Goal: Task Accomplishment & Management: Manage account settings

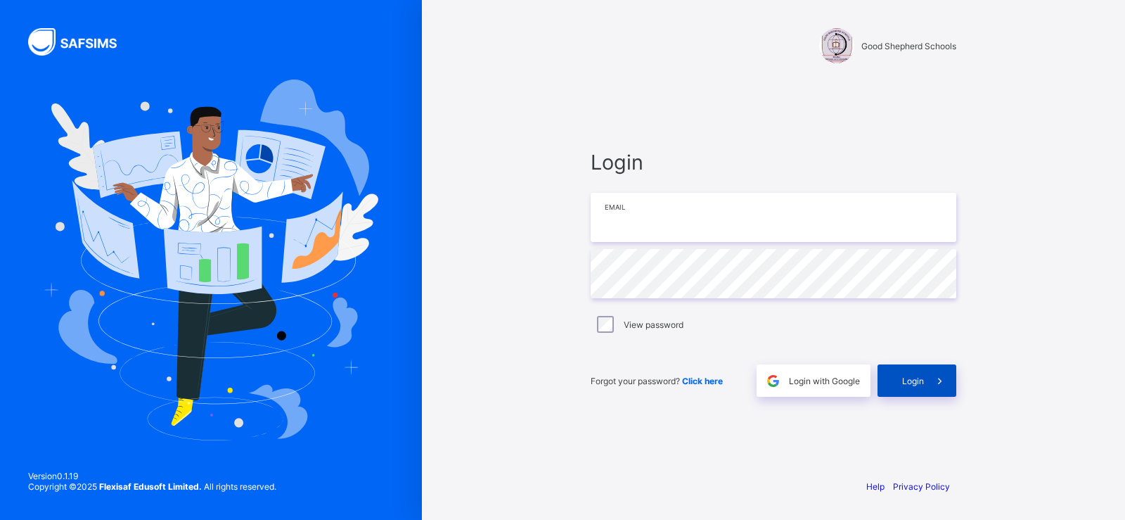
type input "**********"
click at [909, 381] on span "Login" at bounding box center [913, 381] width 22 height 11
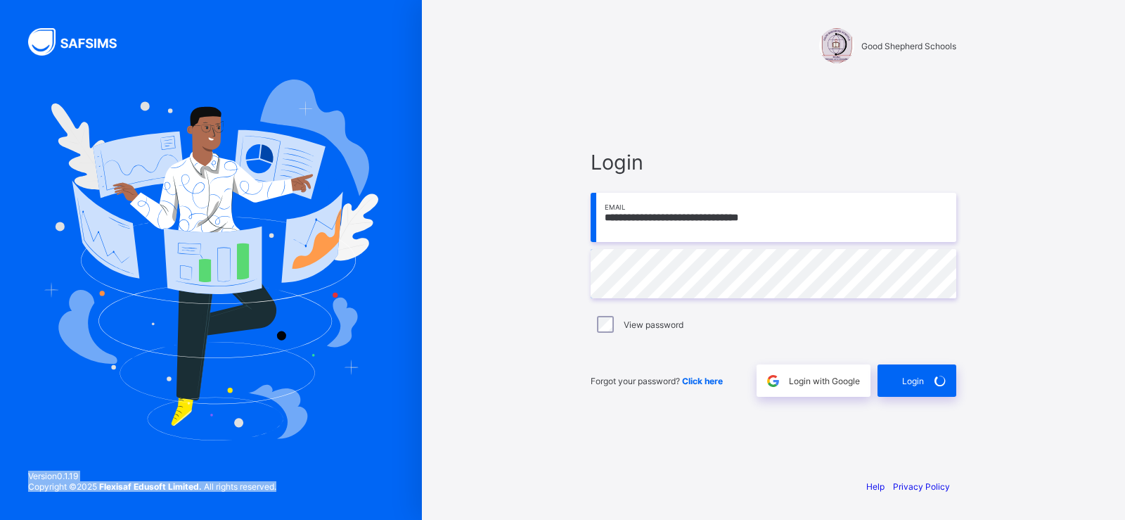
drag, startPoint x: 291, startPoint y: 488, endPoint x: 25, endPoint y: 468, distance: 267.3
click at [25, 468] on div "Version 0.1.19 Copyright © 2025 Flexisaf Edusoft Limited. All rights reserved." at bounding box center [152, 487] width 305 height 63
click at [758, 216] on input "**********" at bounding box center [774, 217] width 366 height 49
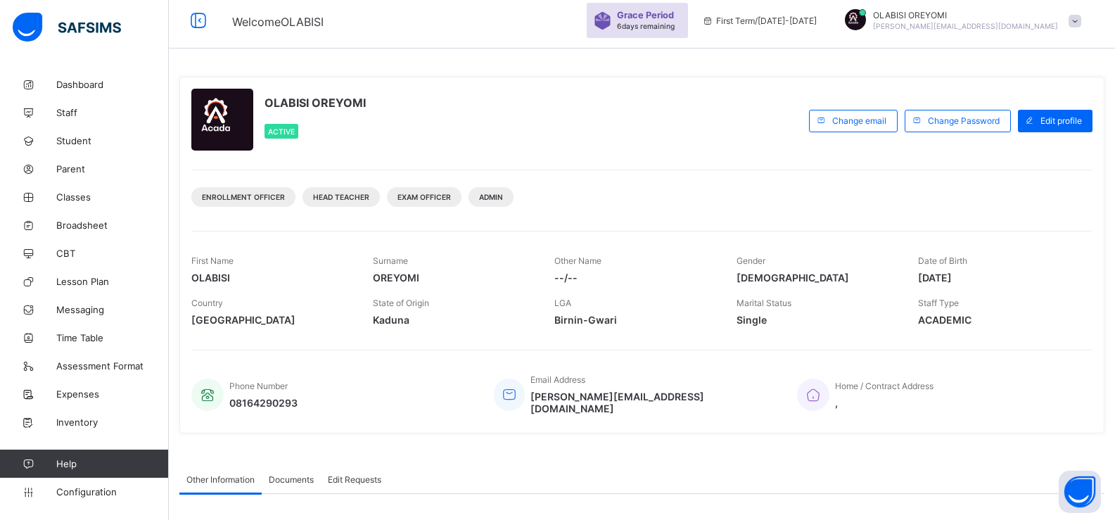
scroll to position [211, 0]
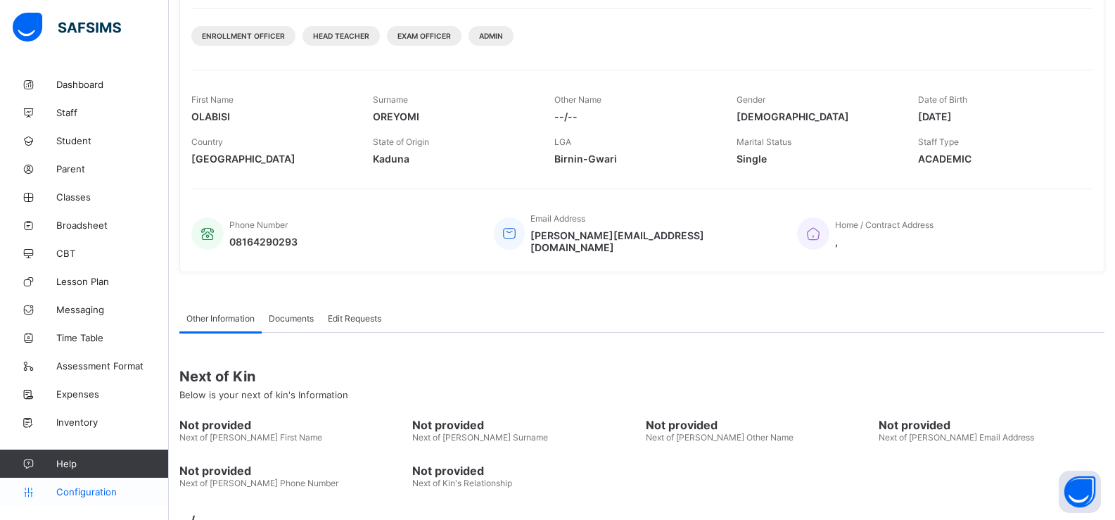
click at [91, 499] on link "Configuration" at bounding box center [84, 492] width 168 height 28
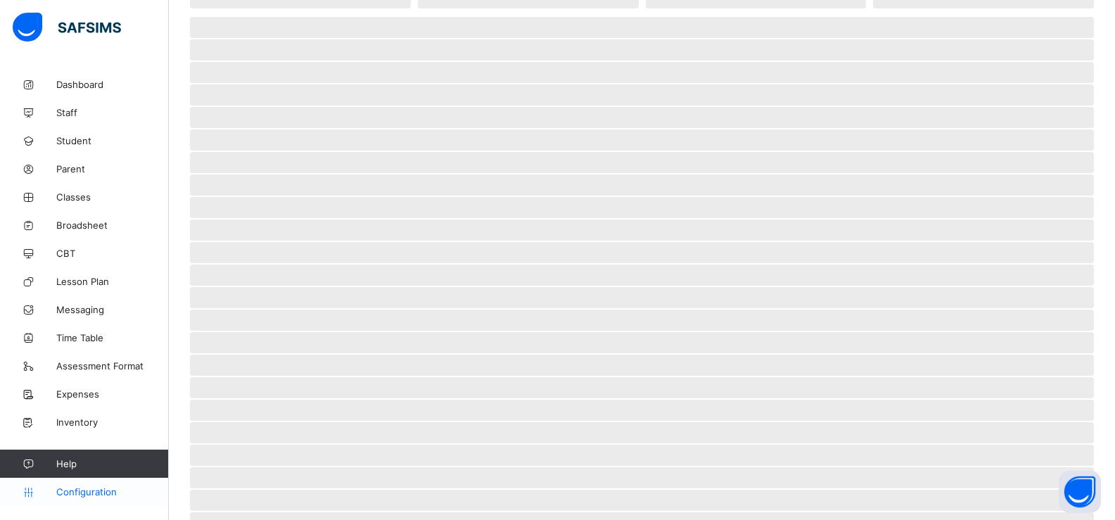
scroll to position [42, 0]
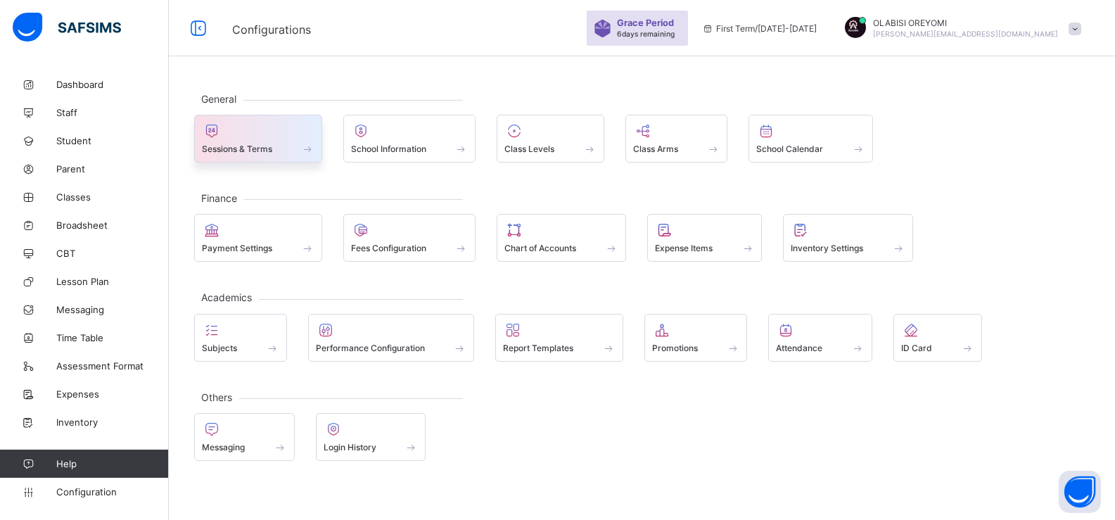
click at [271, 143] on span "Sessions & Terms" at bounding box center [237, 148] width 70 height 11
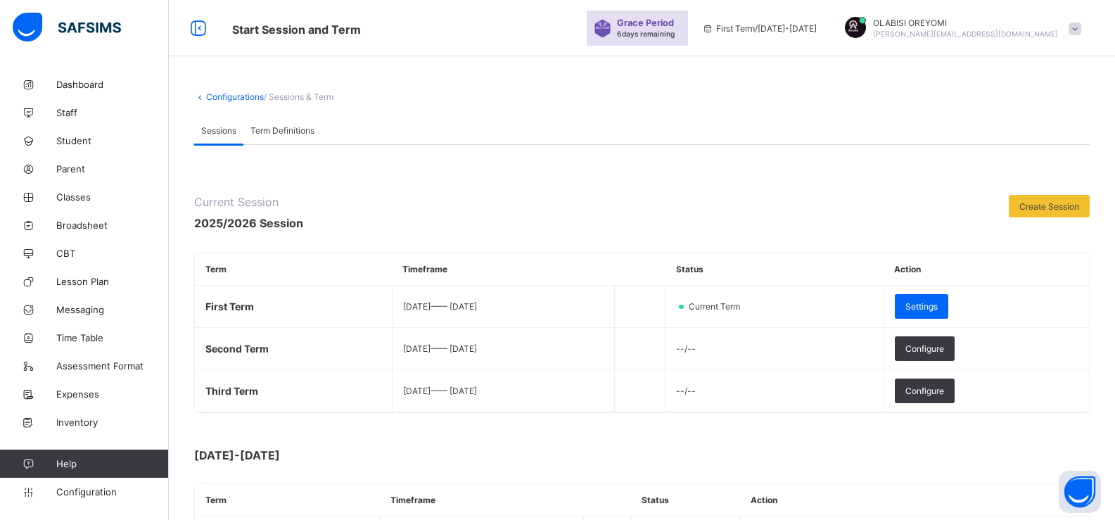
scroll to position [211, 0]
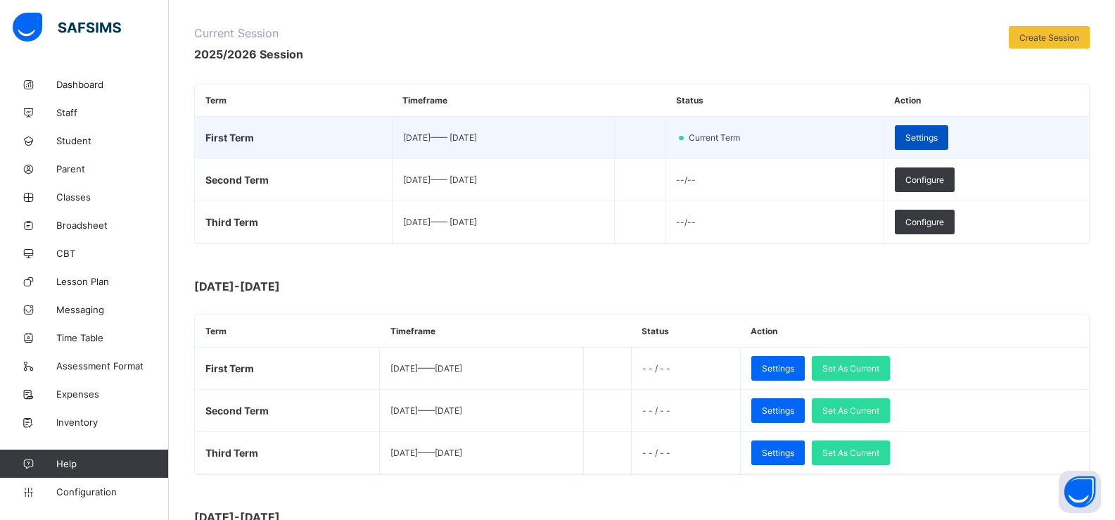
click at [937, 138] on span "Settings" at bounding box center [921, 137] width 32 height 11
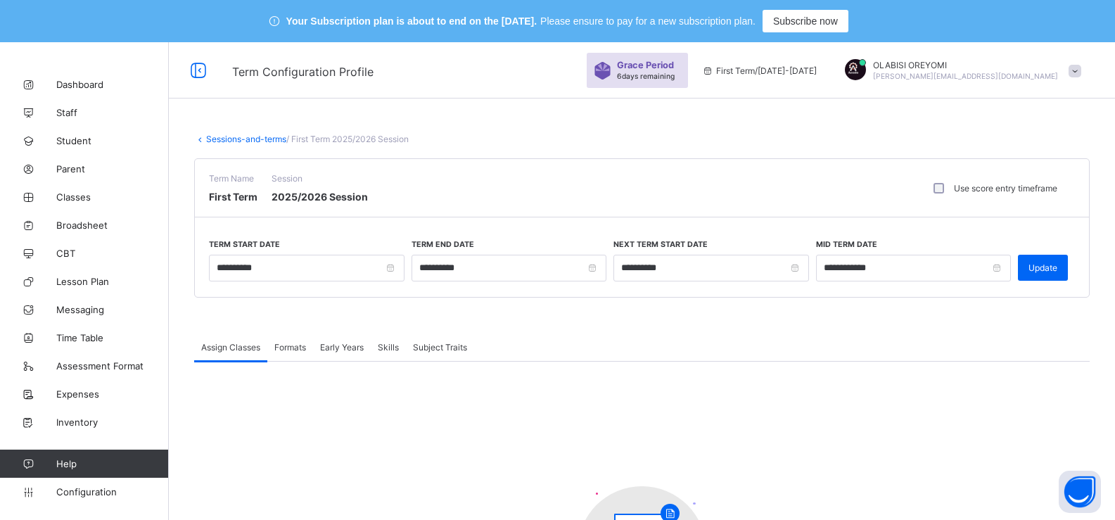
scroll to position [70, 0]
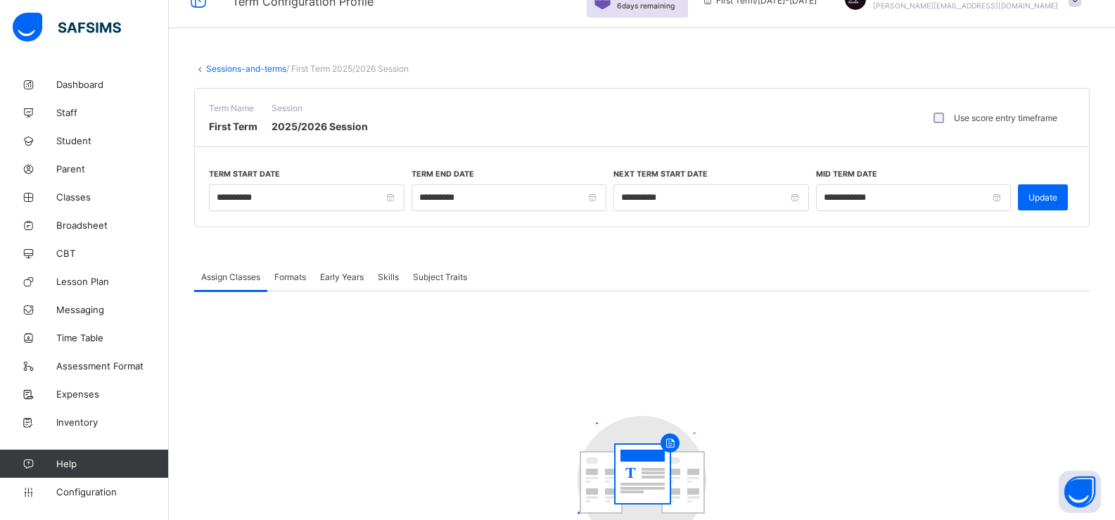
click at [282, 282] on div "Formats" at bounding box center [290, 276] width 46 height 28
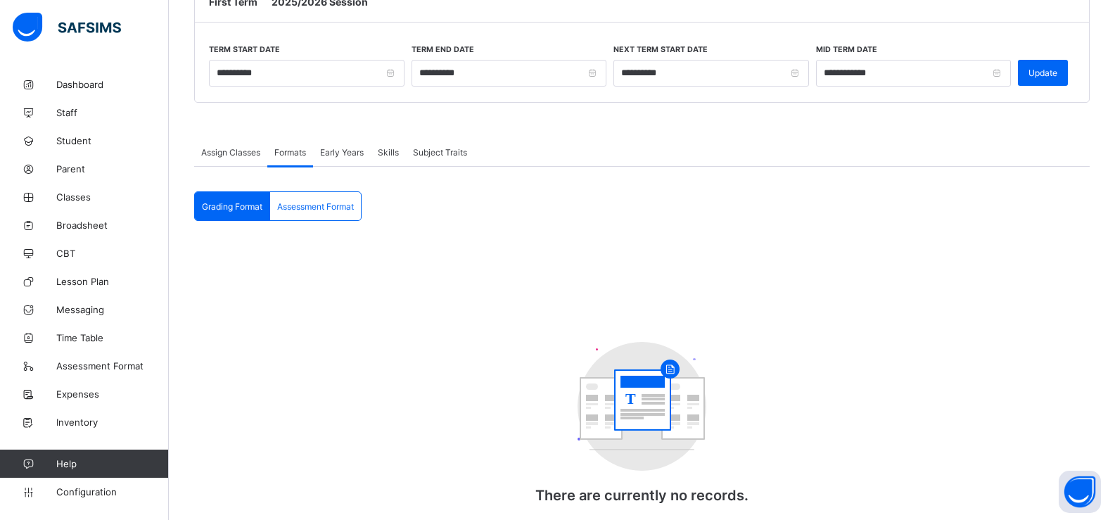
scroll to position [211, 0]
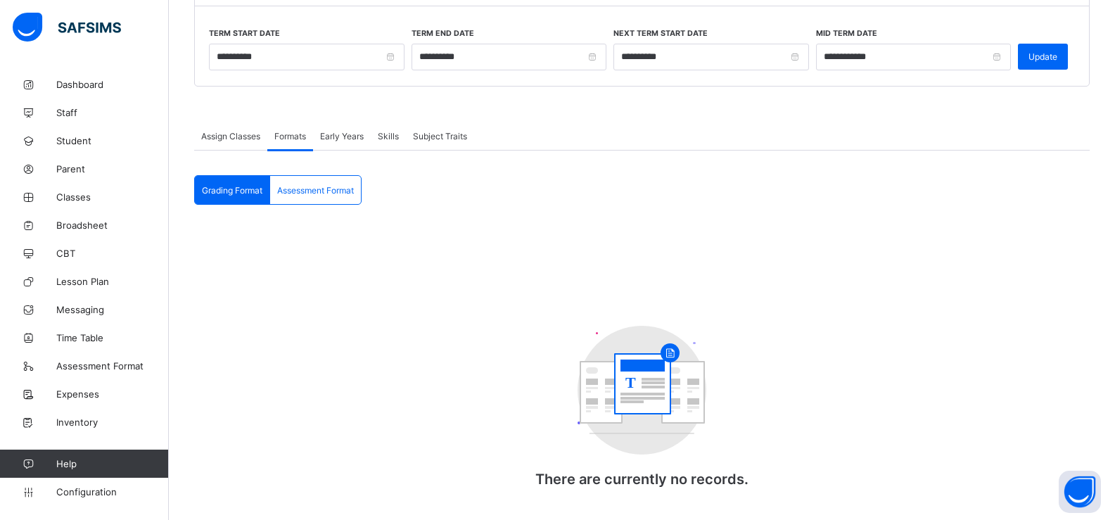
click at [248, 199] on div "Grading Format" at bounding box center [232, 190] width 75 height 28
click at [322, 193] on span "Assessment Format" at bounding box center [315, 190] width 77 height 11
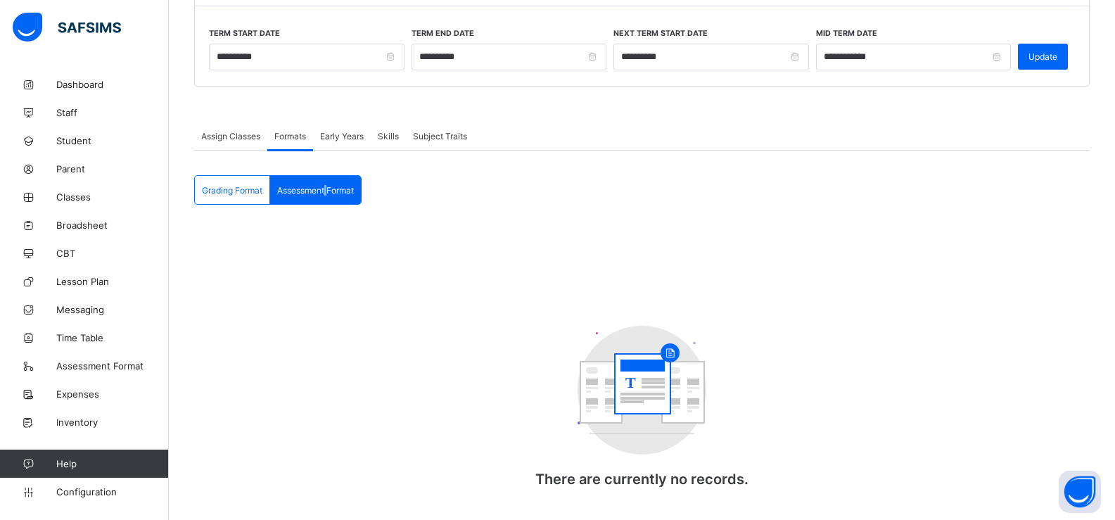
click at [328, 193] on span "Assessment Format" at bounding box center [315, 190] width 77 height 11
click at [343, 197] on div "Assessment Format" at bounding box center [315, 190] width 91 height 28
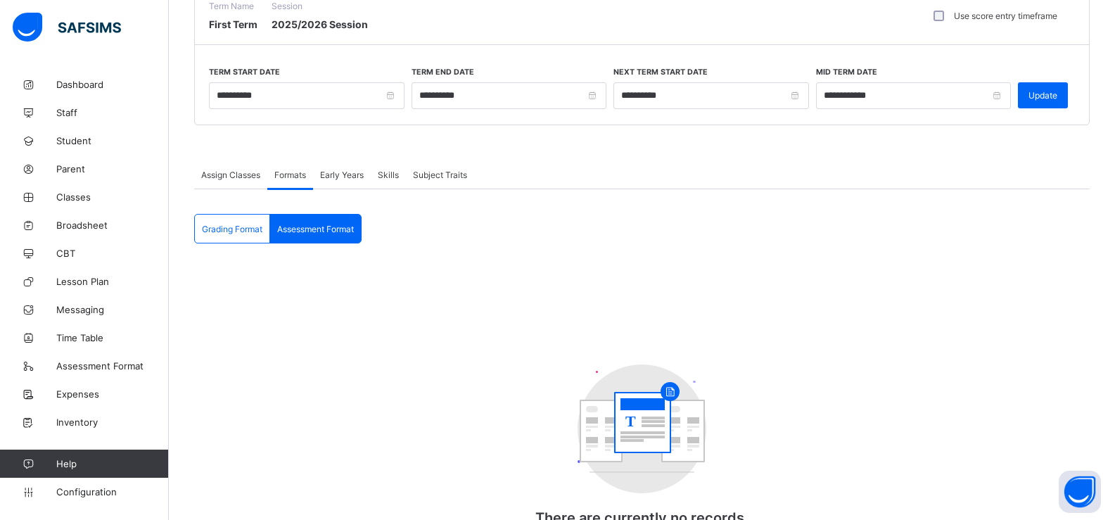
scroll to position [96, 0]
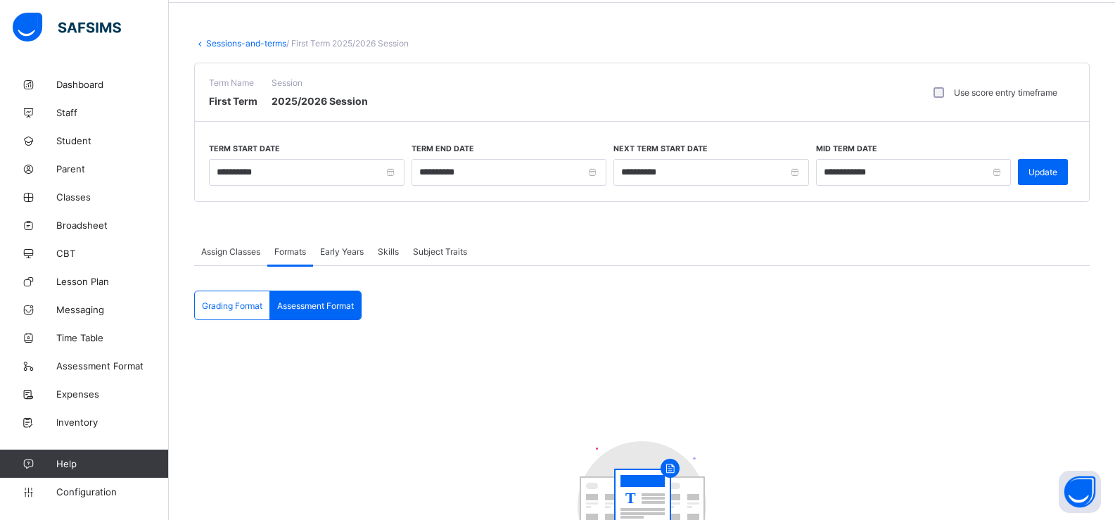
click at [238, 248] on span "Assign Classes" at bounding box center [230, 251] width 59 height 11
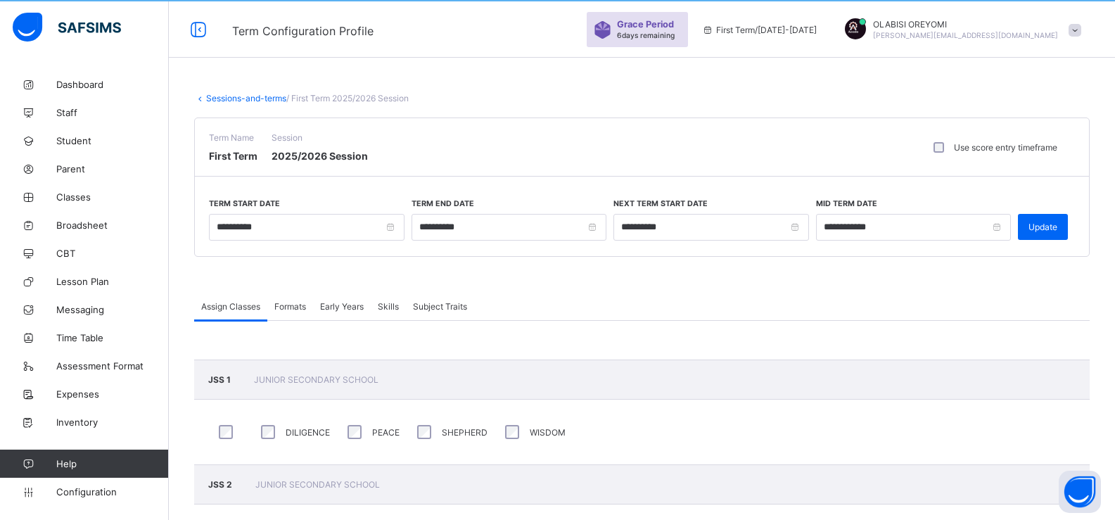
scroll to position [0, 0]
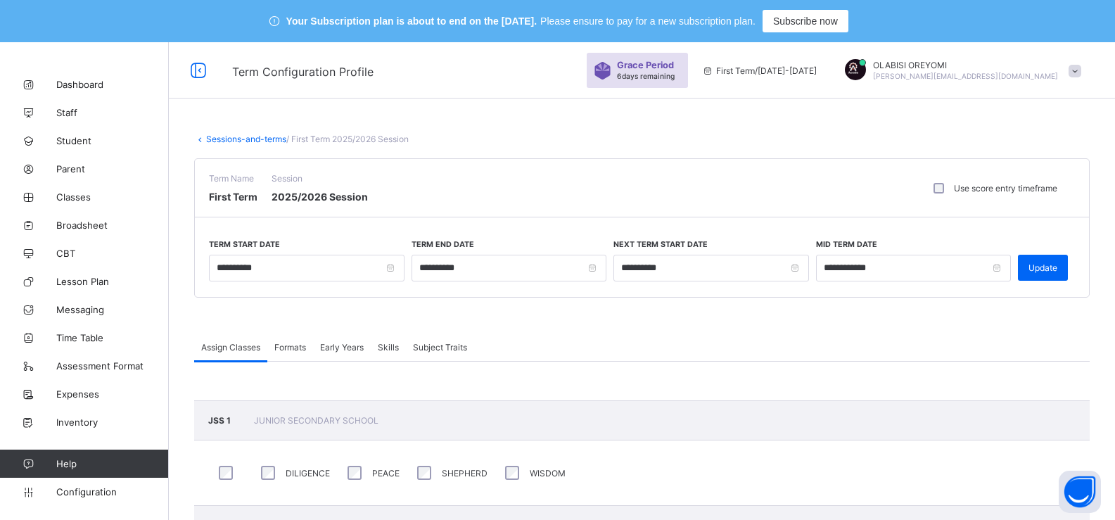
click at [234, 139] on link "Sessions-and-terms" at bounding box center [246, 139] width 80 height 11
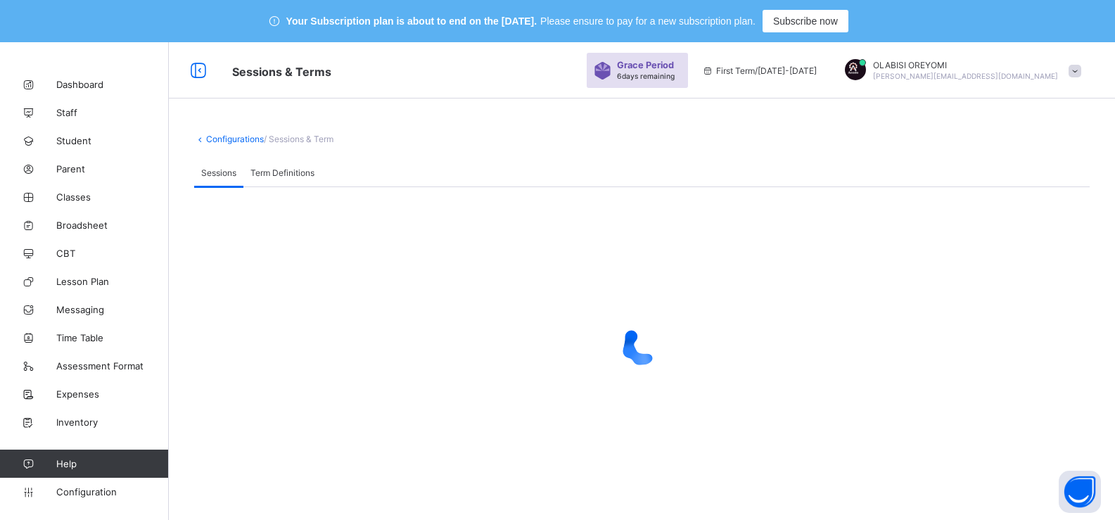
click at [1081, 71] on span at bounding box center [1074, 71] width 13 height 13
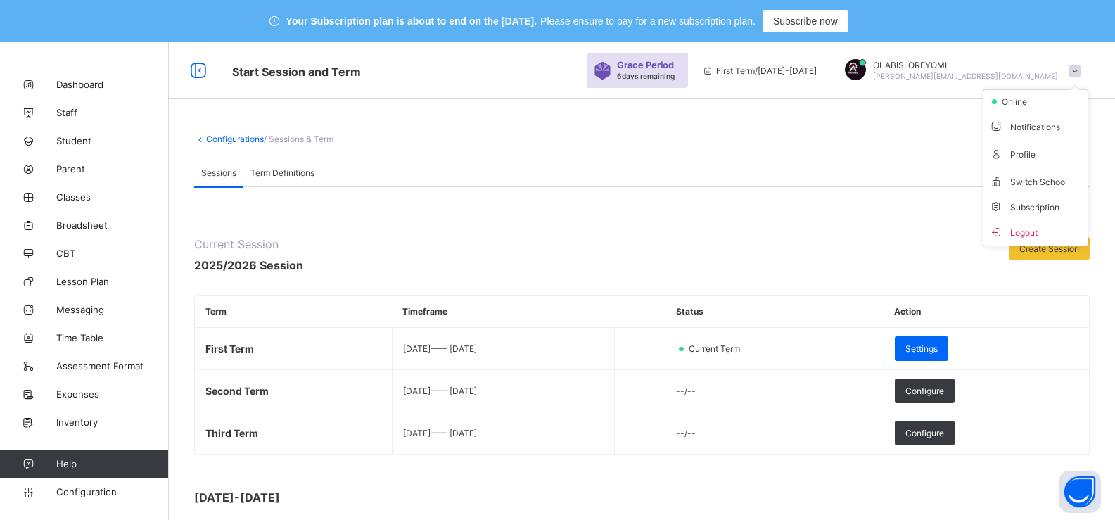
click at [737, 184] on div "Sessions Term Definitions" at bounding box center [641, 172] width 895 height 29
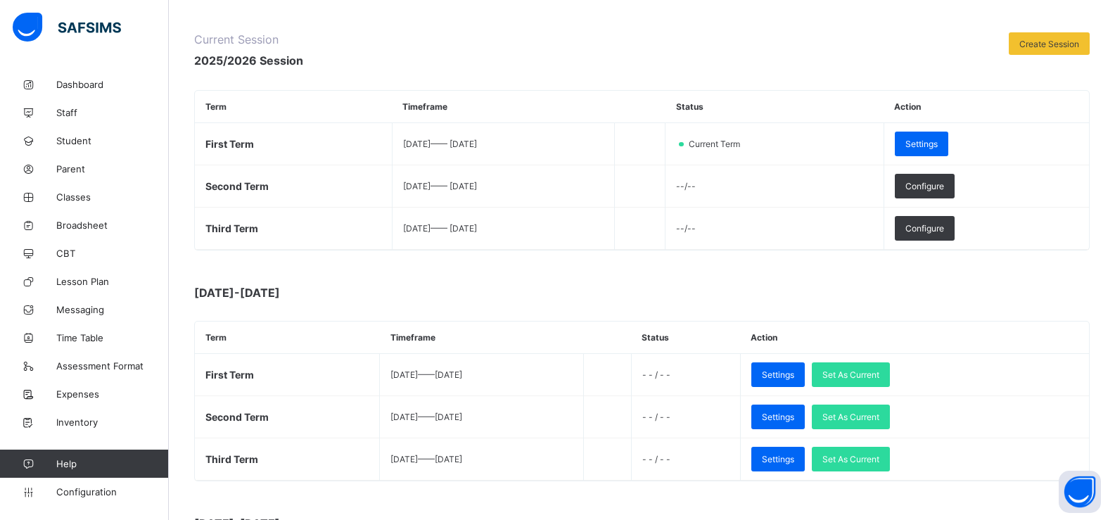
scroll to position [281, 0]
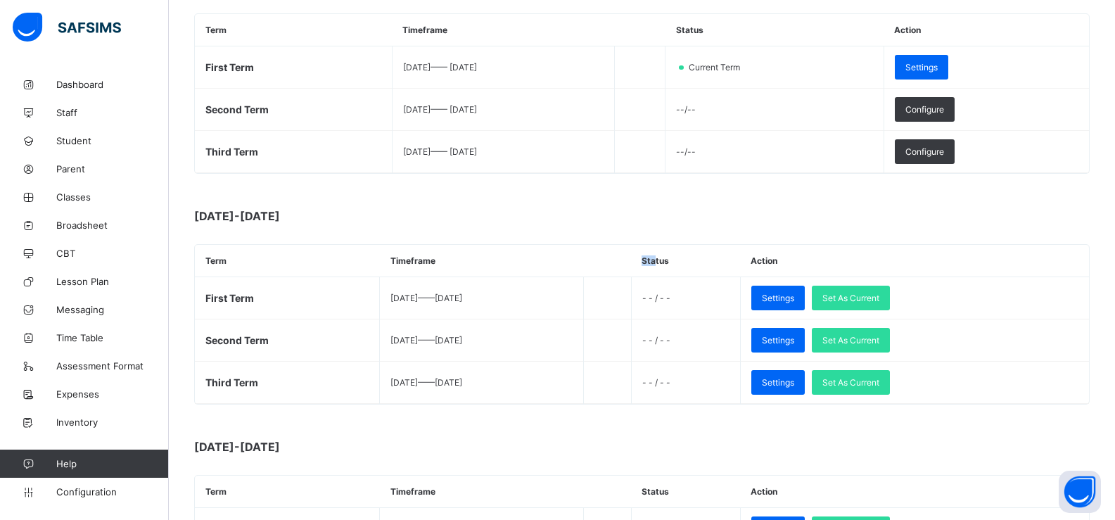
drag, startPoint x: 705, startPoint y: 262, endPoint x: 690, endPoint y: 265, distance: 15.7
click at [690, 265] on th "Status" at bounding box center [685, 261] width 109 height 32
click at [580, 244] on div "Term Timeframe Status Action First Term [DATE] —— [DATE] - - / - - Settings Set…" at bounding box center [641, 324] width 895 height 160
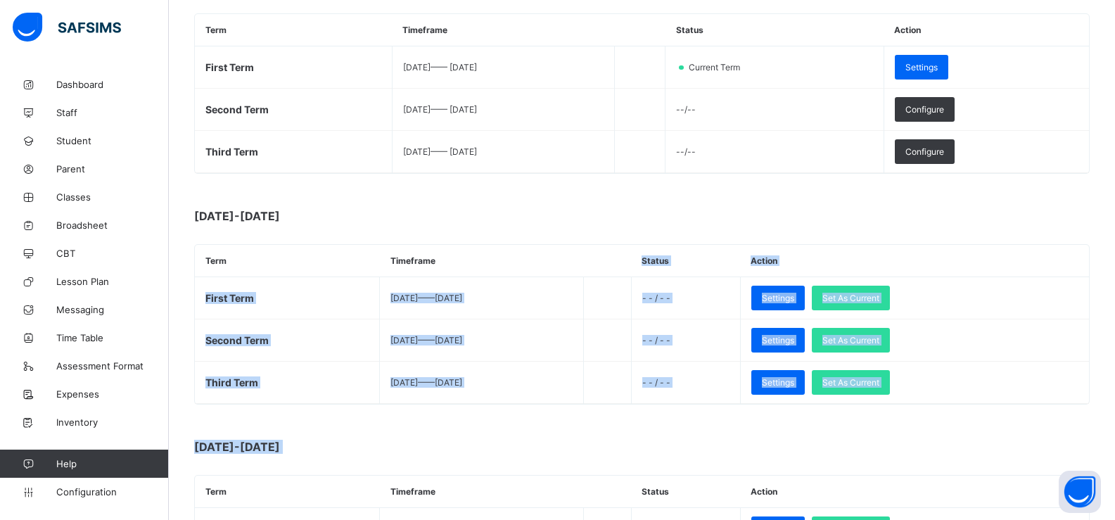
drag, startPoint x: 473, startPoint y: 245, endPoint x: 1054, endPoint y: 425, distance: 608.2
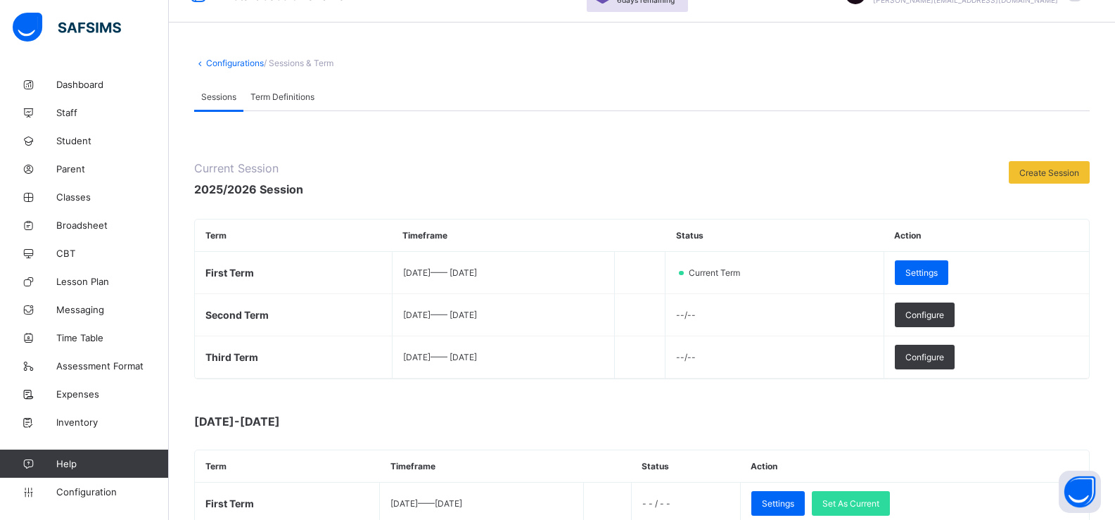
scroll to position [0, 0]
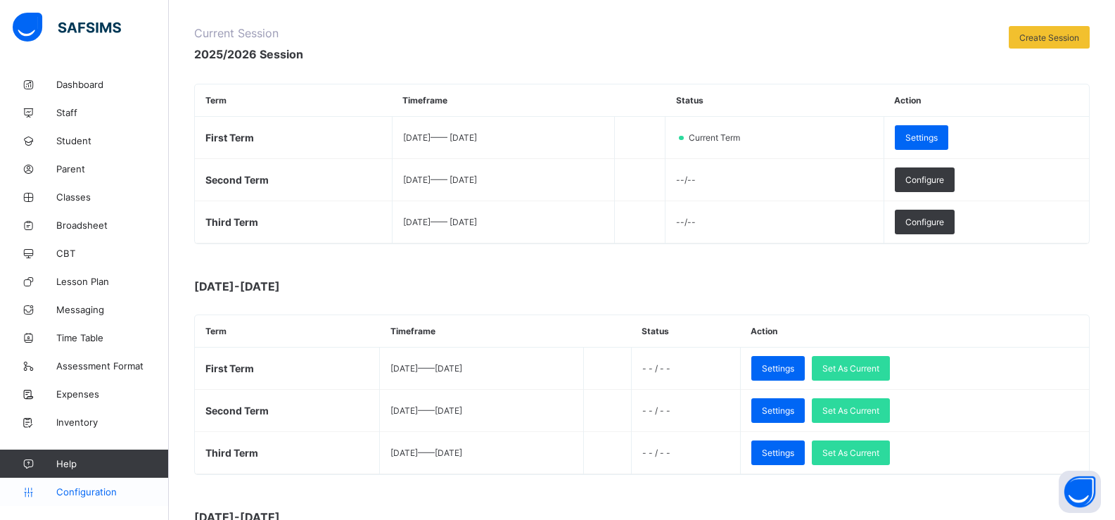
click at [83, 492] on span "Configuration" at bounding box center [112, 491] width 112 height 11
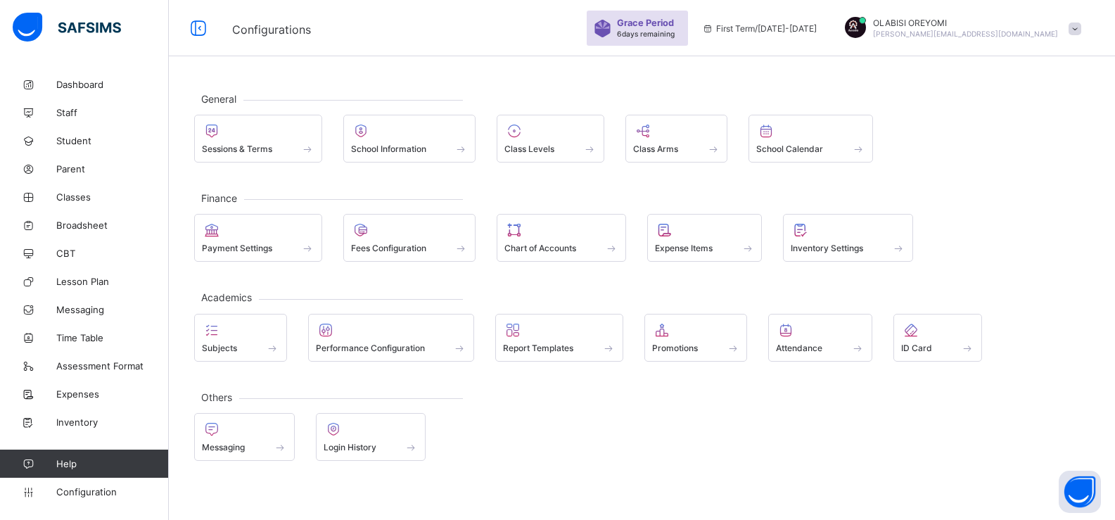
scroll to position [42, 0]
click at [554, 151] on span "Class Levels" at bounding box center [529, 148] width 50 height 11
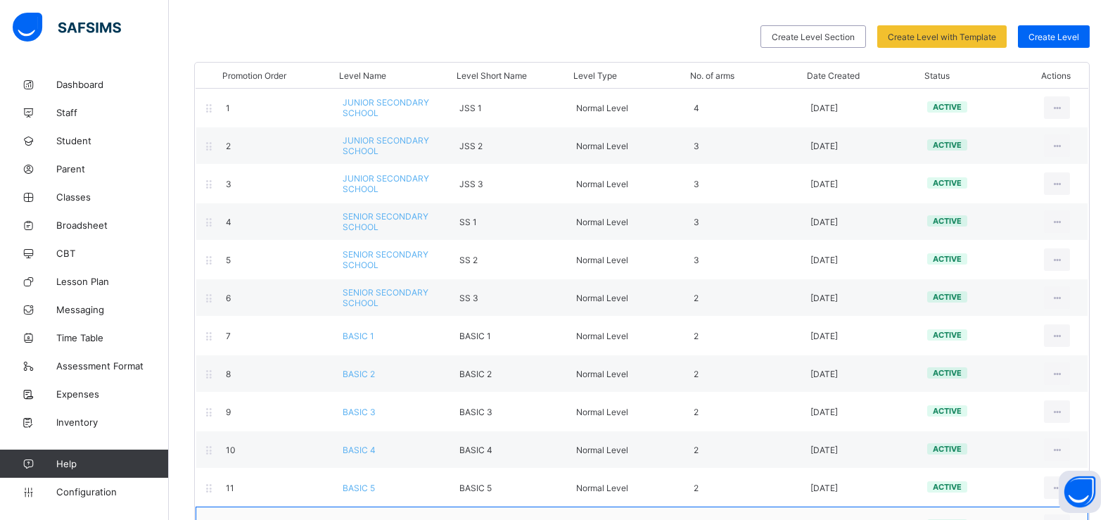
scroll to position [141, 0]
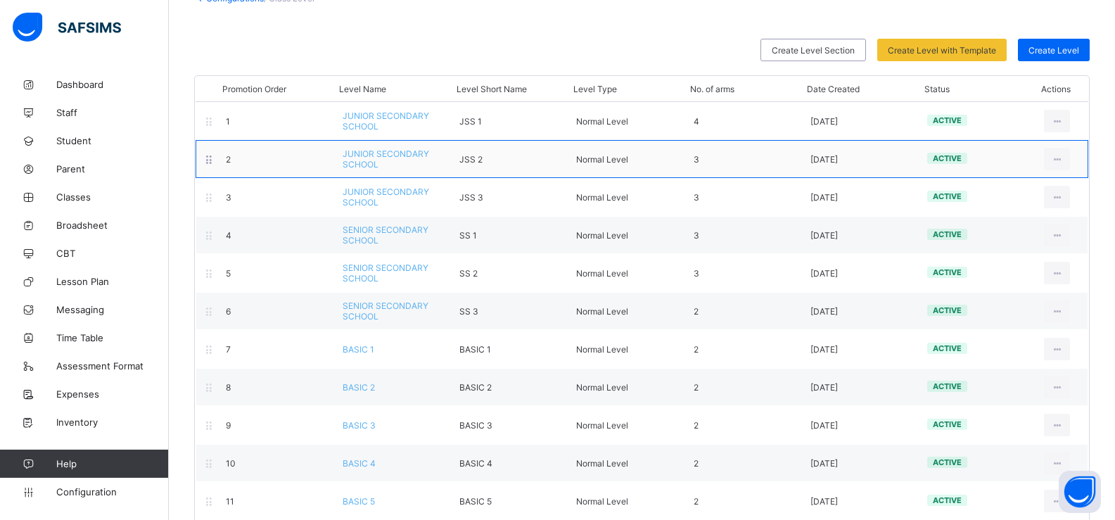
click at [997, 171] on div "2 JUNIOR SECONDARY SCHOOL JSS 2 Normal Level 3 [DATE] active View Class Level E…" at bounding box center [642, 159] width 892 height 38
click at [708, 162] on div "3" at bounding box center [741, 159] width 117 height 11
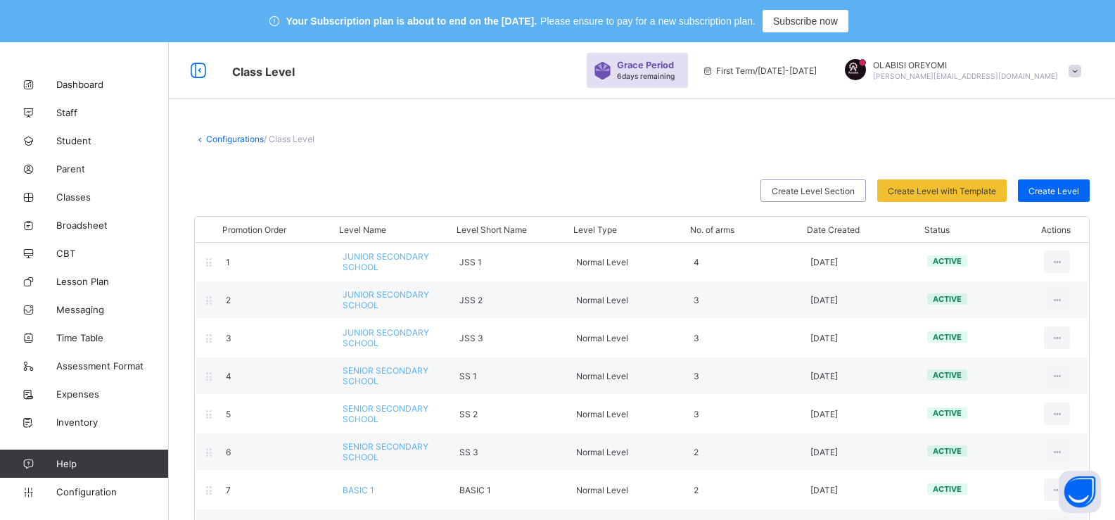
scroll to position [70, 0]
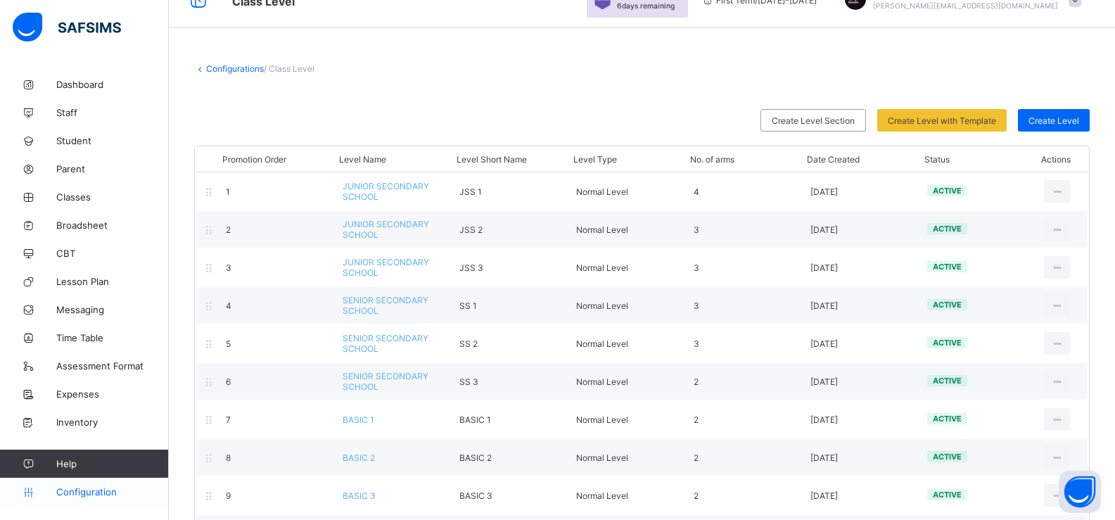
click at [72, 483] on link "Configuration" at bounding box center [84, 492] width 168 height 28
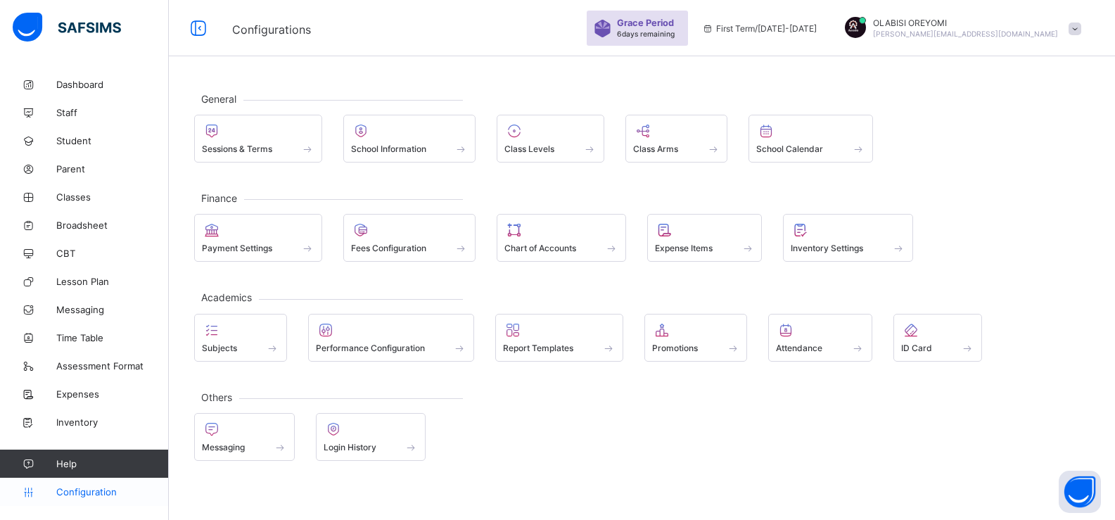
scroll to position [42, 0]
click at [626, 134] on div "Sessions & Terms School Information Class Levels Class Arms School Calendar" at bounding box center [641, 139] width 895 height 48
click at [641, 134] on icon at bounding box center [643, 130] width 20 height 17
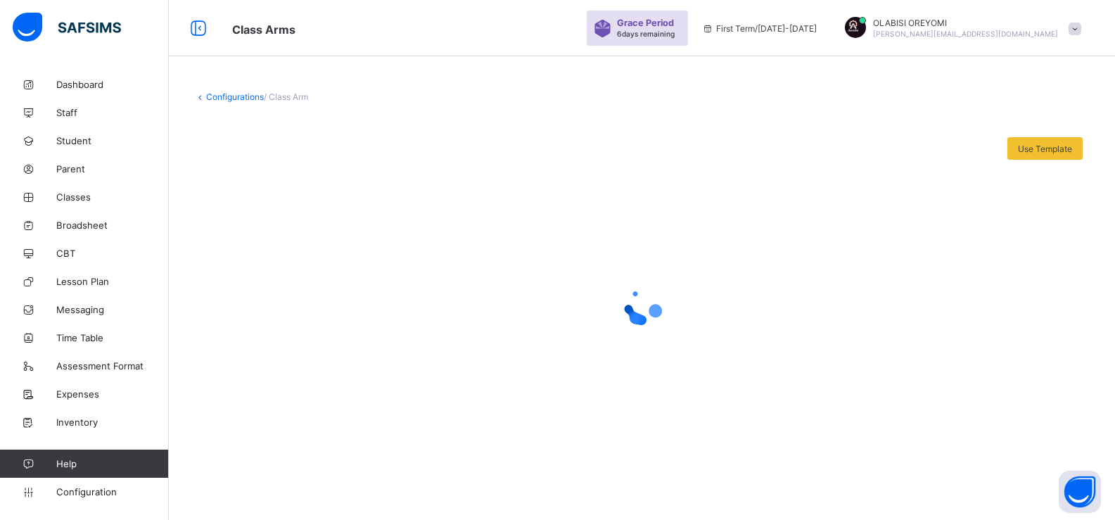
scroll to position [42, 0]
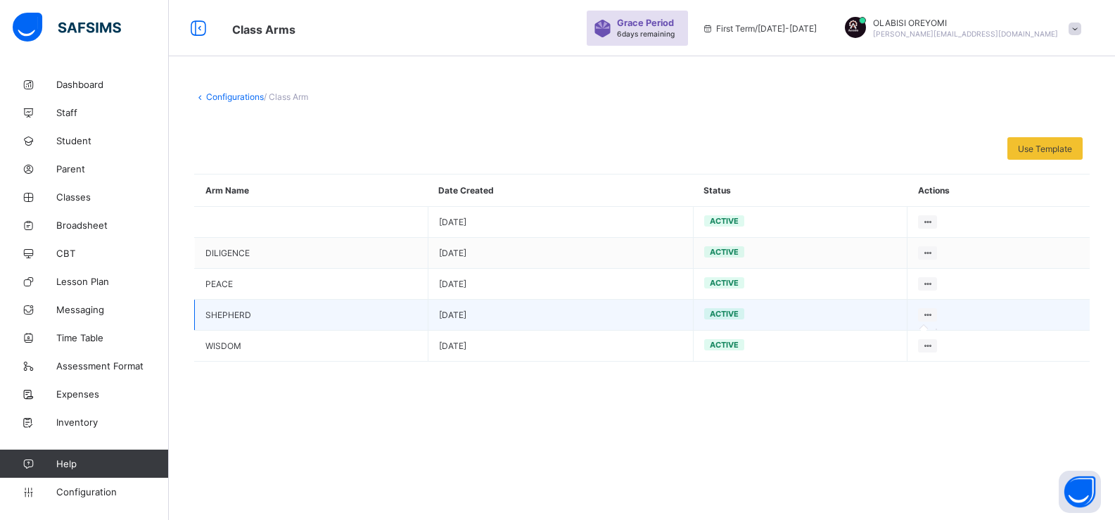
click at [933, 318] on icon at bounding box center [927, 314] width 12 height 11
click at [933, 316] on icon at bounding box center [927, 314] width 12 height 11
click at [933, 312] on icon at bounding box center [927, 314] width 12 height 11
drag, startPoint x: 934, startPoint y: 312, endPoint x: 912, endPoint y: 316, distance: 22.1
click at [914, 316] on td at bounding box center [998, 315] width 182 height 31
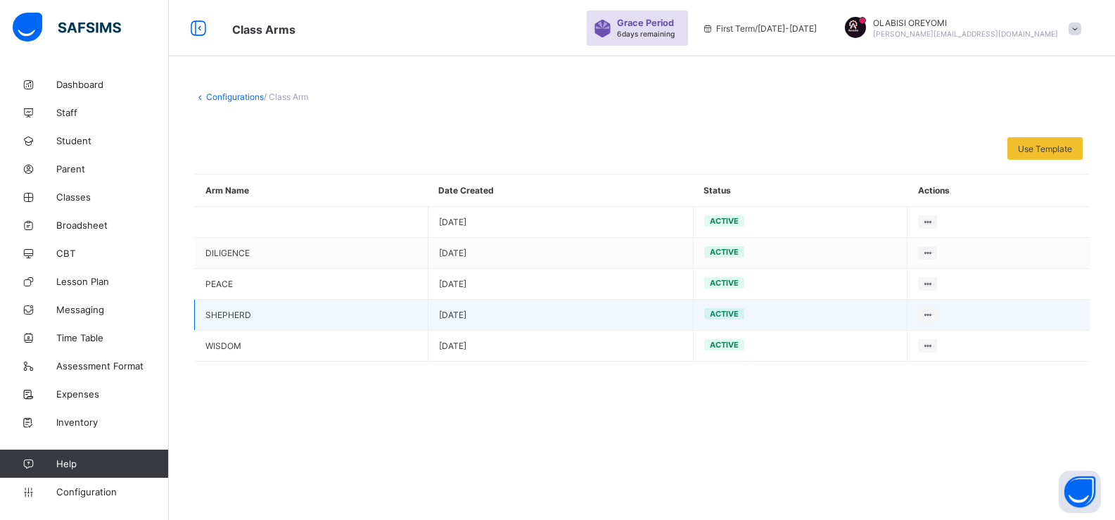
click at [833, 316] on td "active" at bounding box center [800, 315] width 214 height 31
click at [933, 316] on icon at bounding box center [927, 314] width 12 height 11
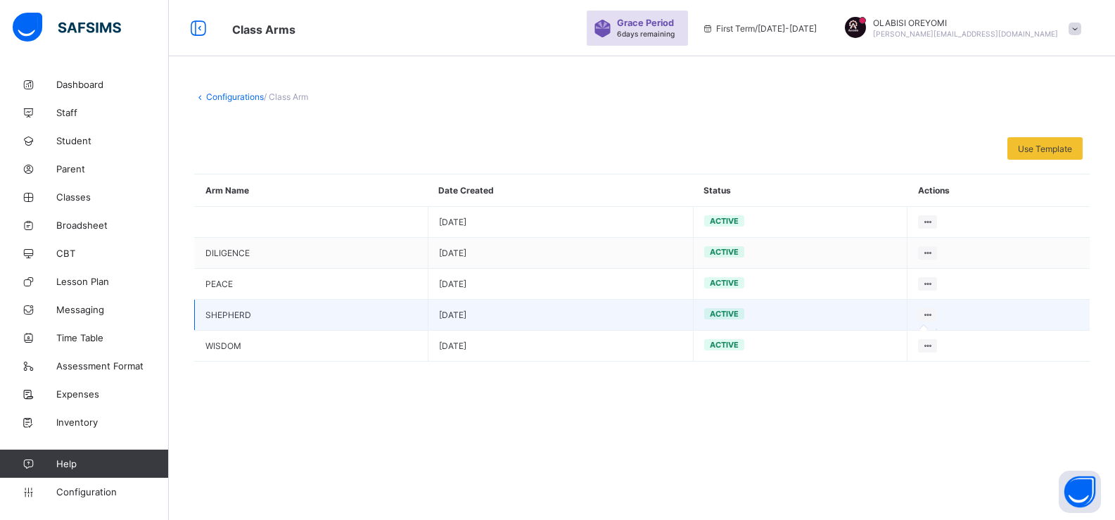
click at [933, 316] on icon at bounding box center [927, 314] width 12 height 11
click at [224, 313] on td "SHEPHERD" at bounding box center [311, 315] width 233 height 31
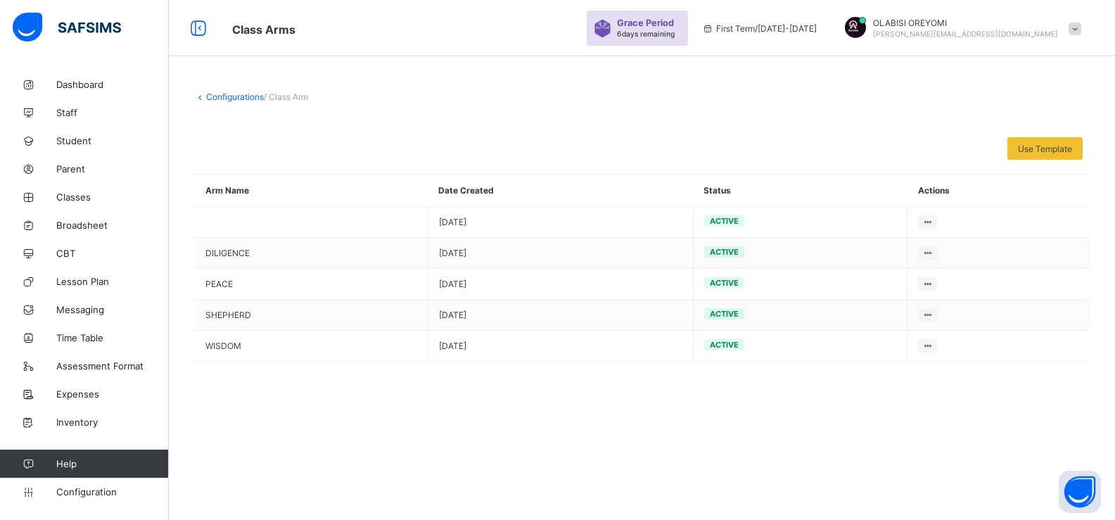
click at [294, 95] on span "/ Class Arm" at bounding box center [286, 96] width 44 height 11
click at [229, 89] on div "Configurations / Class Arm Use Template Select from our already define template…" at bounding box center [642, 194] width 946 height 249
click at [231, 96] on link "Configurations" at bounding box center [235, 96] width 58 height 11
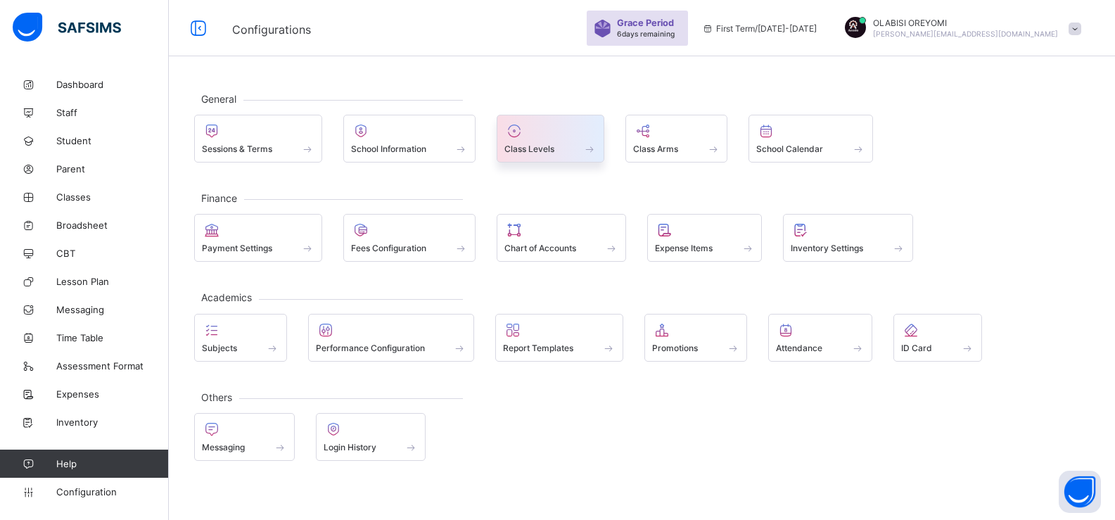
click at [582, 148] on div "Class Levels" at bounding box center [550, 149] width 92 height 12
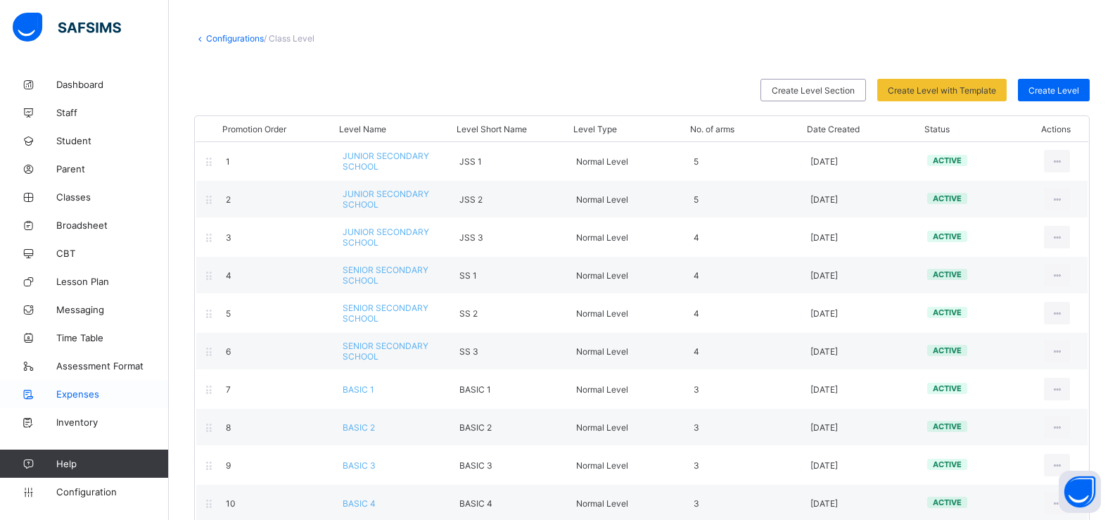
scroll to position [183, 0]
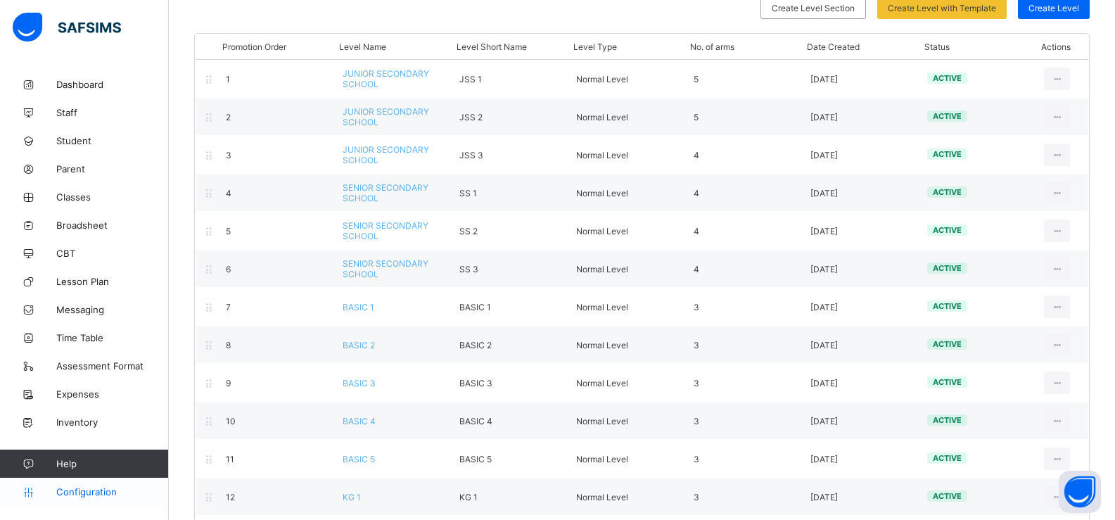
click at [89, 488] on span "Configuration" at bounding box center [112, 491] width 112 height 11
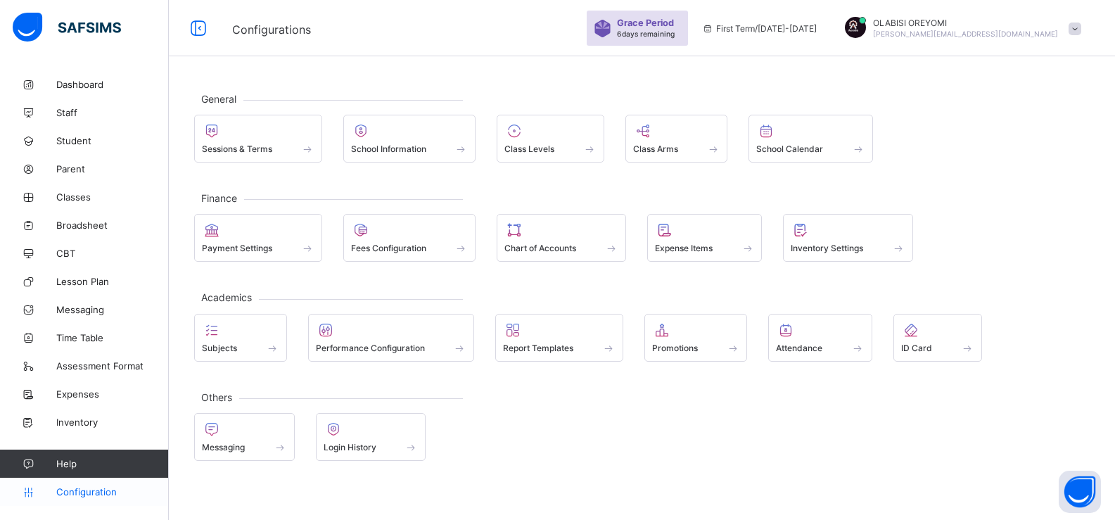
scroll to position [42, 0]
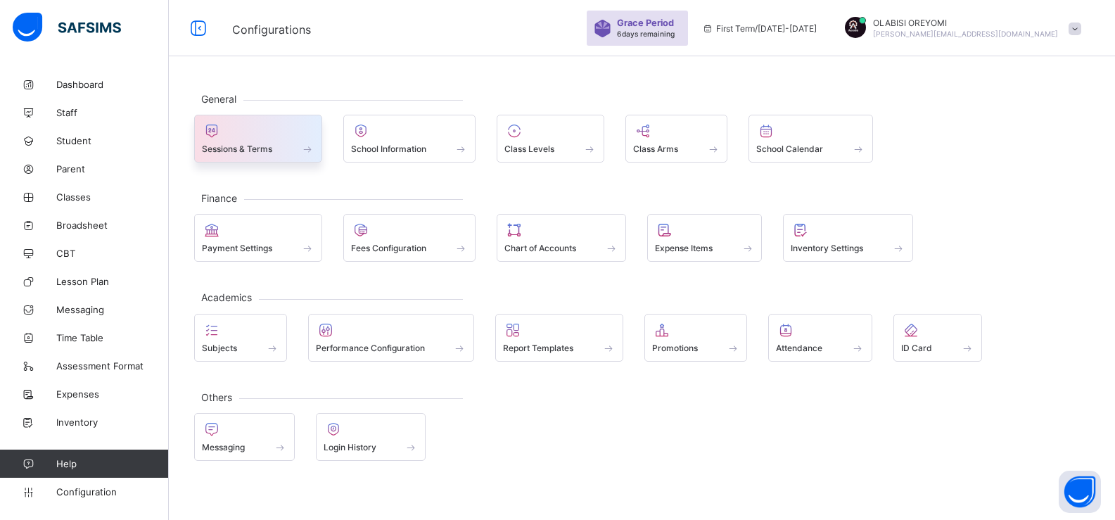
click at [255, 132] on div at bounding box center [258, 130] width 113 height 17
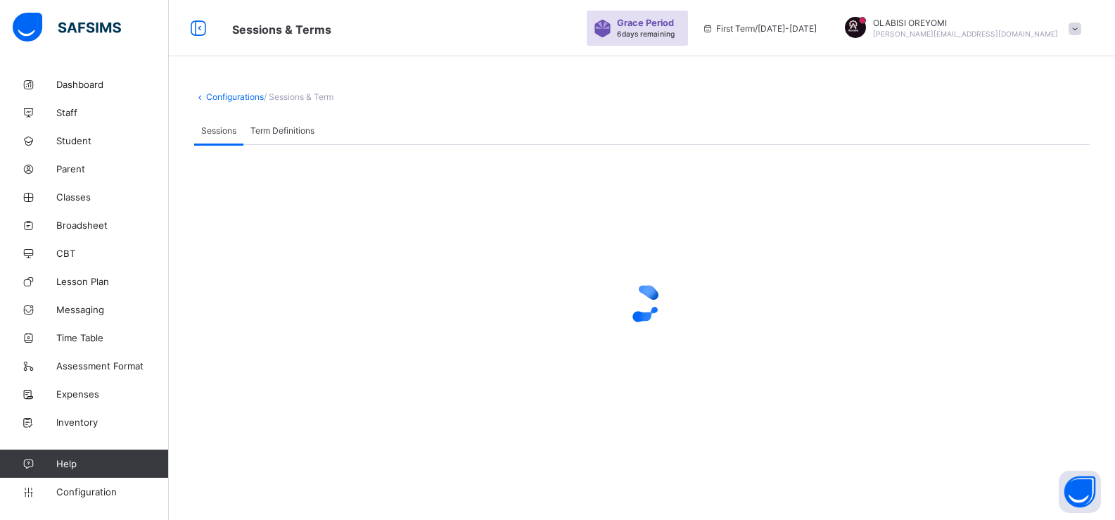
click at [286, 134] on span "Term Definitions" at bounding box center [282, 130] width 64 height 11
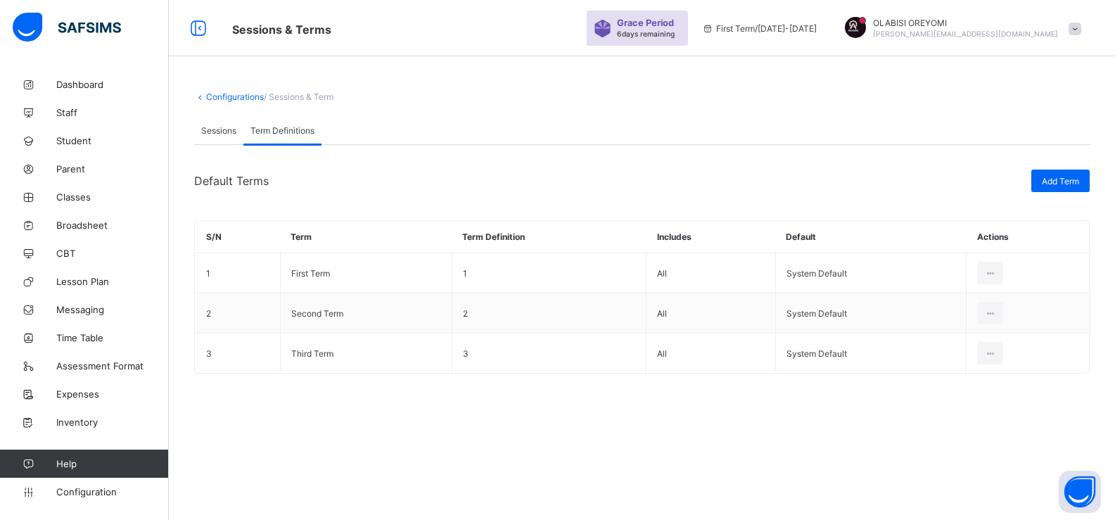
click at [222, 132] on span "Sessions" at bounding box center [218, 130] width 35 height 11
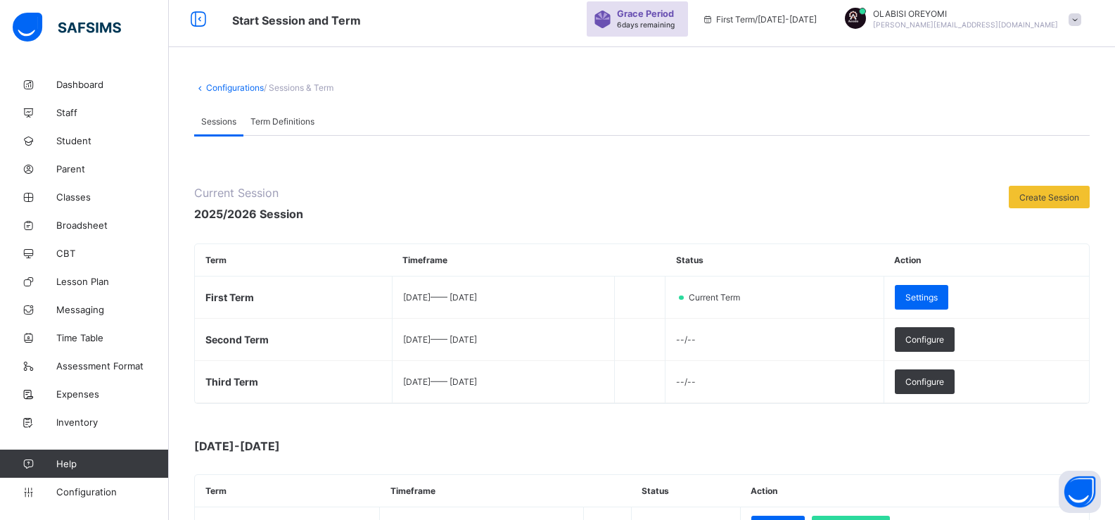
scroll to position [70, 0]
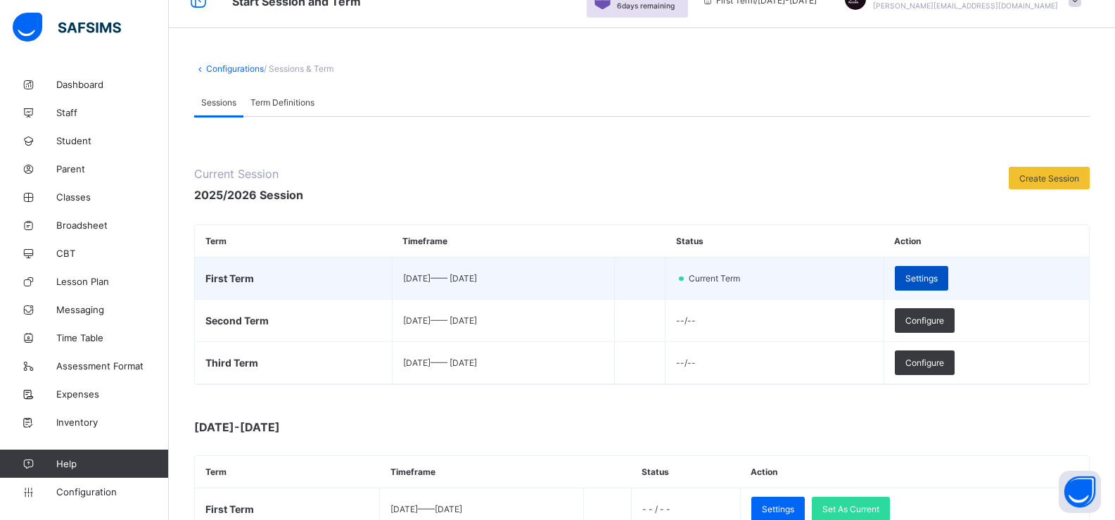
click at [937, 275] on span "Settings" at bounding box center [921, 278] width 32 height 11
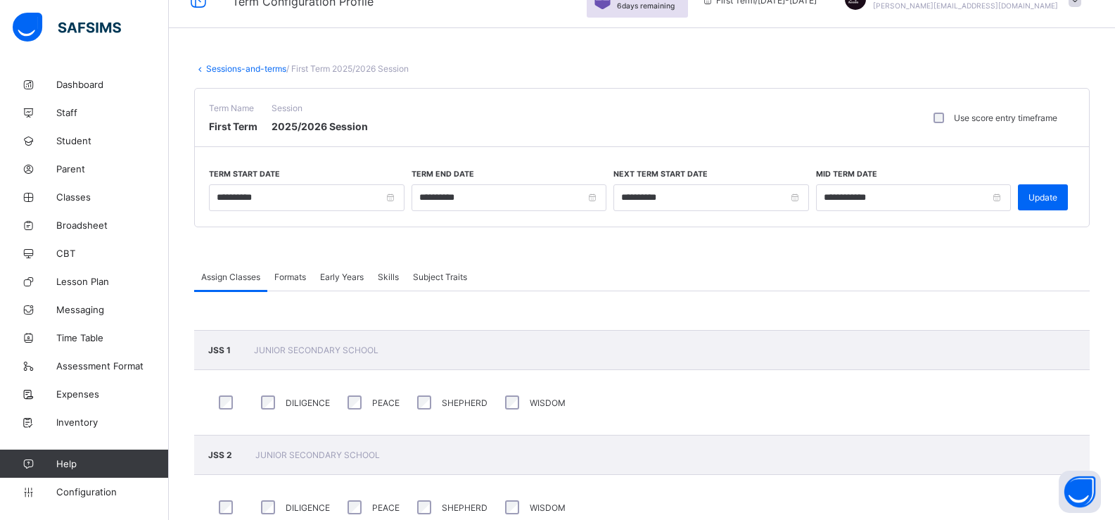
click at [288, 280] on span "Formats" at bounding box center [290, 276] width 32 height 11
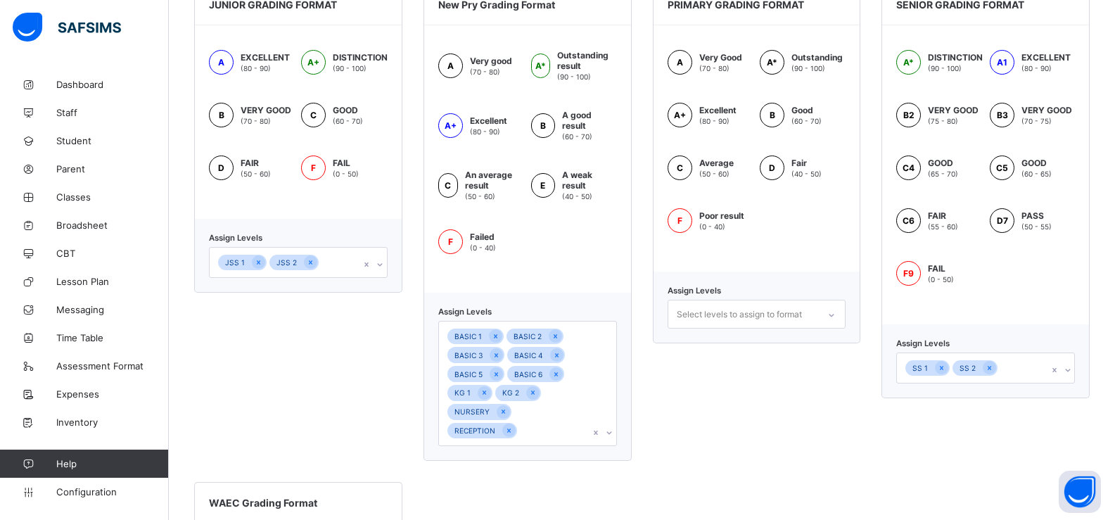
scroll to position [422, 0]
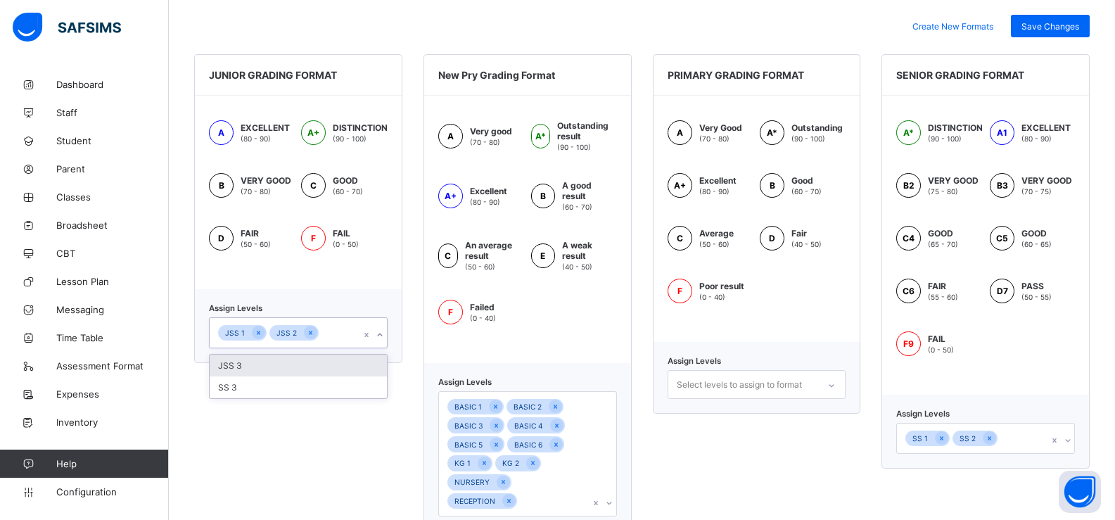
click at [328, 331] on div "JSS 1 JSS 2" at bounding box center [285, 333] width 151 height 30
click at [273, 364] on div "JSS 3" at bounding box center [298, 365] width 177 height 22
click at [840, 486] on div "PRIMARY GRADING FORMAT A Very Good (70 - 80) A* Outstanding (90 - 100) A+ Excel…" at bounding box center [757, 292] width 208 height 477
click at [1016, 439] on div "SS 1 SS 2" at bounding box center [972, 438] width 151 height 30
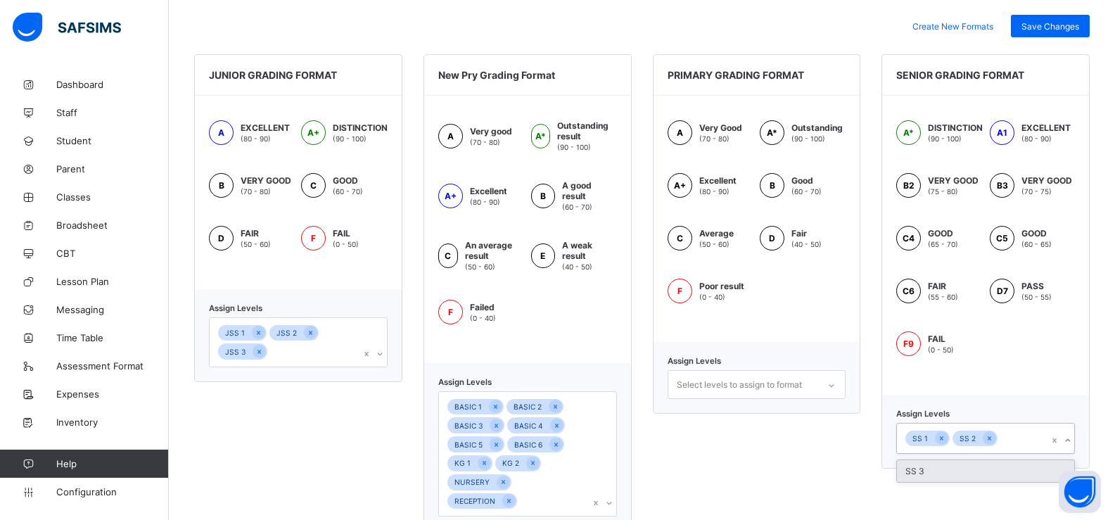
click at [974, 470] on div "SS 3" at bounding box center [985, 471] width 177 height 22
click at [750, 442] on div "PRIMARY GRADING FORMAT A Very Good (70 - 80) A* Outstanding (90 - 100) A+ Excel…" at bounding box center [757, 292] width 208 height 477
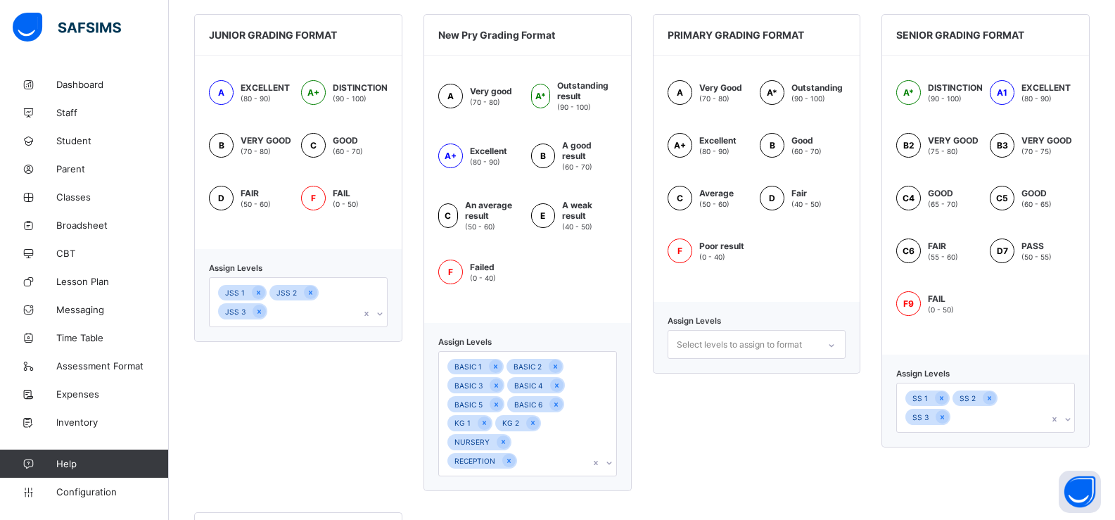
scroll to position [181, 0]
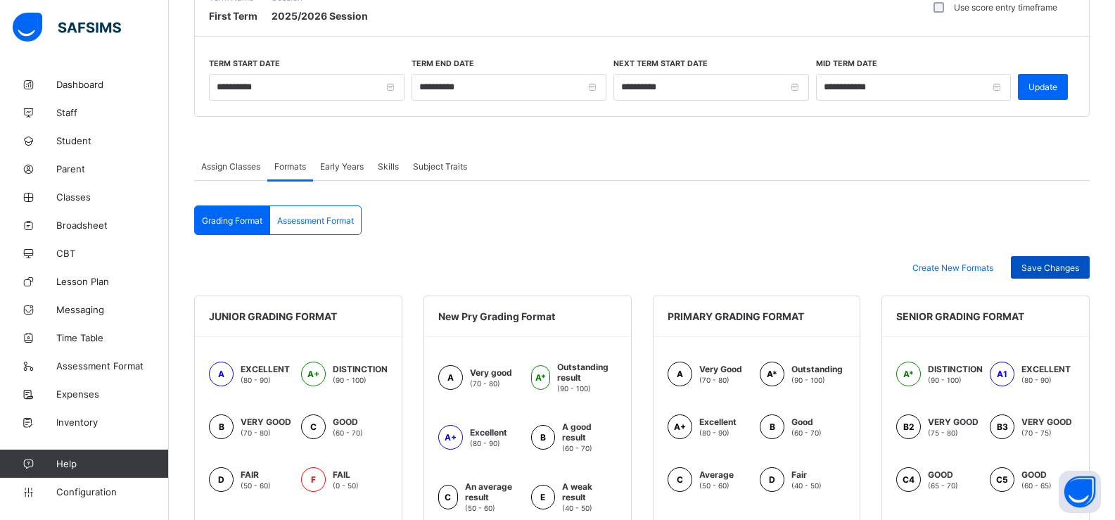
click at [1042, 269] on span "Save Changes" at bounding box center [1050, 267] width 58 height 11
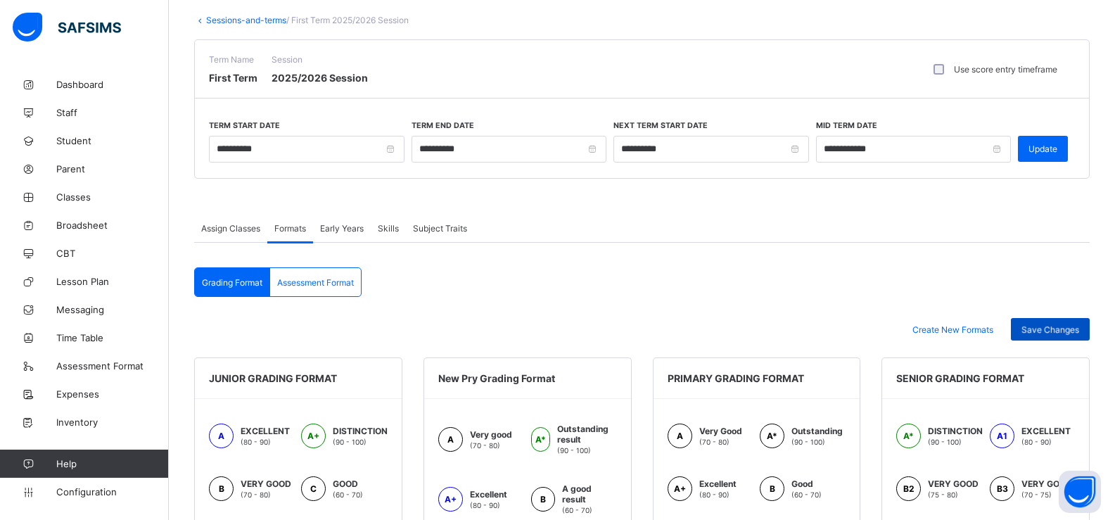
scroll to position [40, 0]
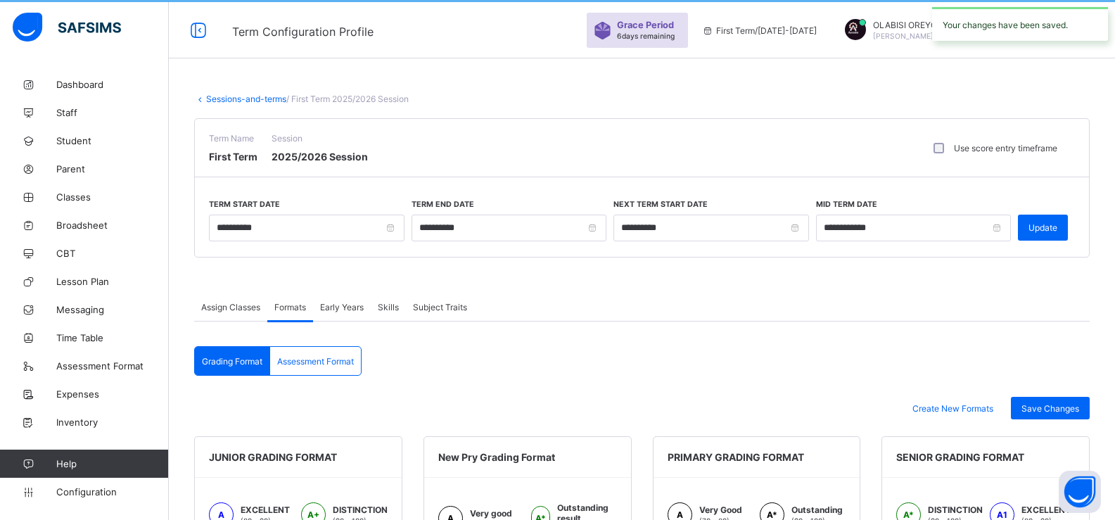
click at [241, 366] on span "Grading Format" at bounding box center [232, 361] width 60 height 11
click at [297, 363] on span "Assessment Format" at bounding box center [315, 361] width 77 height 11
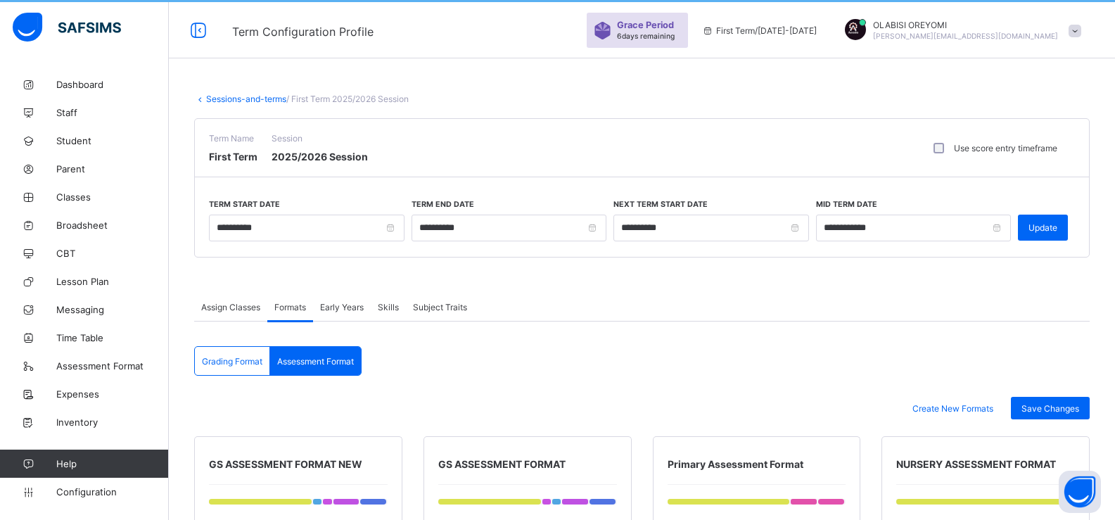
scroll to position [392, 0]
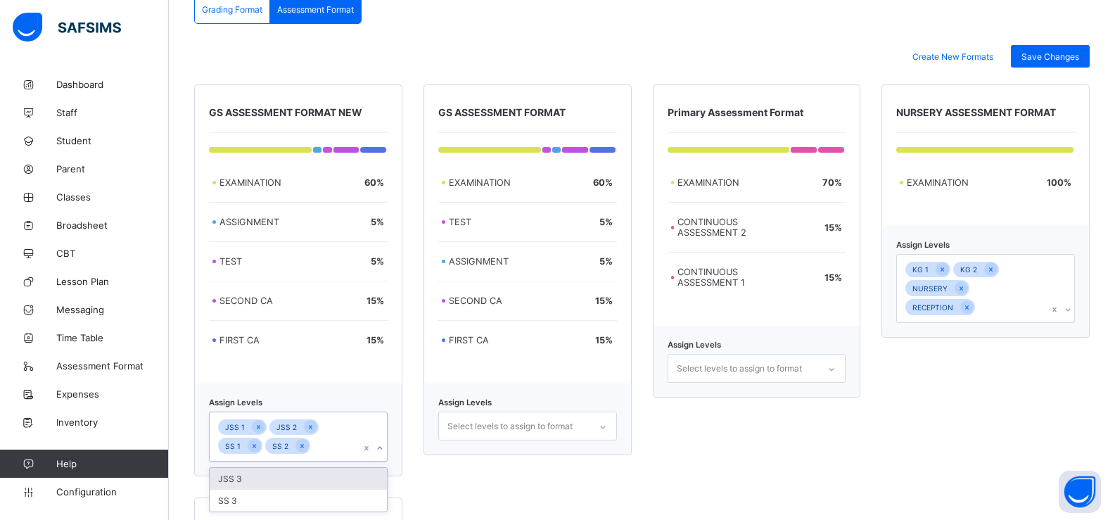
click at [339, 420] on div "JSS 1 JSS 2 SS 1 SS 2" at bounding box center [285, 436] width 151 height 49
click at [290, 480] on div "JSS 3" at bounding box center [298, 479] width 177 height 22
click at [318, 449] on div "JSS 1 JSS 2 SS 1 SS 2 JSS 3" at bounding box center [285, 446] width 151 height 68
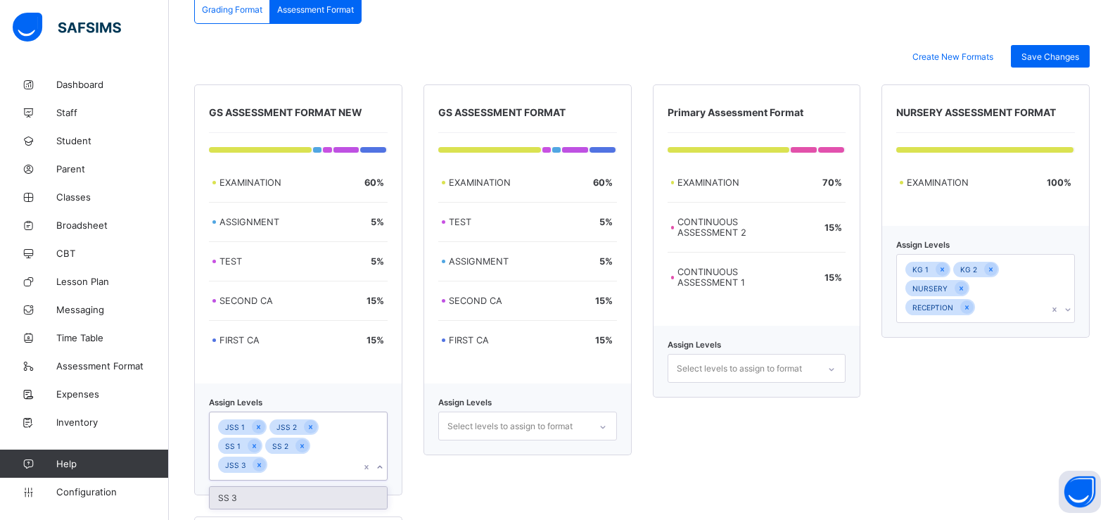
click at [318, 449] on div "JSS 1 JSS 2 SS 1 SS 2 JSS 3" at bounding box center [285, 446] width 151 height 68
click at [291, 489] on div "SS 3" at bounding box center [298, 498] width 177 height 22
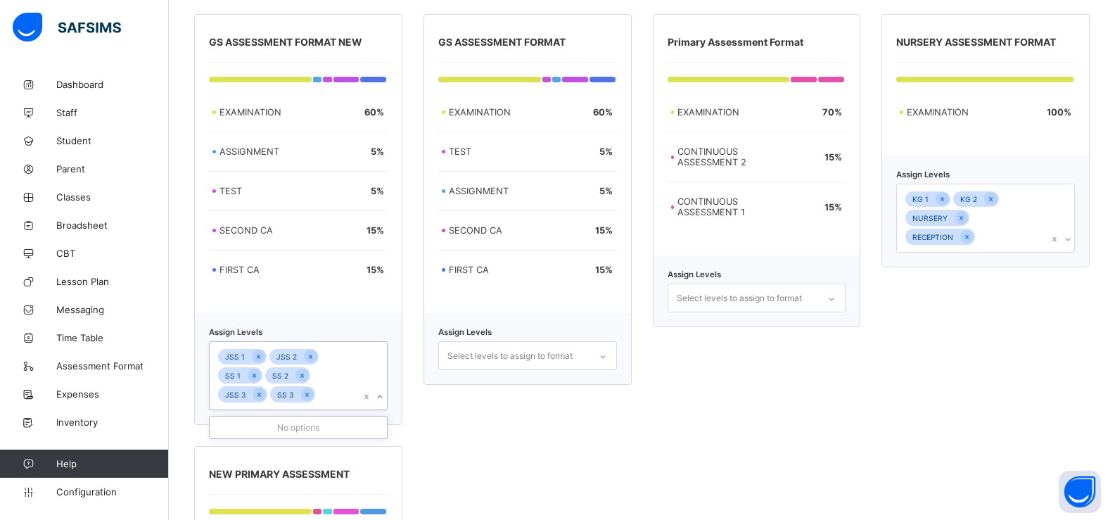
click at [497, 431] on div "GS ASSESSMENT FORMAT NEW EXAMINATION 60 % ASSIGNMENT 5 % TEST 5 % SECOND CA 15 …" at bounding box center [641, 435] width 895 height 842
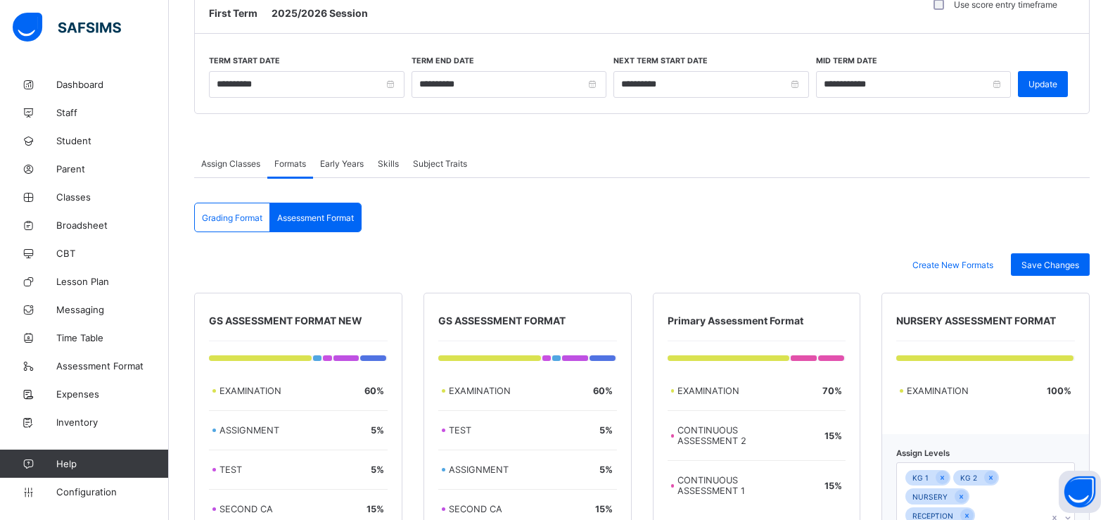
scroll to position [123, 0]
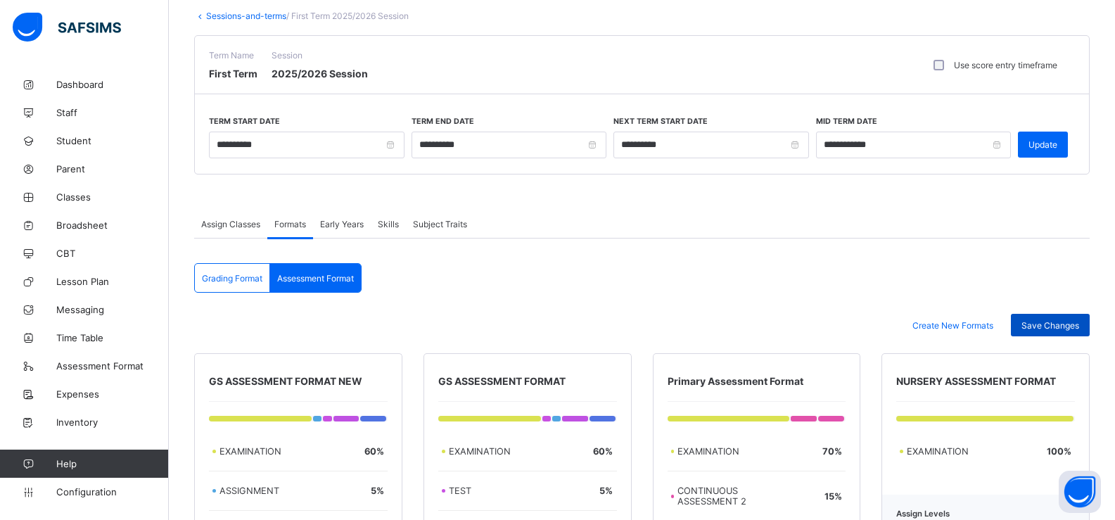
click at [1044, 326] on span "Save Changes" at bounding box center [1050, 325] width 58 height 11
click at [244, 225] on span "Assign Classes" at bounding box center [230, 224] width 59 height 11
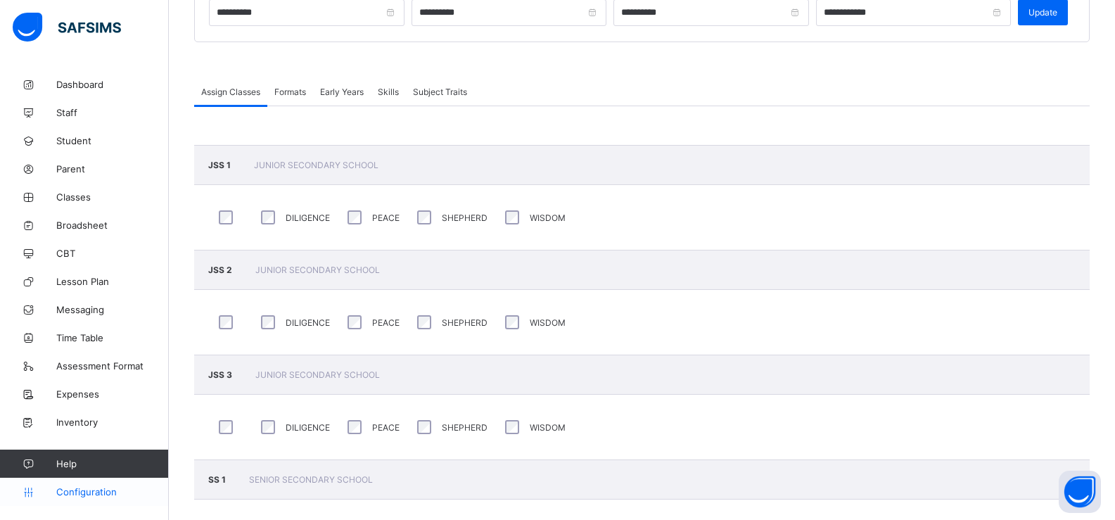
scroll to position [264, 0]
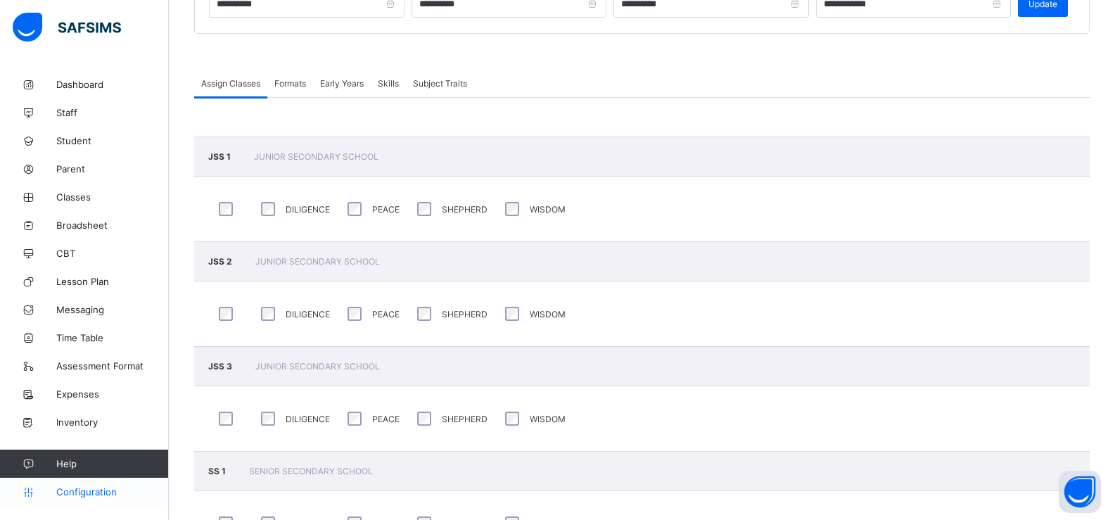
click at [85, 492] on span "Configuration" at bounding box center [112, 491] width 112 height 11
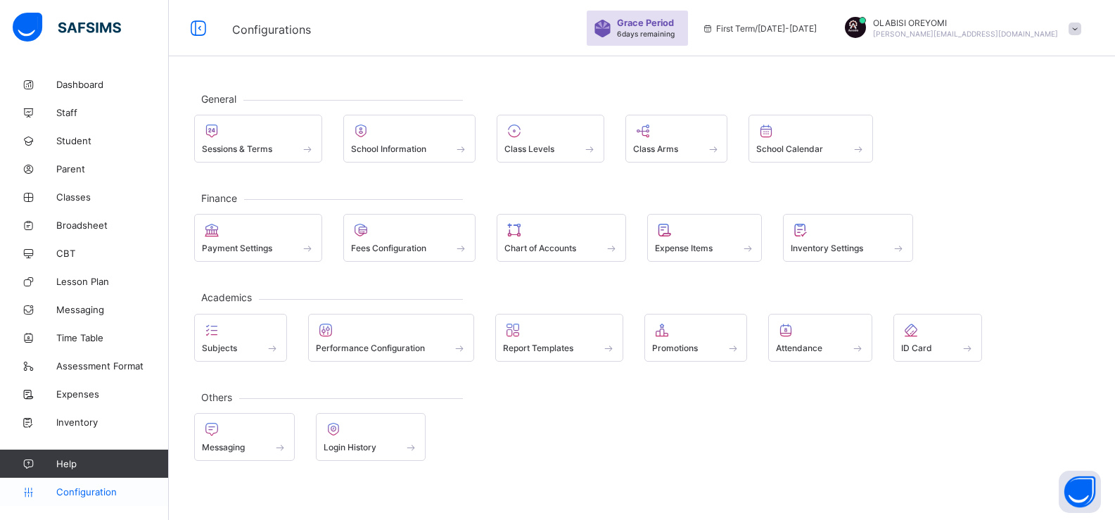
scroll to position [42, 0]
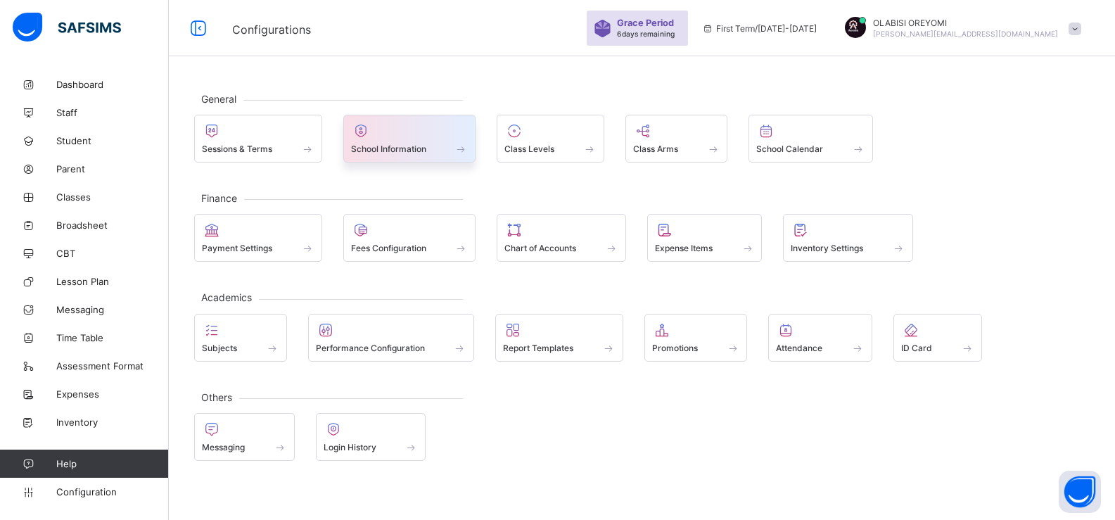
click at [392, 156] on div "School Information" at bounding box center [409, 139] width 133 height 48
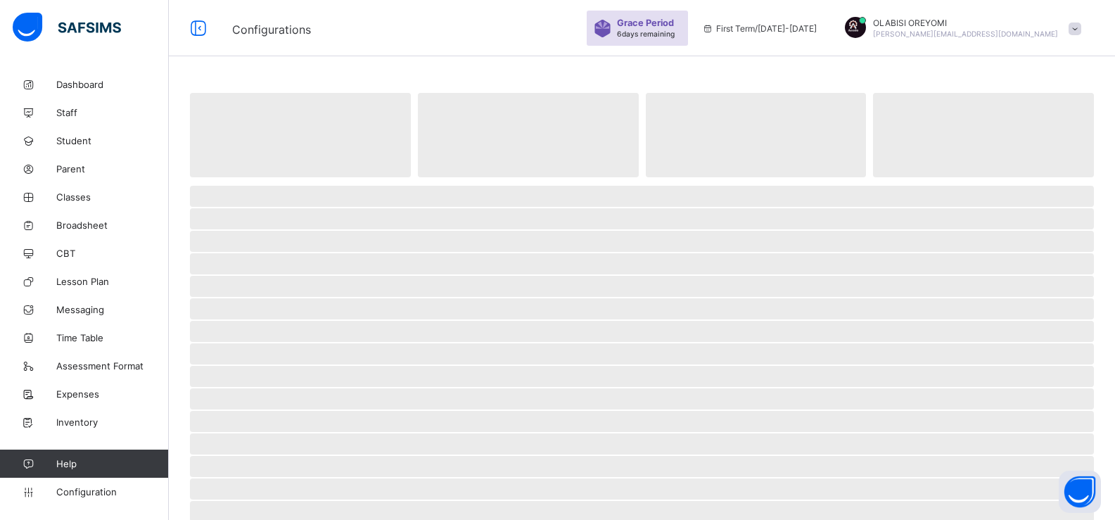
scroll to position [264, 0]
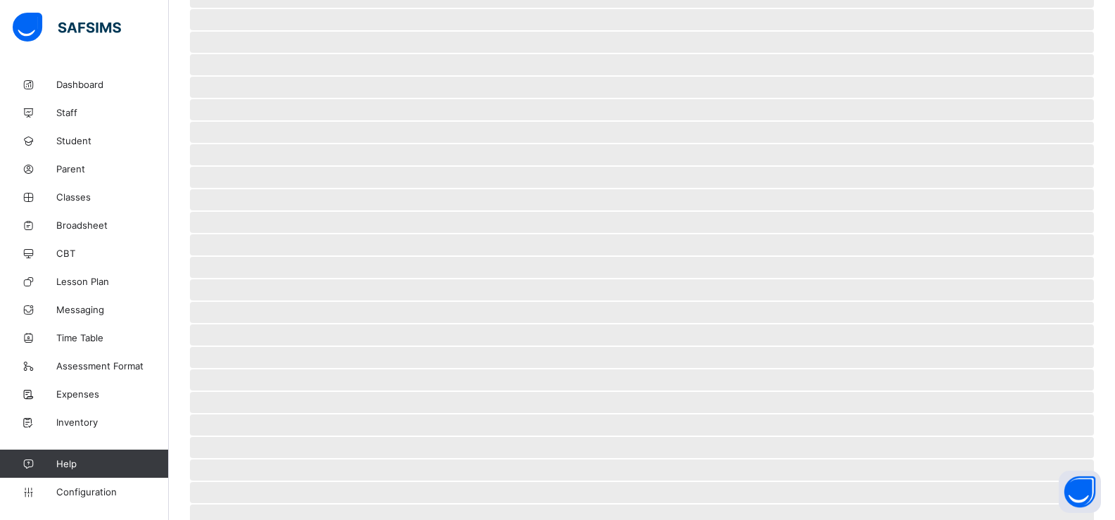
select select "**"
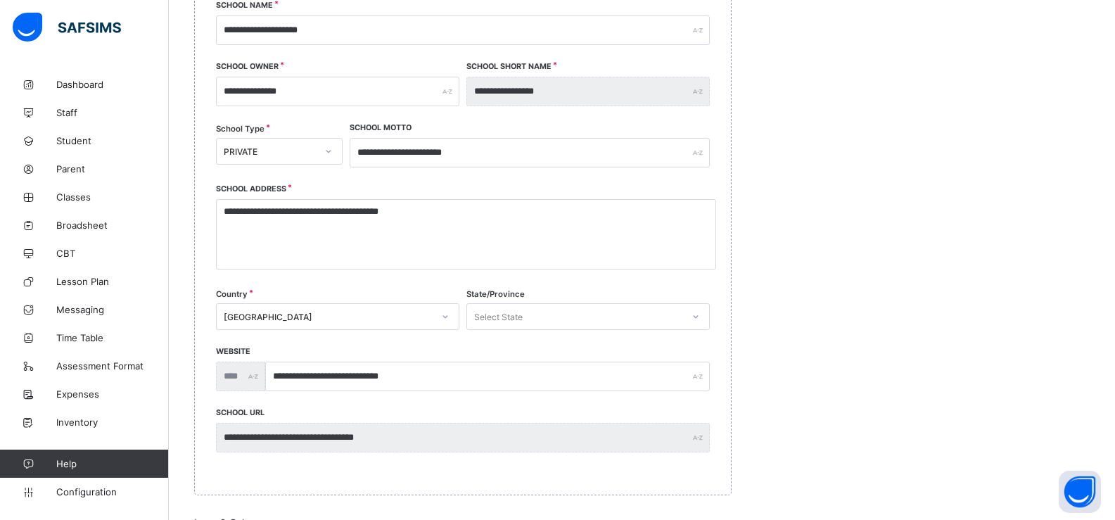
scroll to position [281, 0]
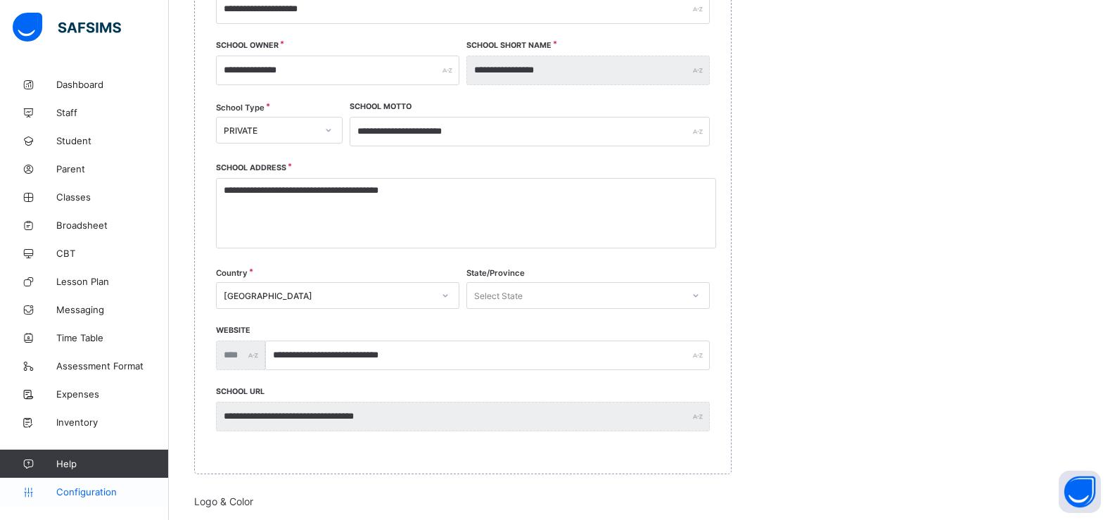
click at [110, 493] on span "Configuration" at bounding box center [112, 491] width 112 height 11
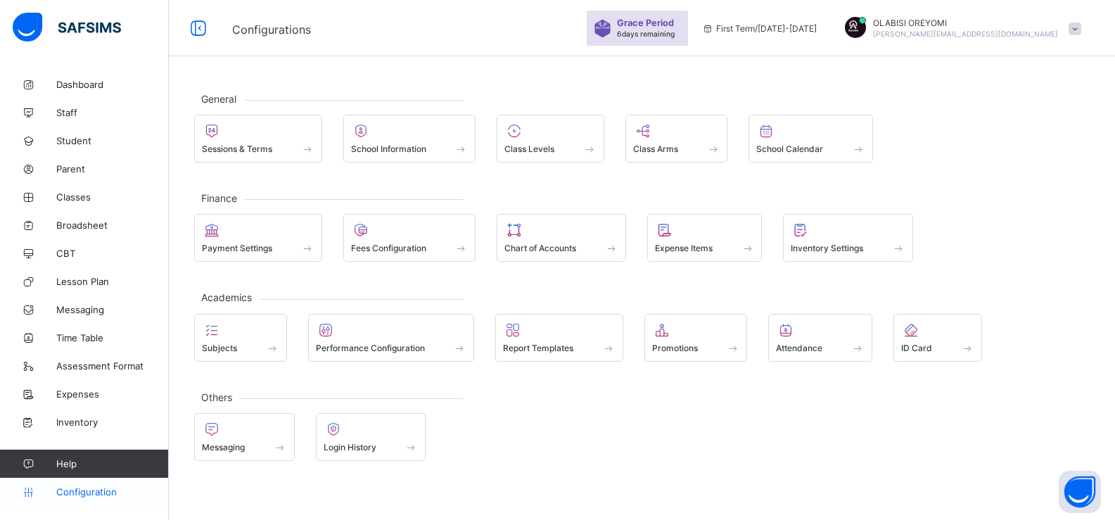
scroll to position [42, 0]
click at [254, 357] on div "Subjects" at bounding box center [240, 338] width 93 height 48
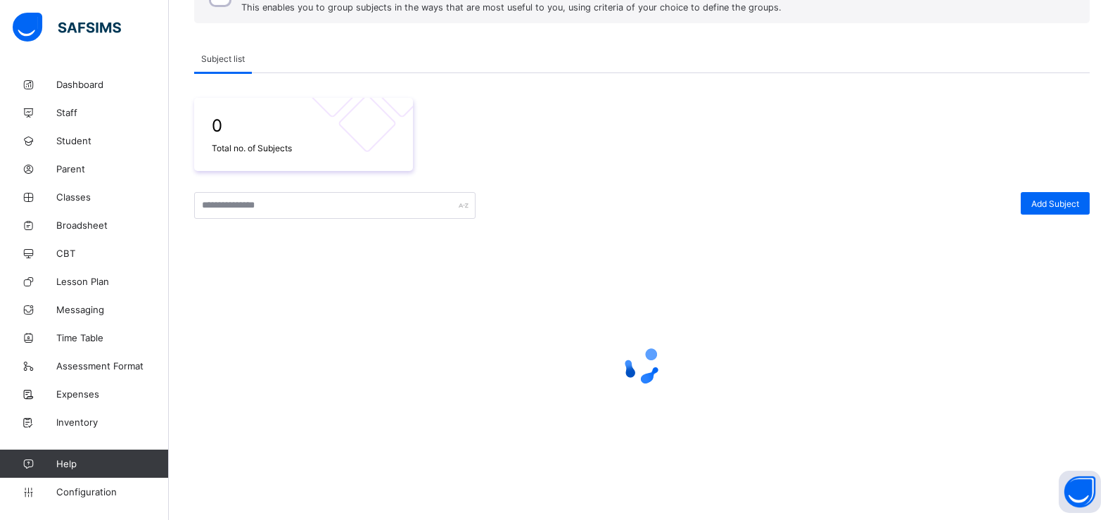
scroll to position [203, 0]
click at [111, 494] on span "Configuration" at bounding box center [112, 491] width 112 height 11
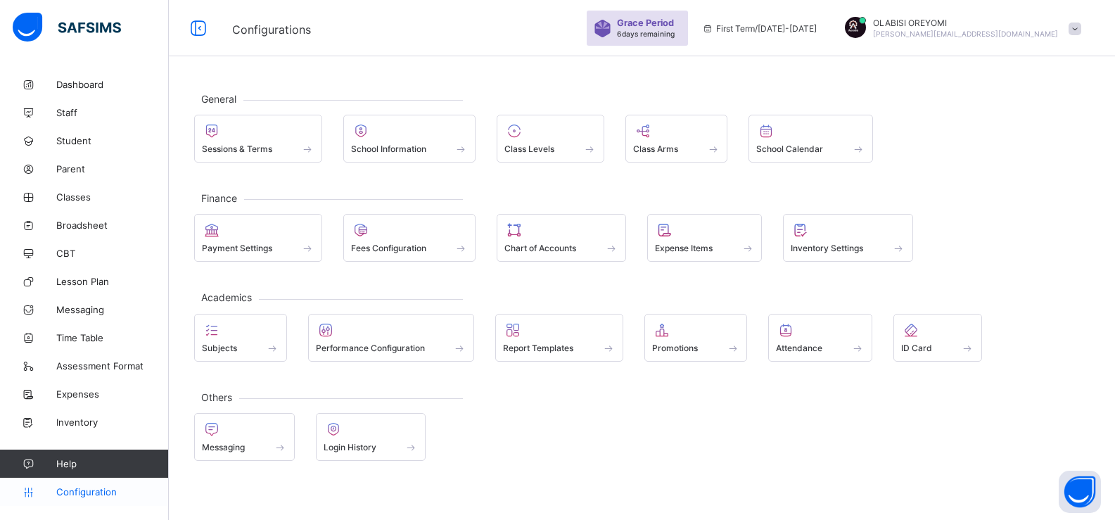
scroll to position [42, 0]
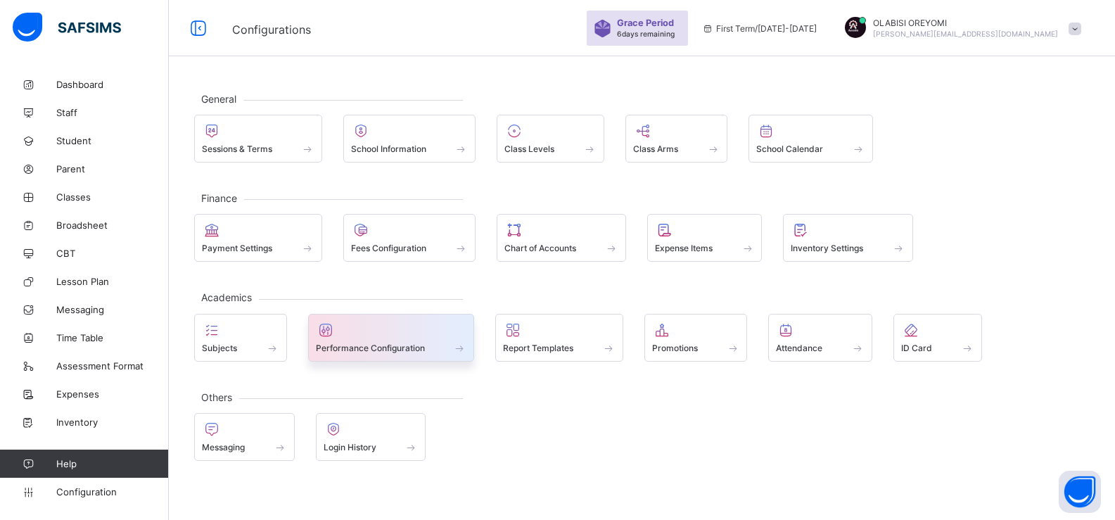
click at [404, 331] on div at bounding box center [391, 329] width 151 height 17
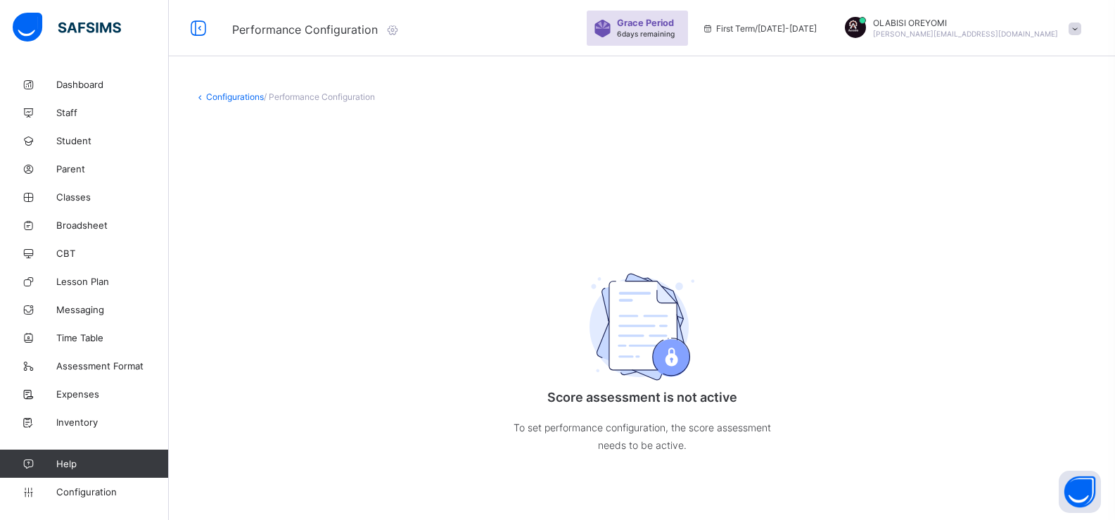
scroll to position [42, 0]
click at [98, 492] on span "Configuration" at bounding box center [112, 491] width 112 height 11
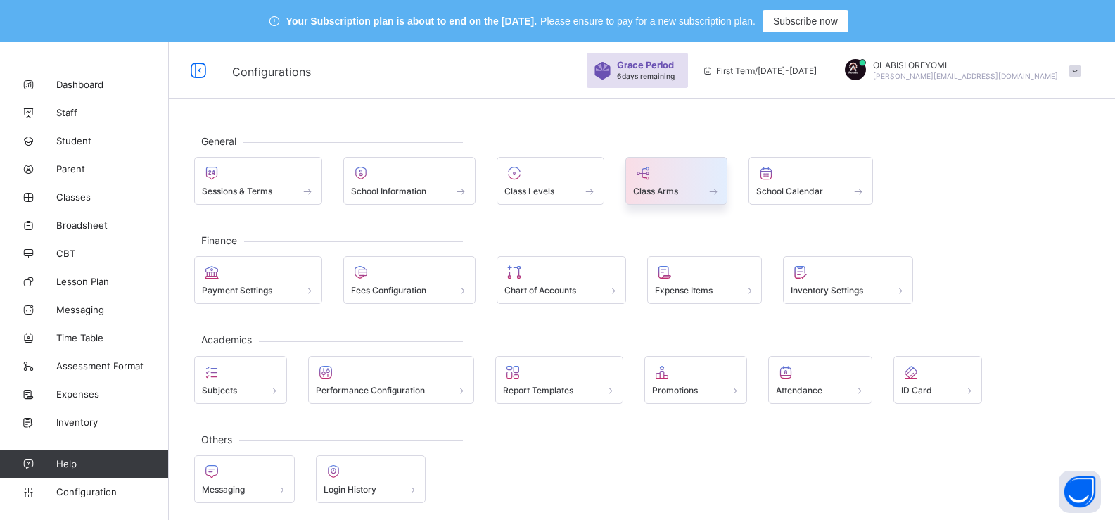
click at [694, 193] on div "Class Arms" at bounding box center [676, 191] width 87 height 12
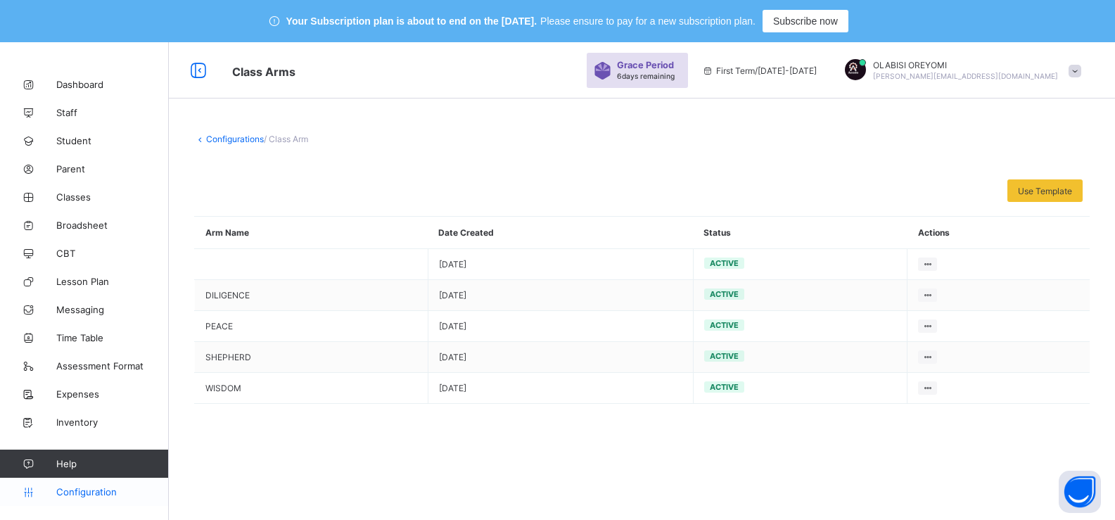
click at [66, 487] on span "Configuration" at bounding box center [112, 491] width 112 height 11
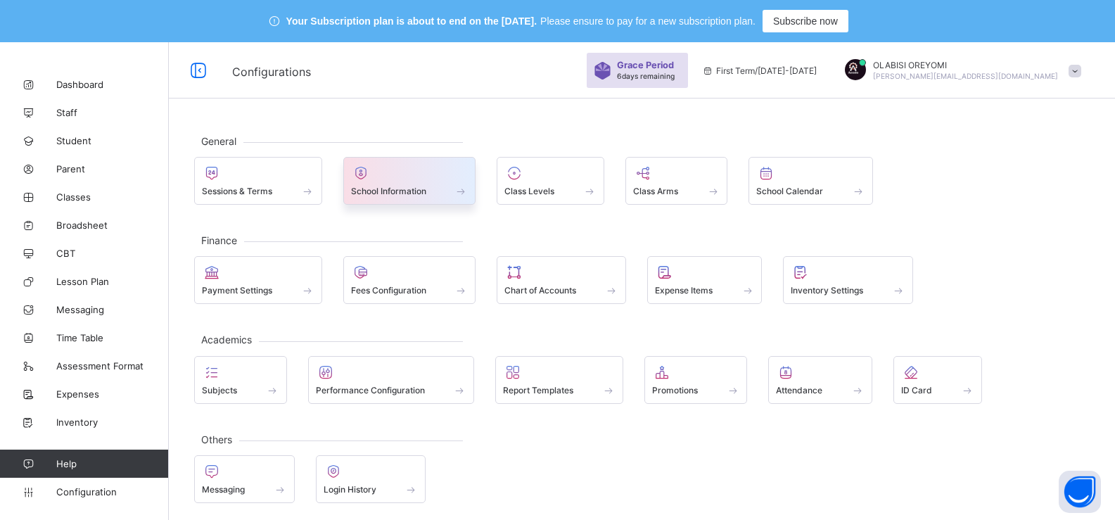
click at [439, 194] on div "School Information" at bounding box center [409, 191] width 117 height 12
select select "**"
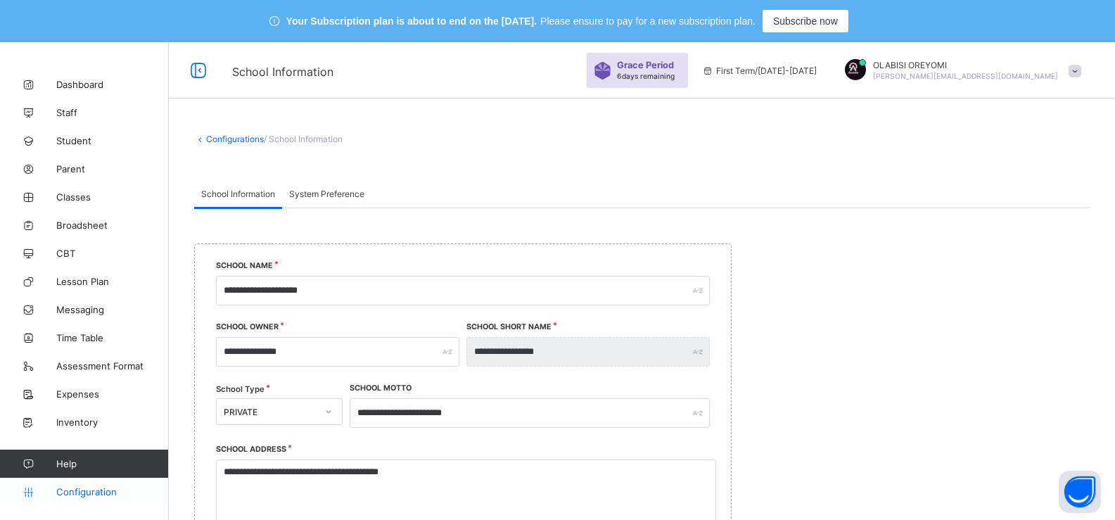
click at [80, 490] on span "Configuration" at bounding box center [112, 491] width 112 height 11
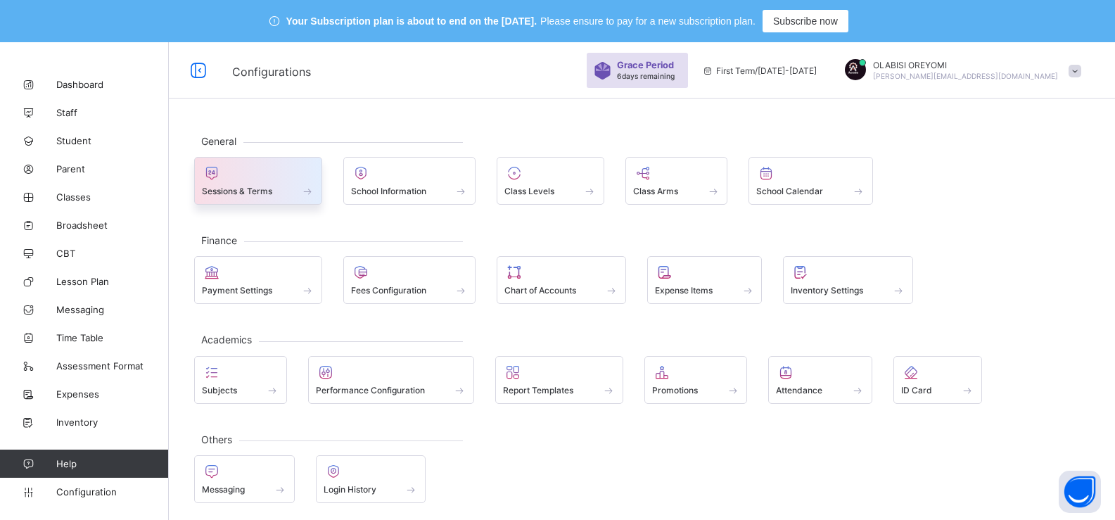
click at [277, 198] on div "Sessions & Terms" at bounding box center [258, 181] width 128 height 48
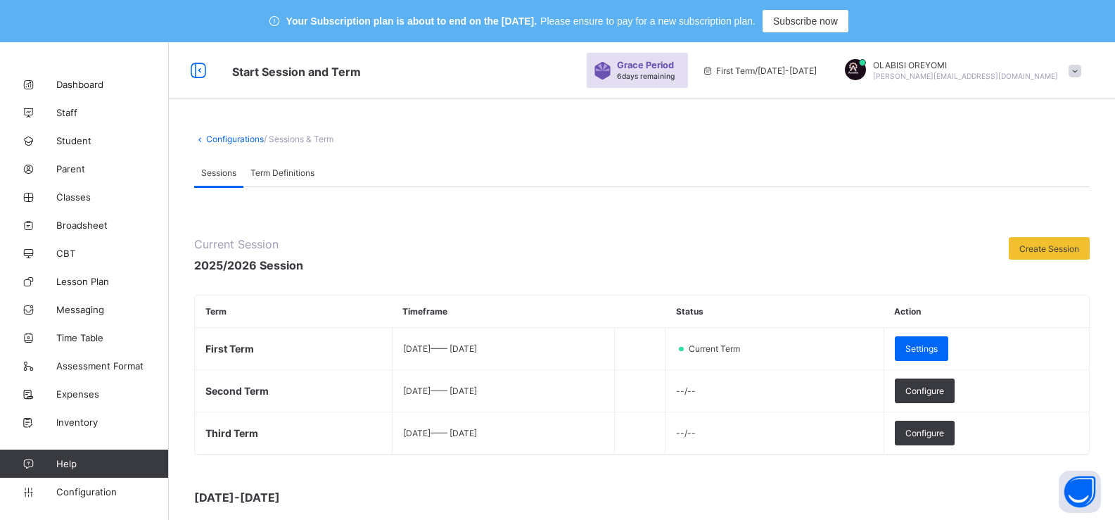
click at [283, 167] on span "Term Definitions" at bounding box center [282, 172] width 64 height 11
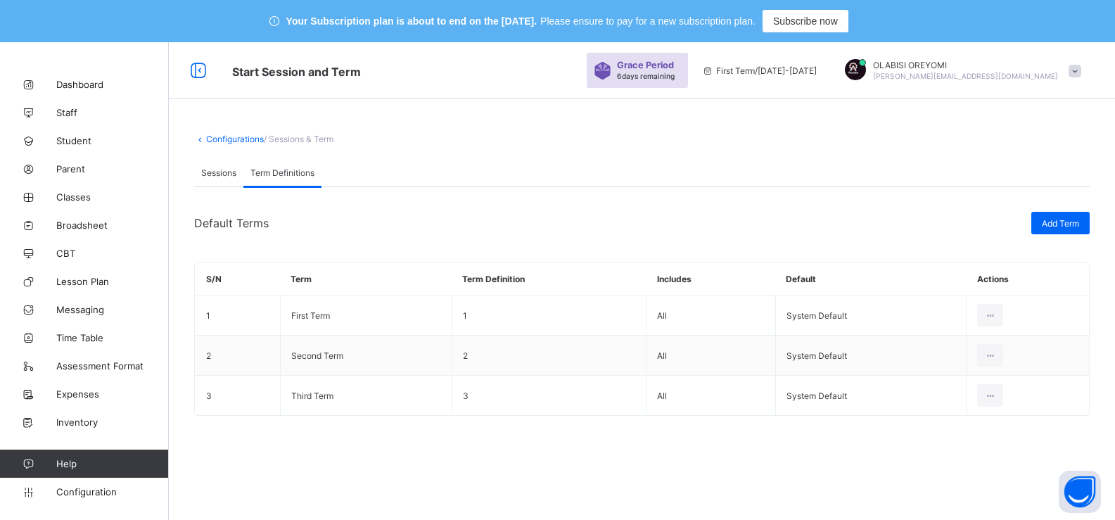
click at [283, 167] on span "Term Definitions" at bounding box center [282, 172] width 64 height 11
click at [215, 174] on span "Sessions" at bounding box center [218, 172] width 35 height 11
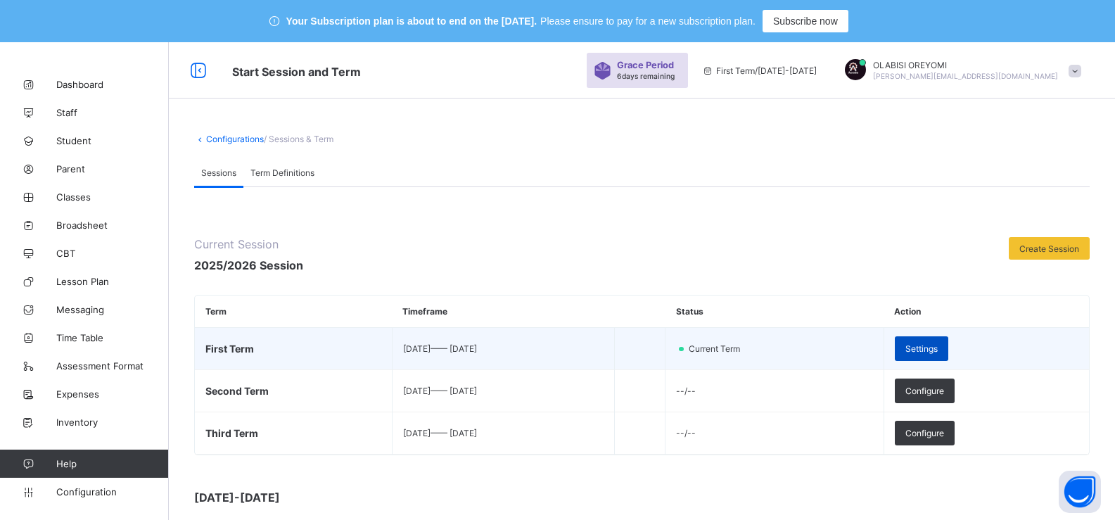
click at [937, 348] on span "Settings" at bounding box center [921, 348] width 32 height 11
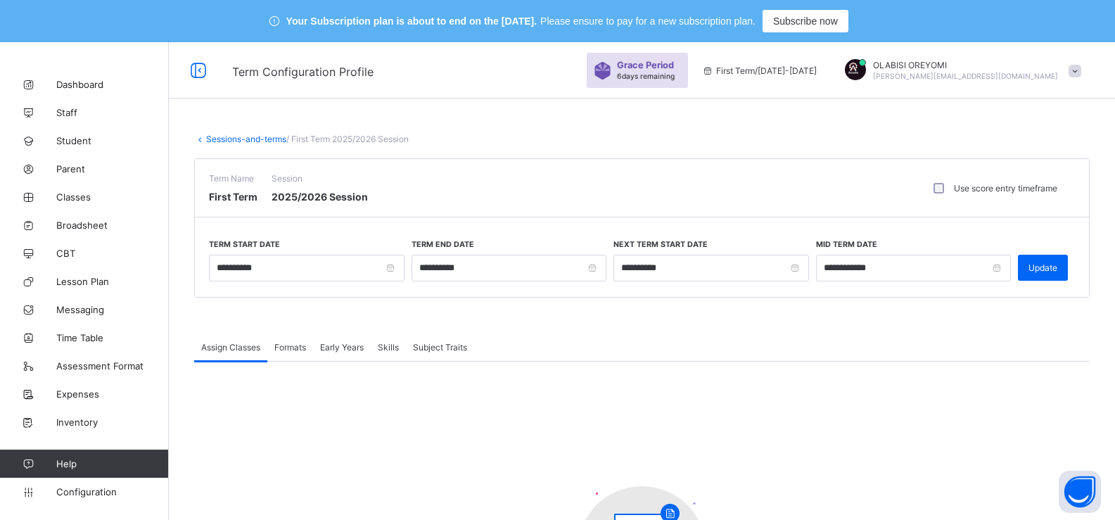
scroll to position [179, 0]
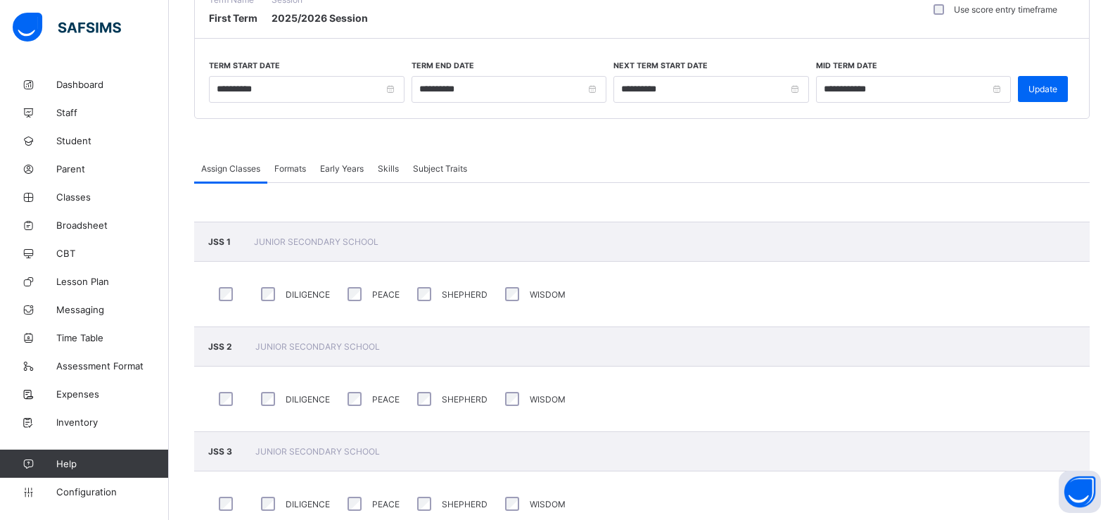
click at [281, 164] on span "Formats" at bounding box center [290, 168] width 32 height 11
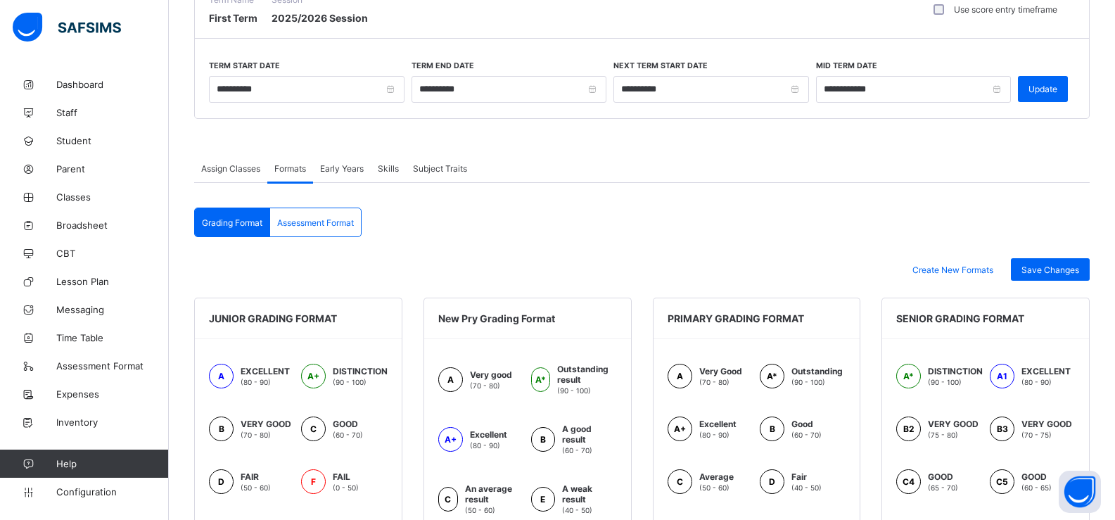
click at [336, 226] on span "Assessment Format" at bounding box center [315, 222] width 77 height 11
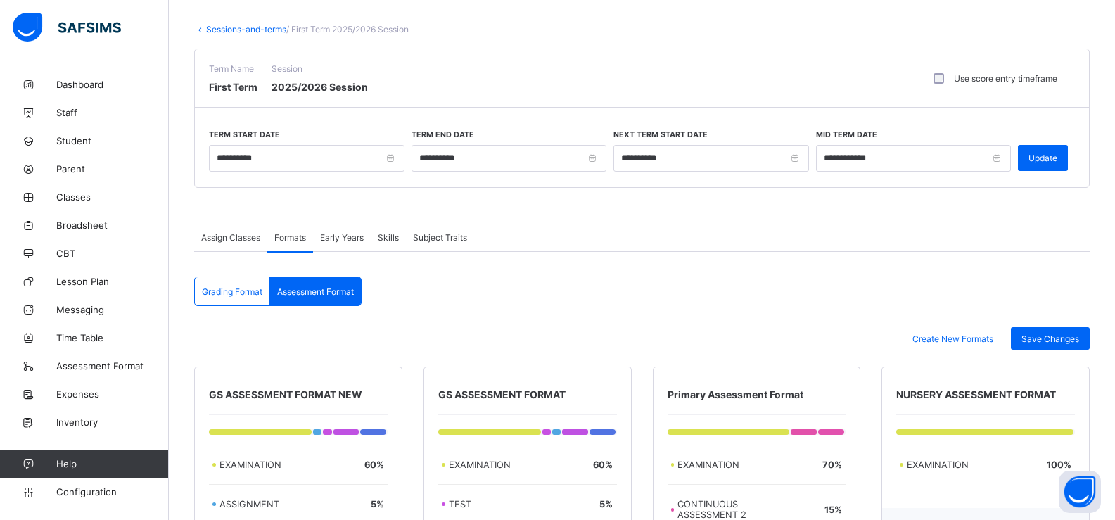
scroll to position [0, 0]
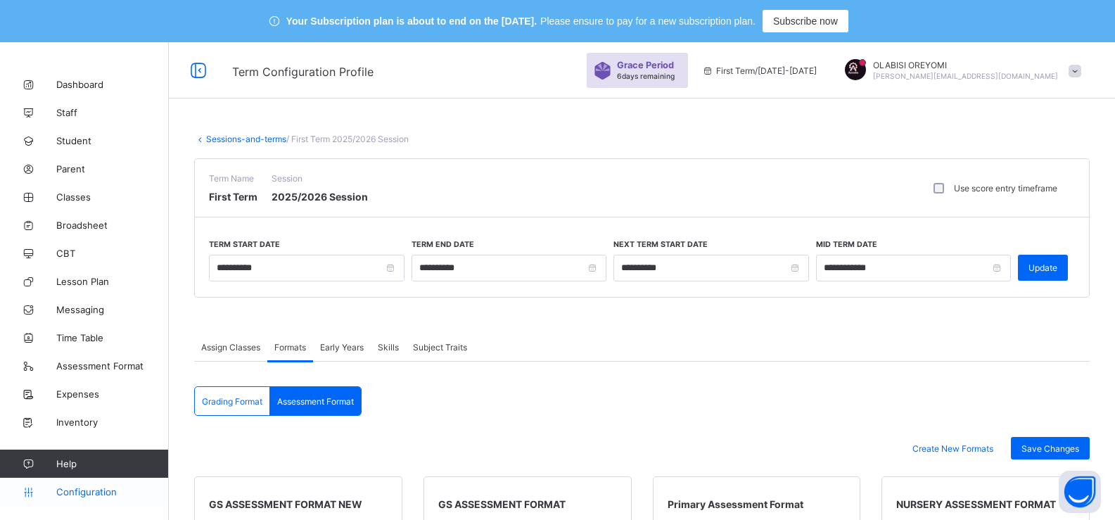
click at [64, 488] on span "Configuration" at bounding box center [112, 491] width 112 height 11
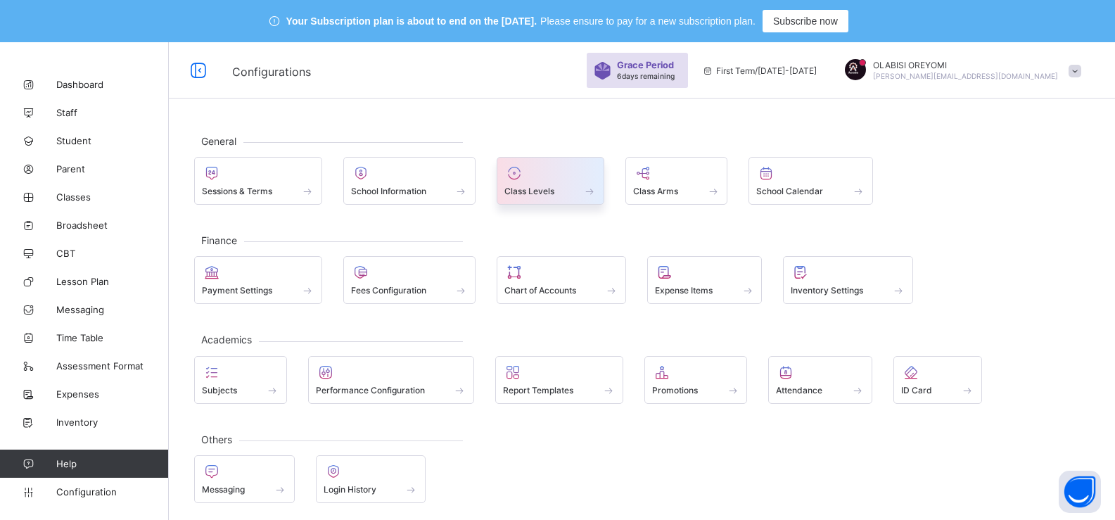
click at [548, 176] on div at bounding box center [550, 173] width 92 height 17
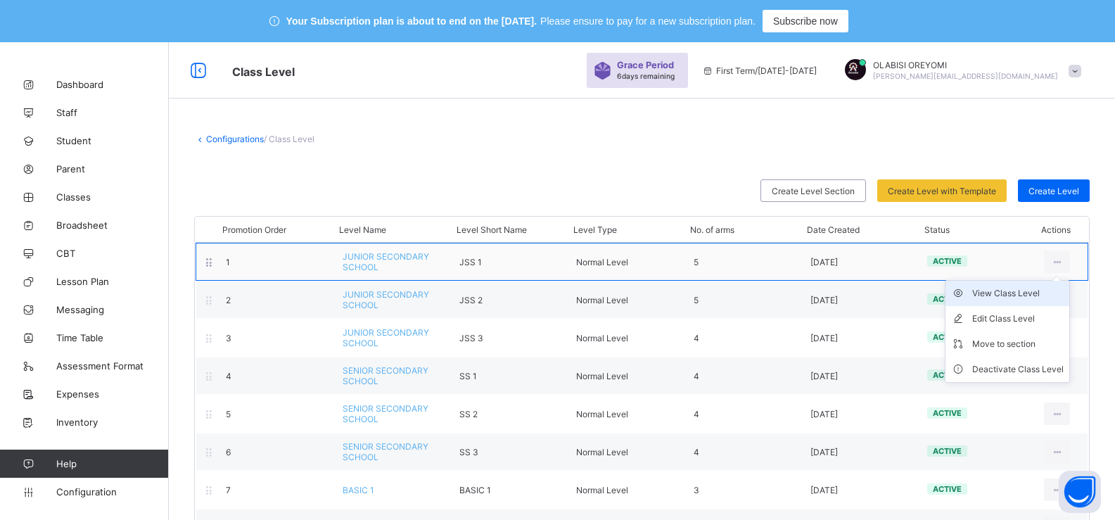
click at [1025, 296] on div "View Class Level" at bounding box center [1017, 293] width 91 height 14
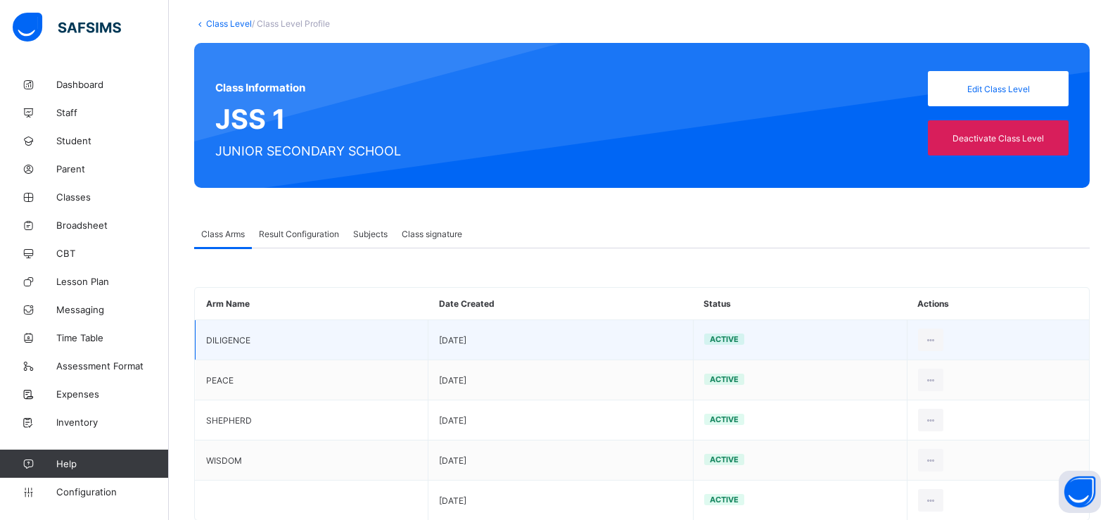
scroll to position [151, 0]
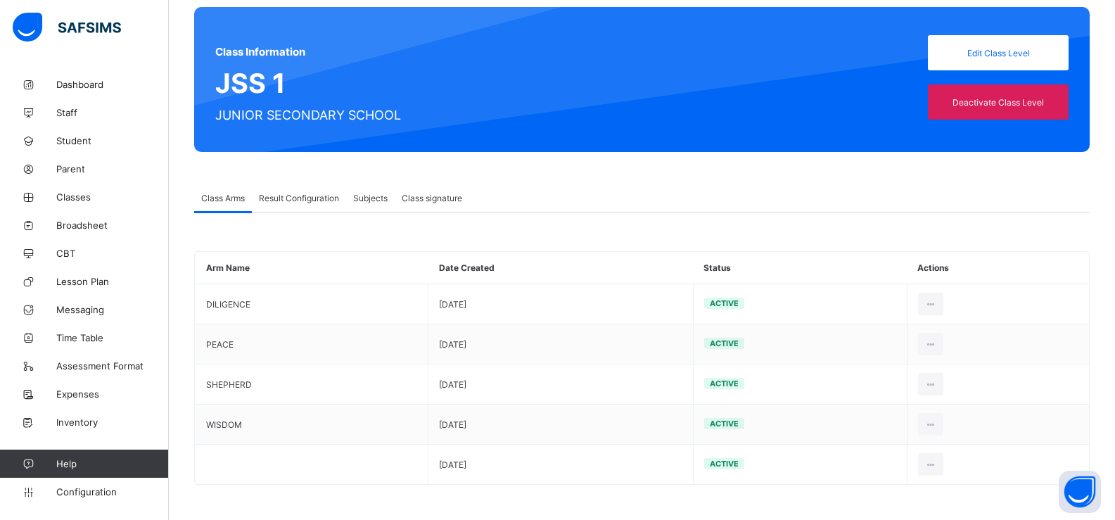
click at [324, 198] on span "Result Configuration" at bounding box center [299, 198] width 80 height 11
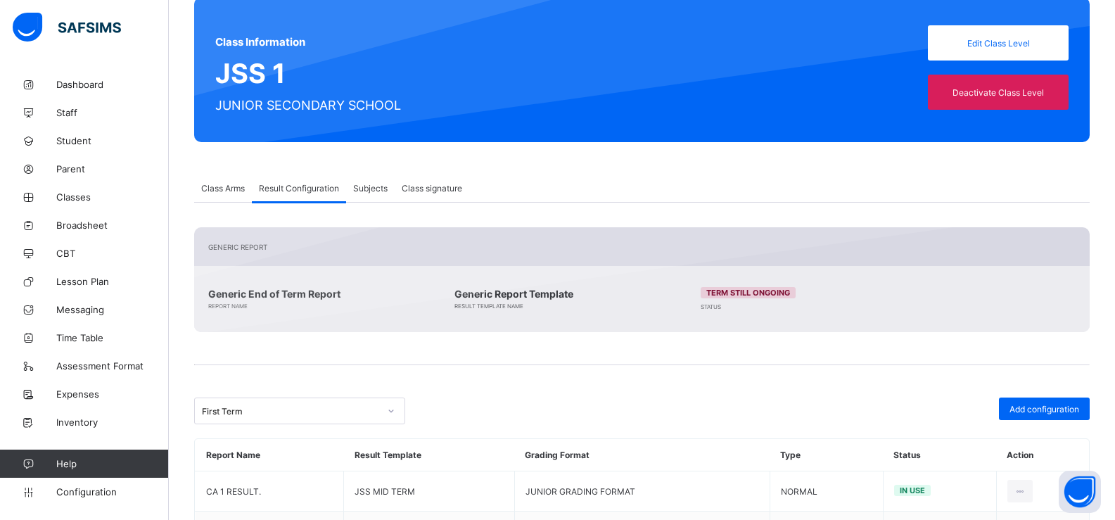
scroll to position [228, 0]
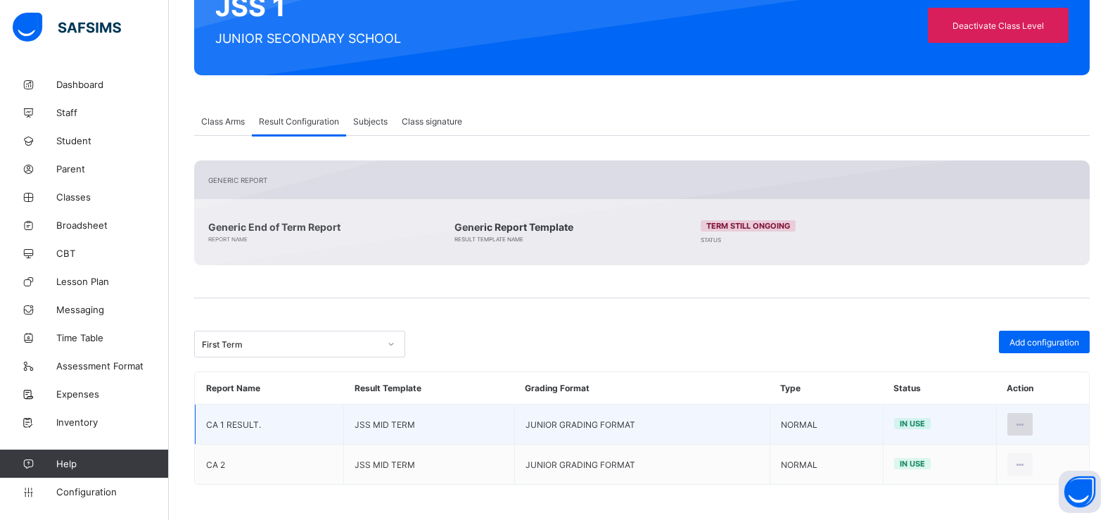
click at [1026, 428] on icon at bounding box center [1020, 424] width 12 height 11
click at [978, 455] on div "Edit Configuration" at bounding box center [986, 456] width 82 height 14
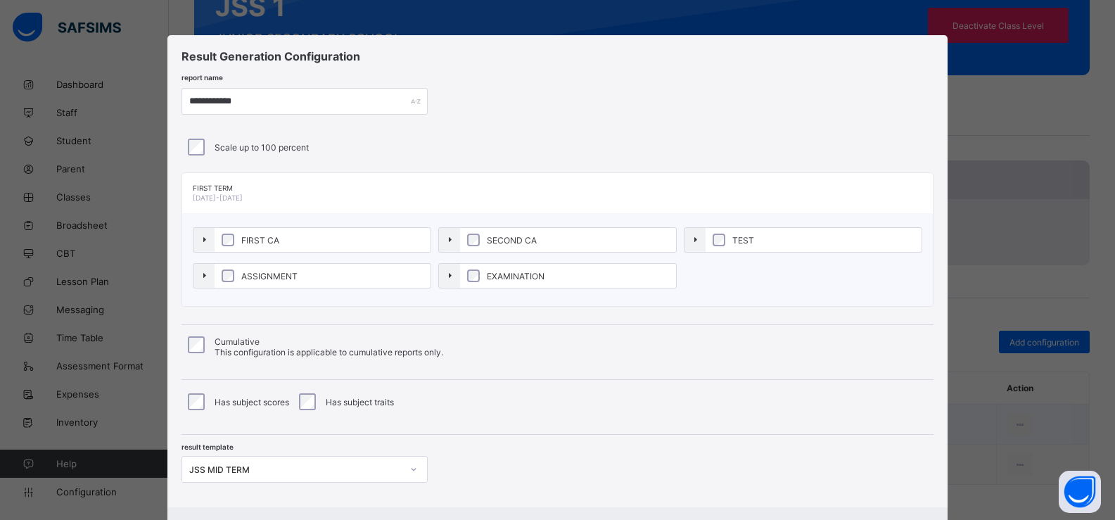
type input "**********"
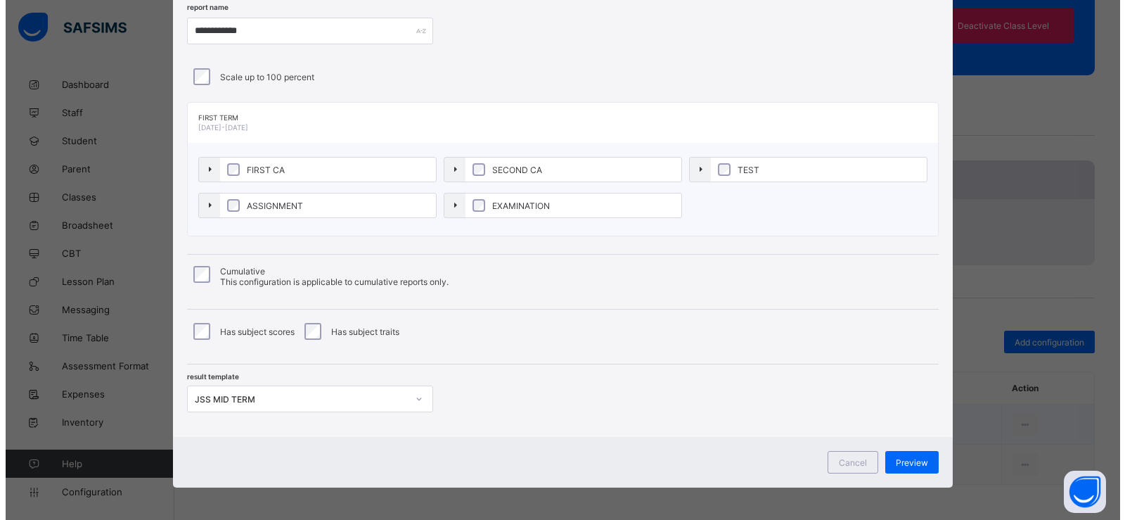
scroll to position [73, 0]
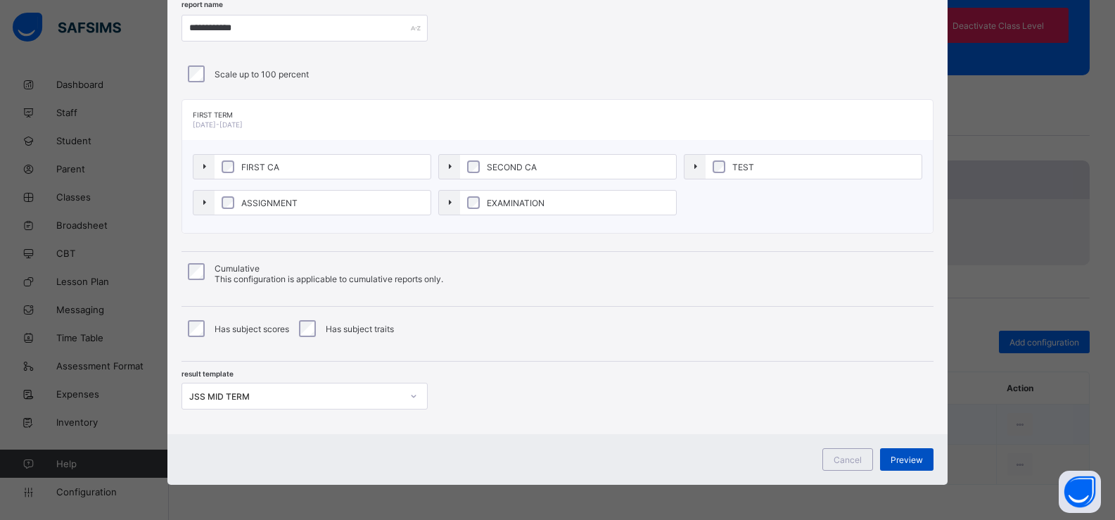
click at [908, 464] on span "Preview" at bounding box center [906, 459] width 32 height 11
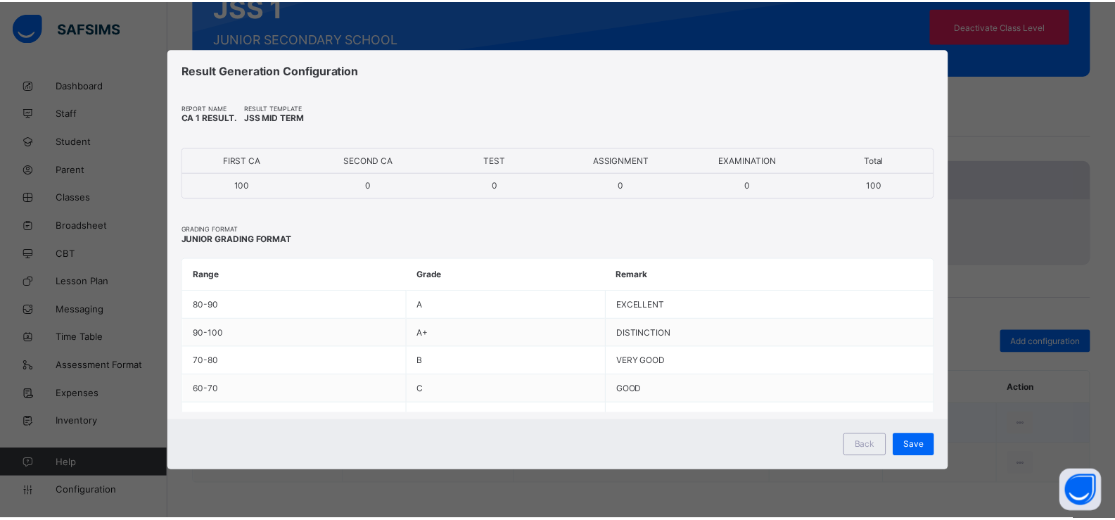
scroll to position [0, 0]
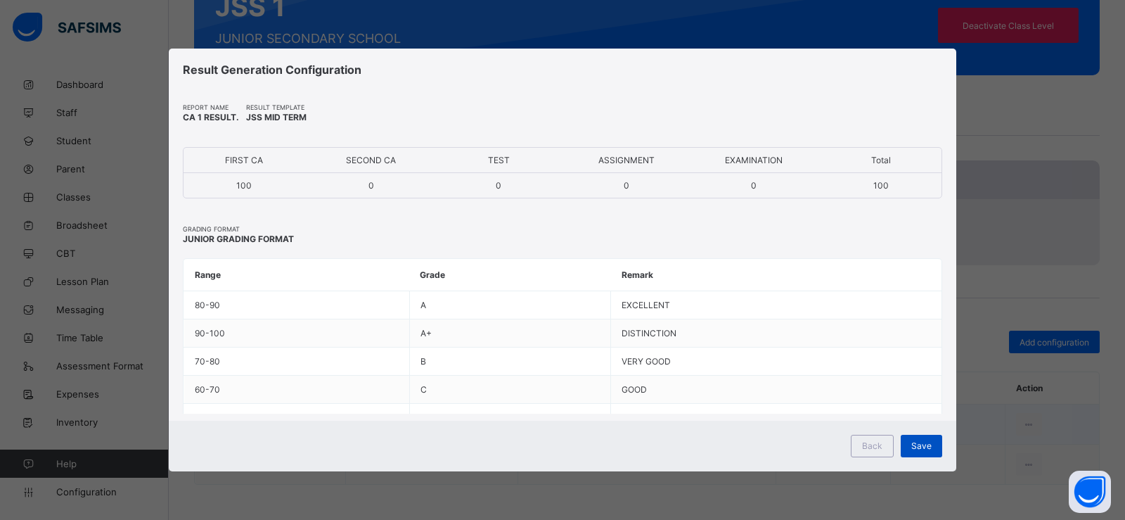
click at [927, 449] on span "Save" at bounding box center [921, 445] width 20 height 11
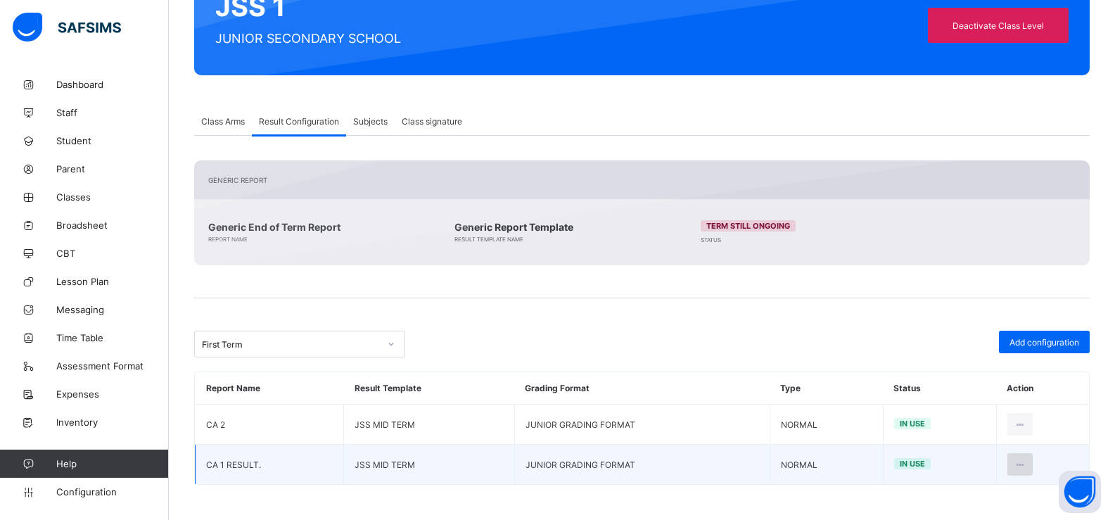
click at [1033, 460] on div at bounding box center [1020, 464] width 26 height 23
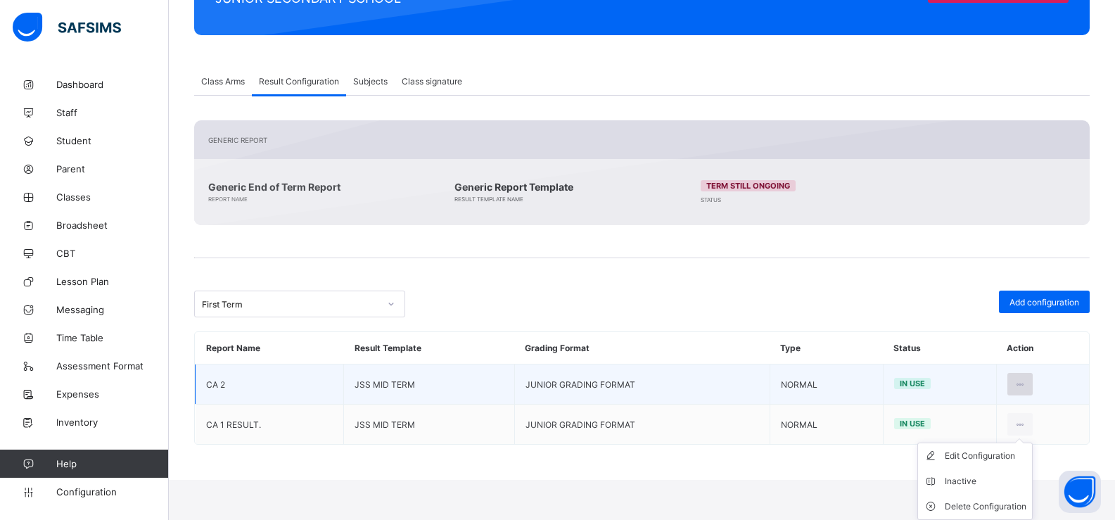
click at [1025, 382] on table "Report Name Result Template Grading Format Type Status Action CA 2 JSS MID TERM…" at bounding box center [642, 388] width 894 height 112
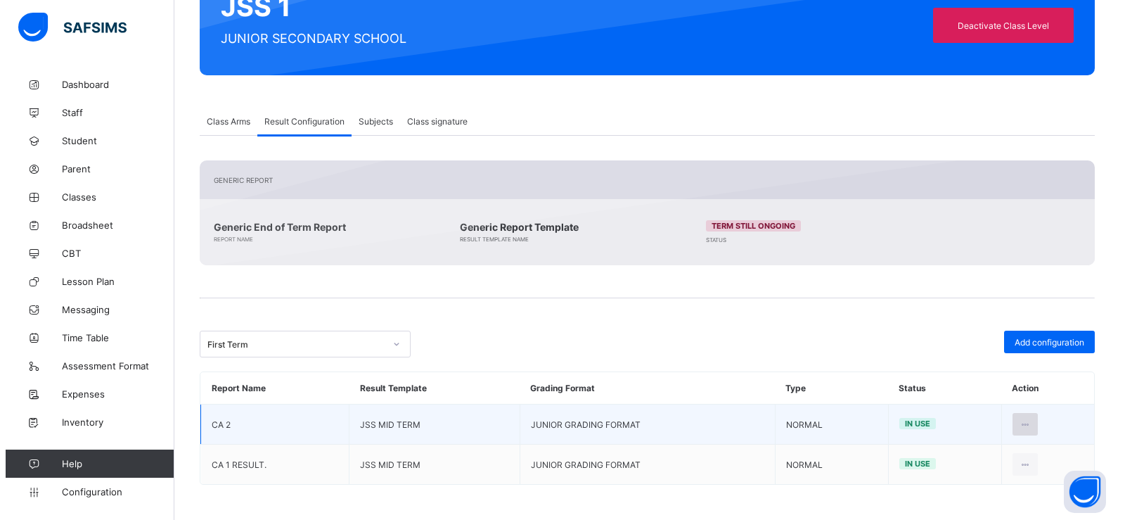
scroll to position [228, 0]
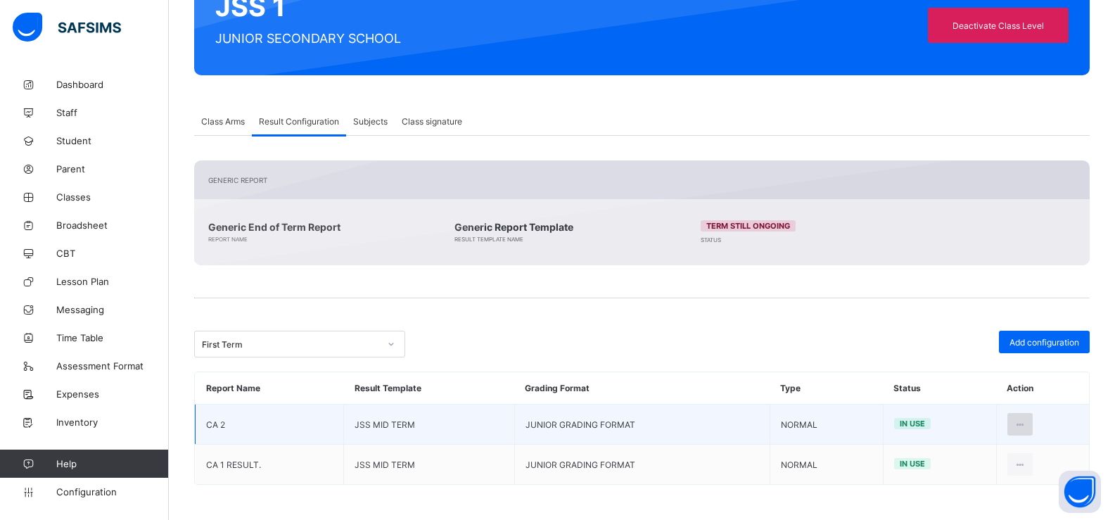
click at [1026, 424] on icon at bounding box center [1020, 424] width 12 height 11
click at [964, 482] on div "Inactive" at bounding box center [986, 481] width 82 height 14
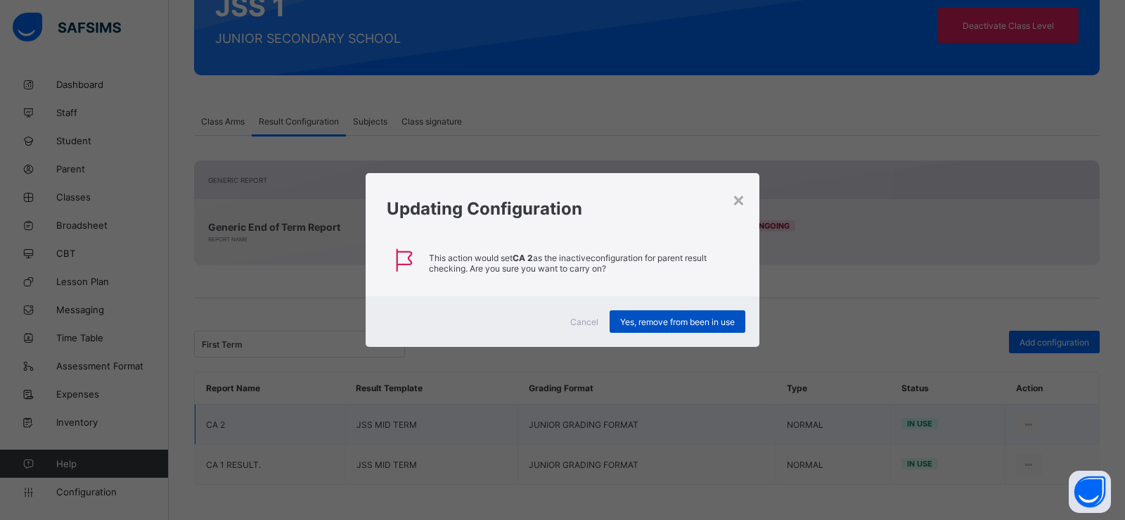
click at [677, 328] on div "Yes, remove from been in use" at bounding box center [678, 321] width 136 height 23
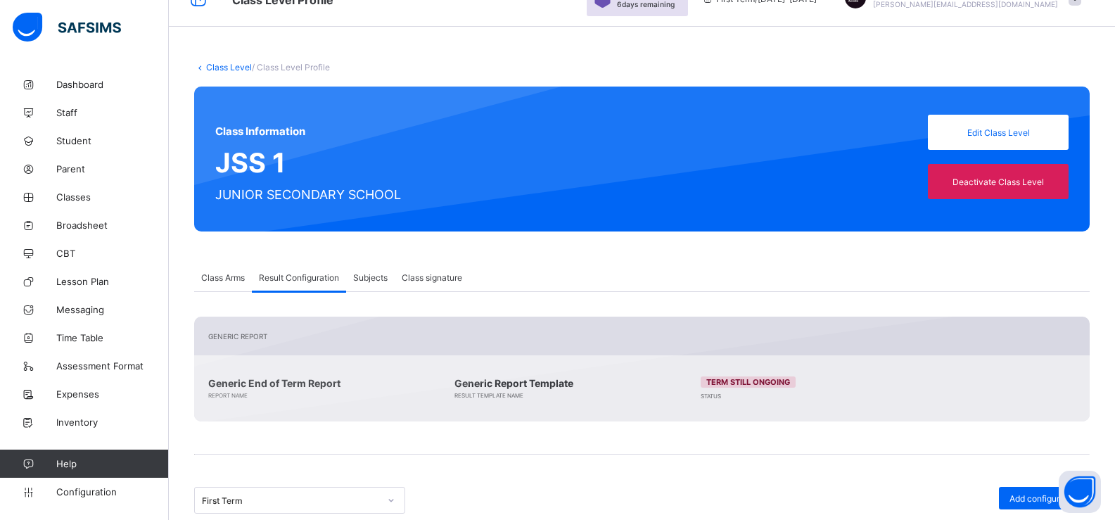
scroll to position [0, 0]
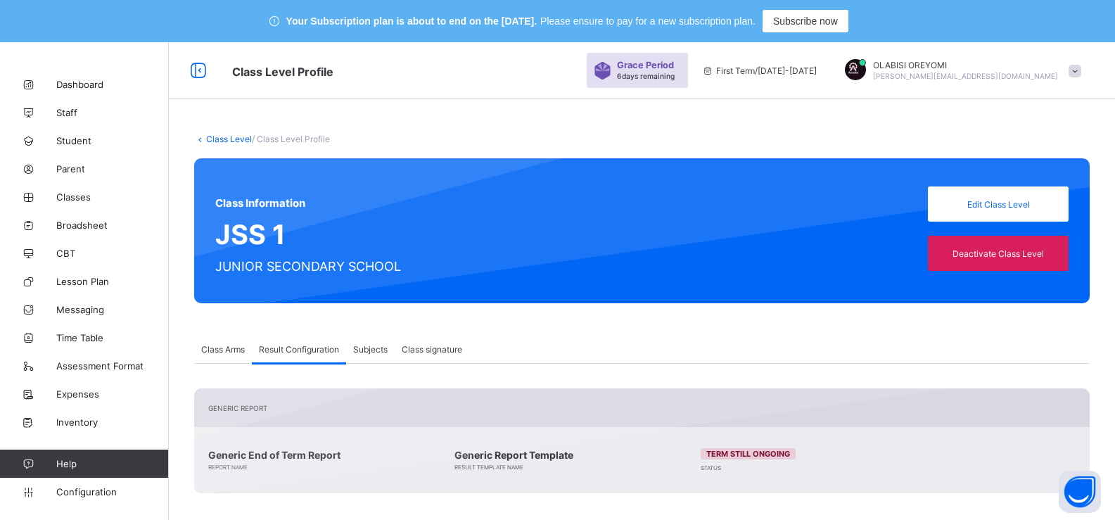
click at [227, 143] on link "Class Level" at bounding box center [229, 139] width 46 height 11
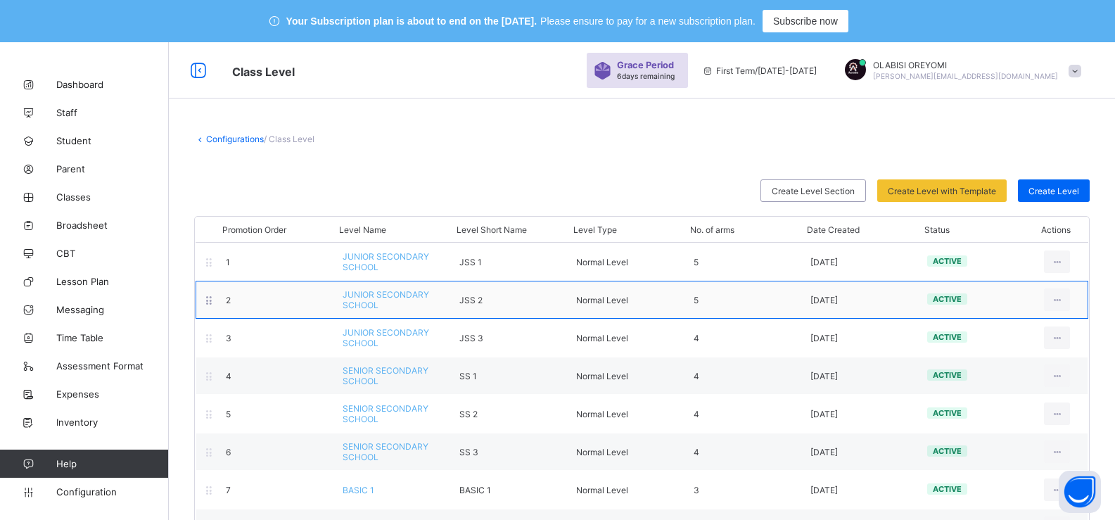
click at [1069, 312] on div "2 JUNIOR SECONDARY SCHOOL JSS 2 Normal Level 5 [DATE] active View Class Level E…" at bounding box center [642, 300] width 892 height 38
click at [1032, 333] on div "View Class Level" at bounding box center [1017, 331] width 91 height 14
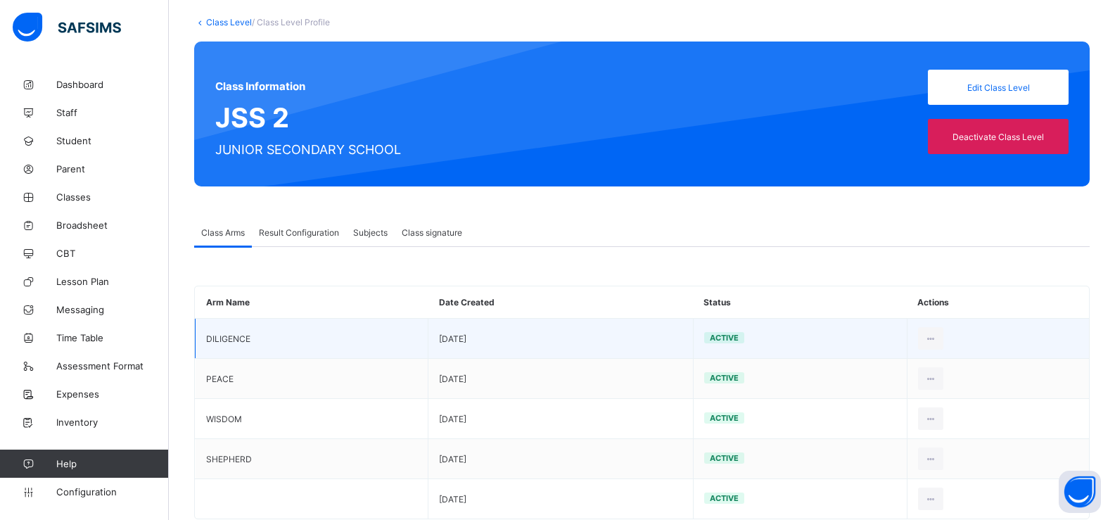
scroll to position [141, 0]
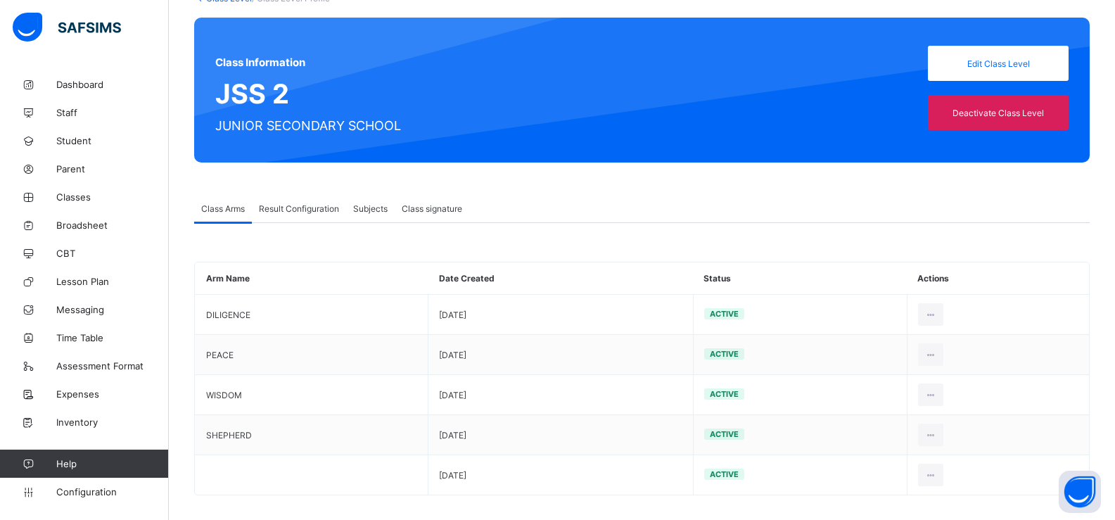
click at [319, 211] on span "Result Configuration" at bounding box center [299, 208] width 80 height 11
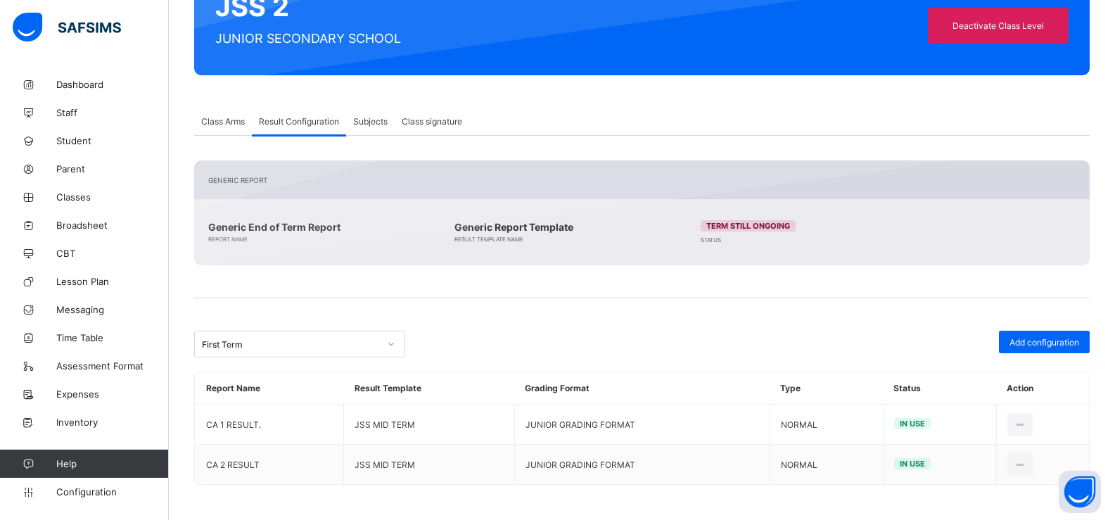
scroll to position [228, 0]
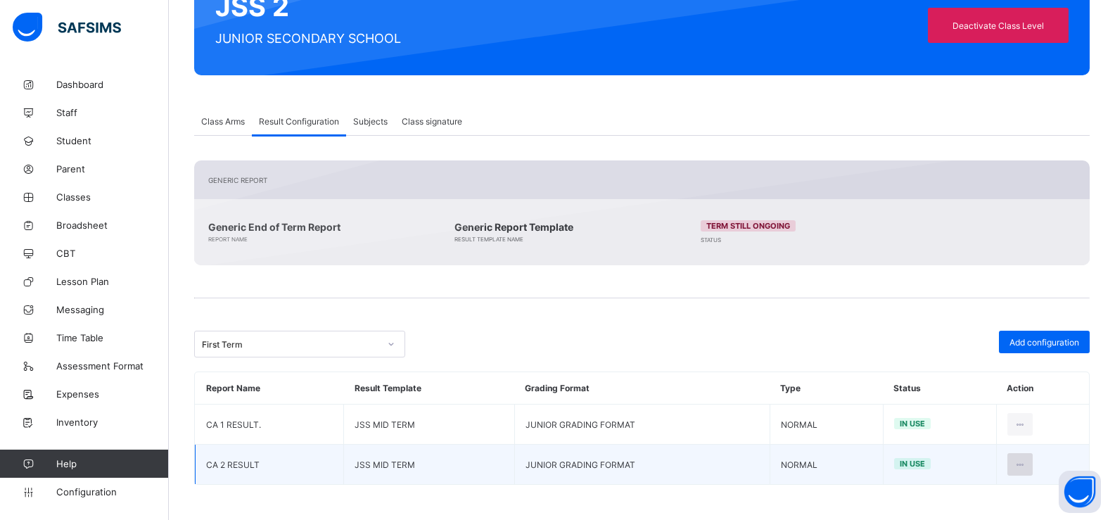
click at [1026, 459] on icon at bounding box center [1020, 464] width 12 height 11
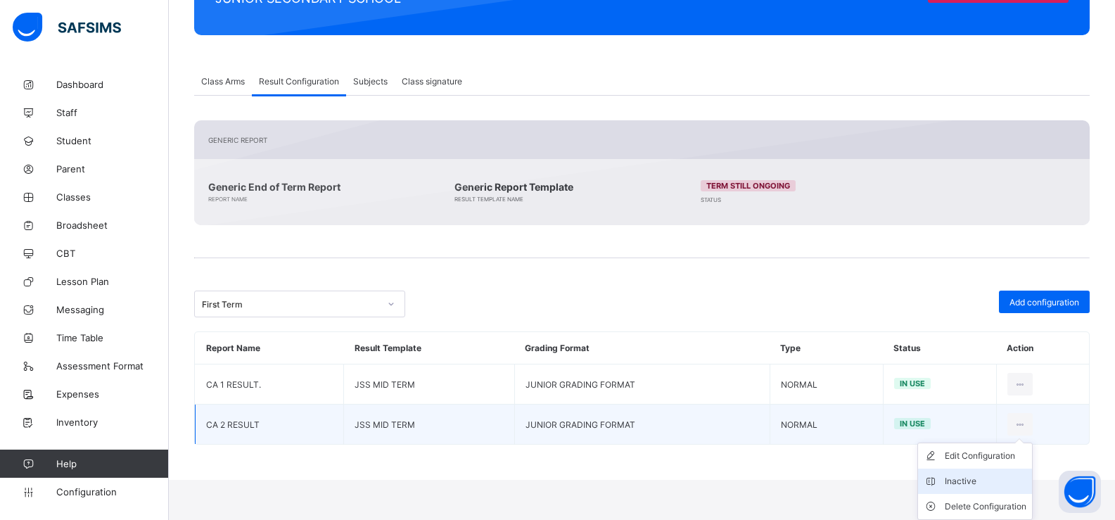
click at [980, 477] on div "Inactive" at bounding box center [986, 481] width 82 height 14
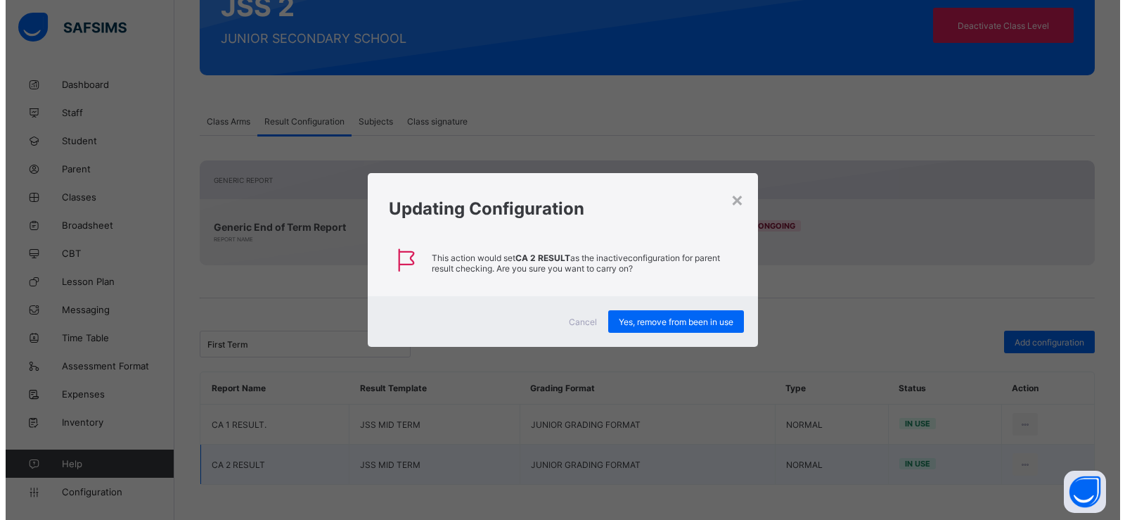
scroll to position [228, 0]
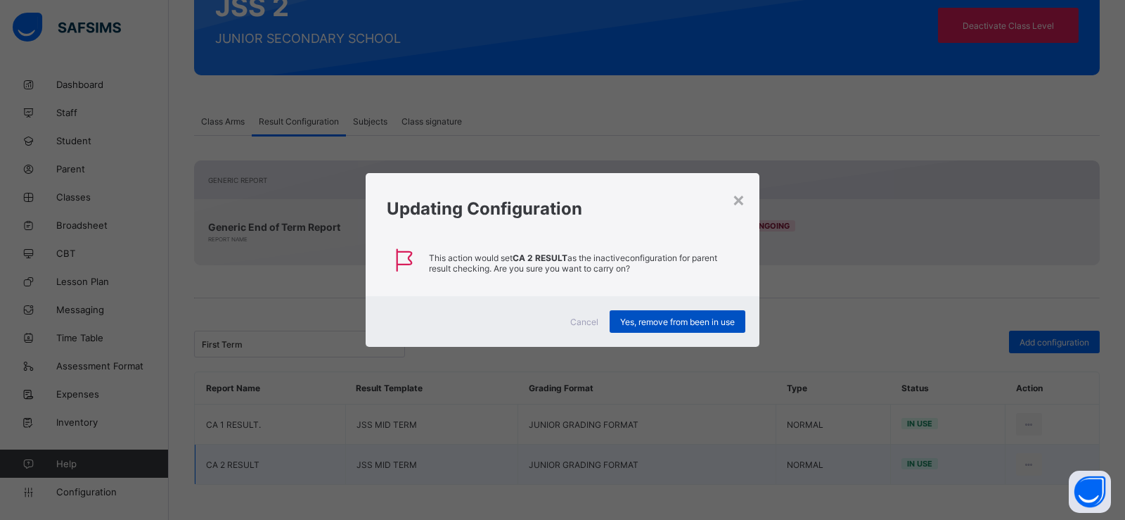
click at [732, 319] on span "Yes, remove from been in use" at bounding box center [677, 321] width 115 height 11
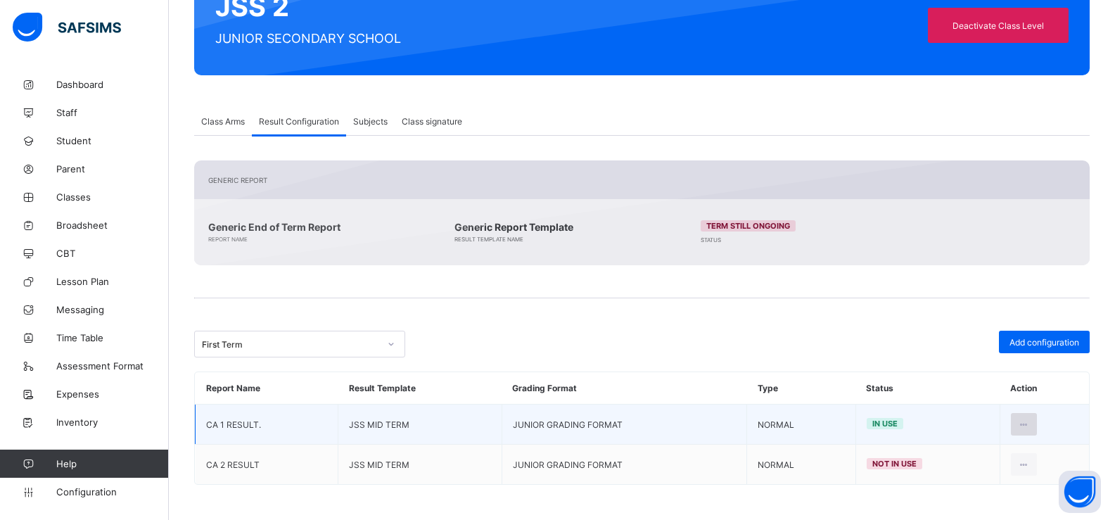
click at [1037, 425] on div at bounding box center [1024, 424] width 26 height 23
click at [980, 457] on div "Edit Configuration" at bounding box center [990, 456] width 82 height 14
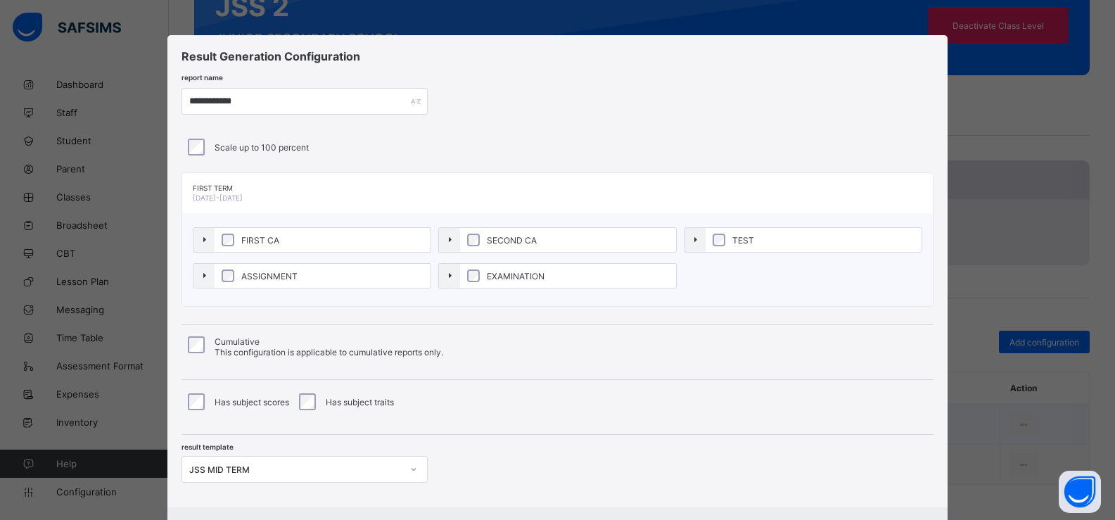
type input "**********"
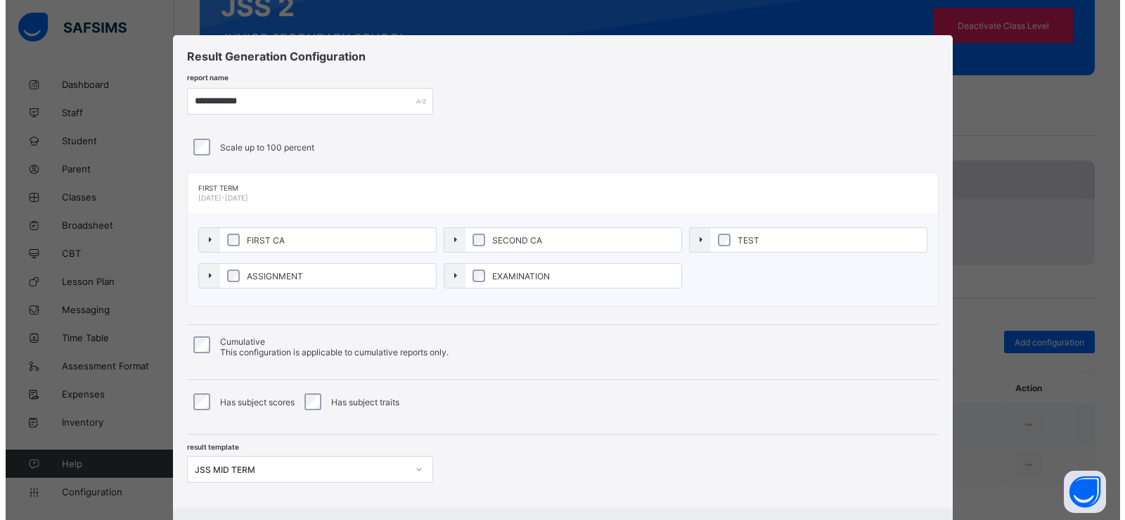
scroll to position [73, 0]
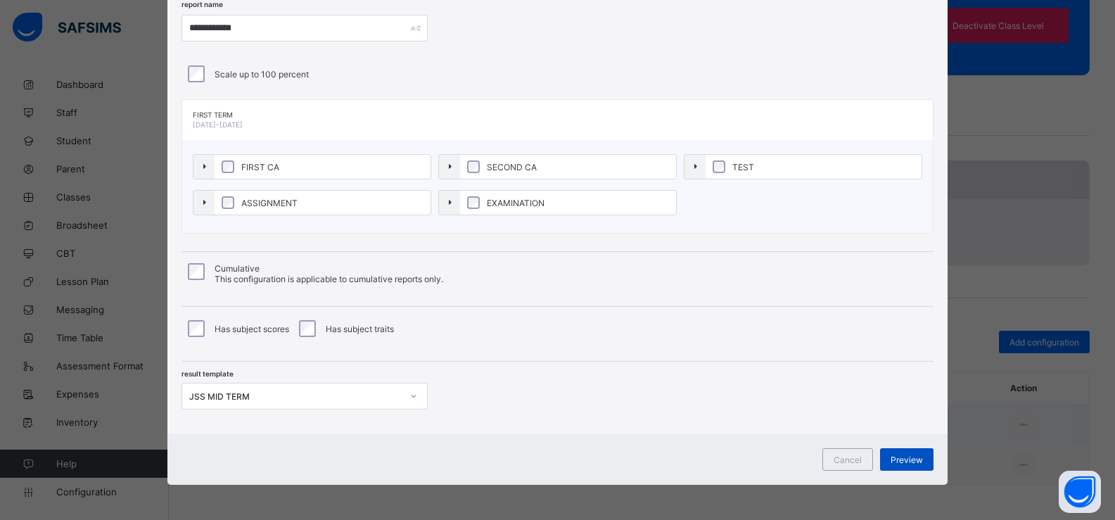
click at [916, 459] on span "Preview" at bounding box center [906, 459] width 32 height 11
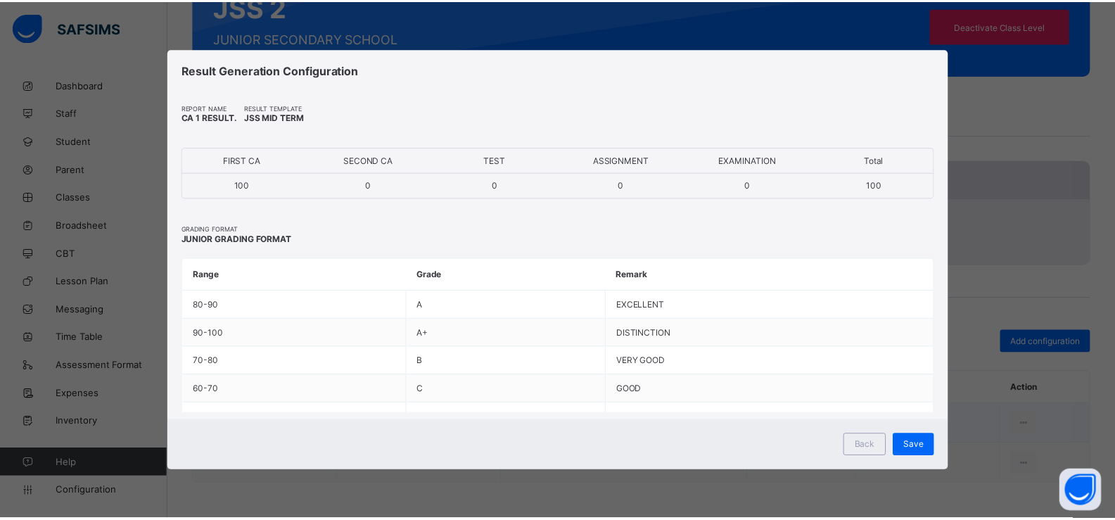
scroll to position [0, 0]
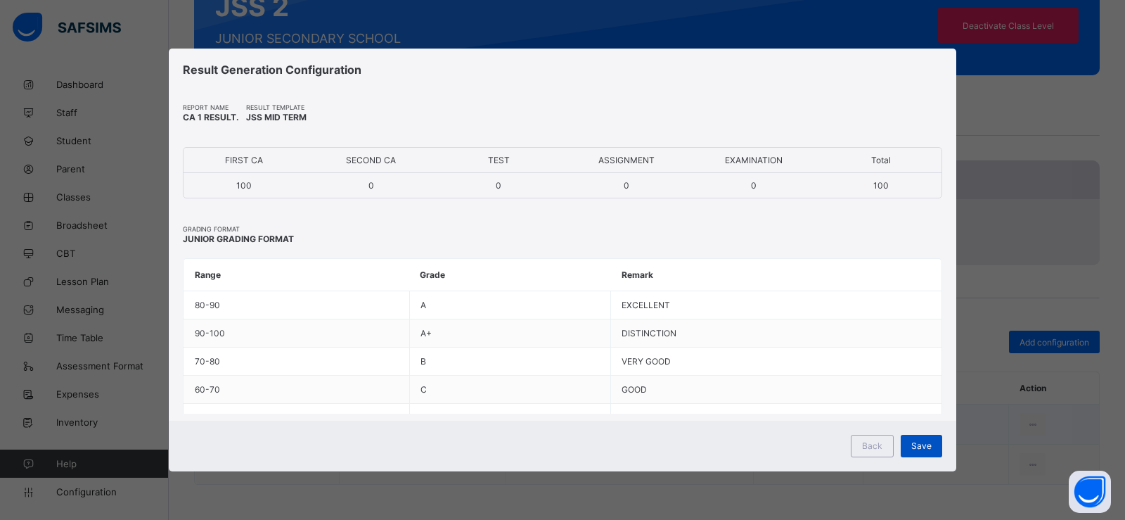
click at [921, 445] on span "Save" at bounding box center [921, 445] width 20 height 11
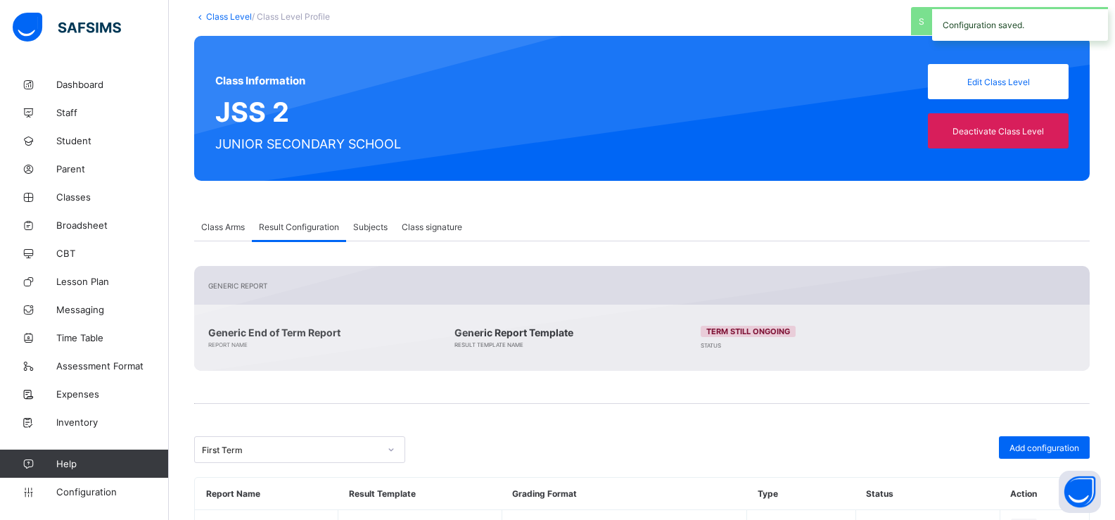
scroll to position [87, 0]
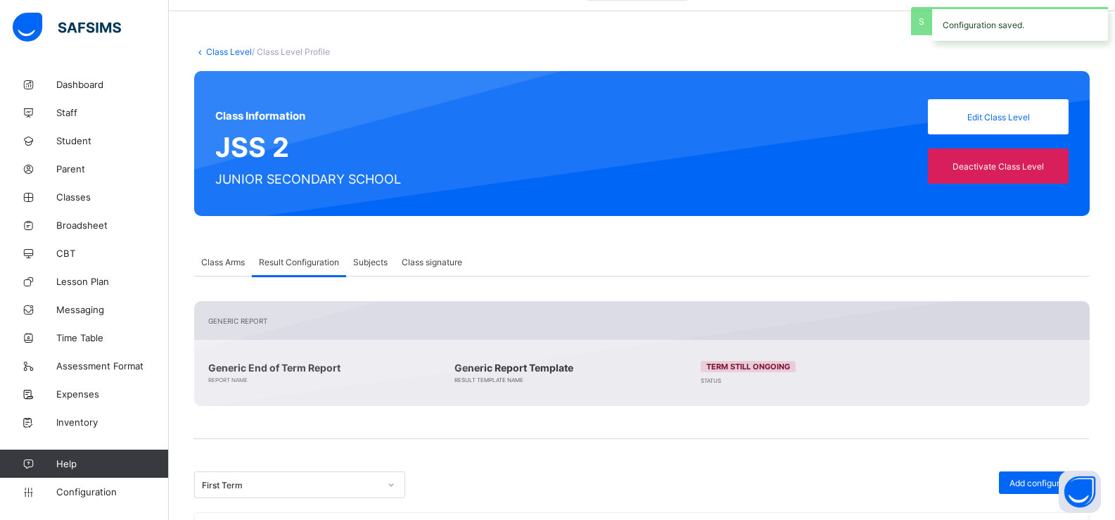
click at [233, 51] on link "Class Level" at bounding box center [229, 51] width 46 height 11
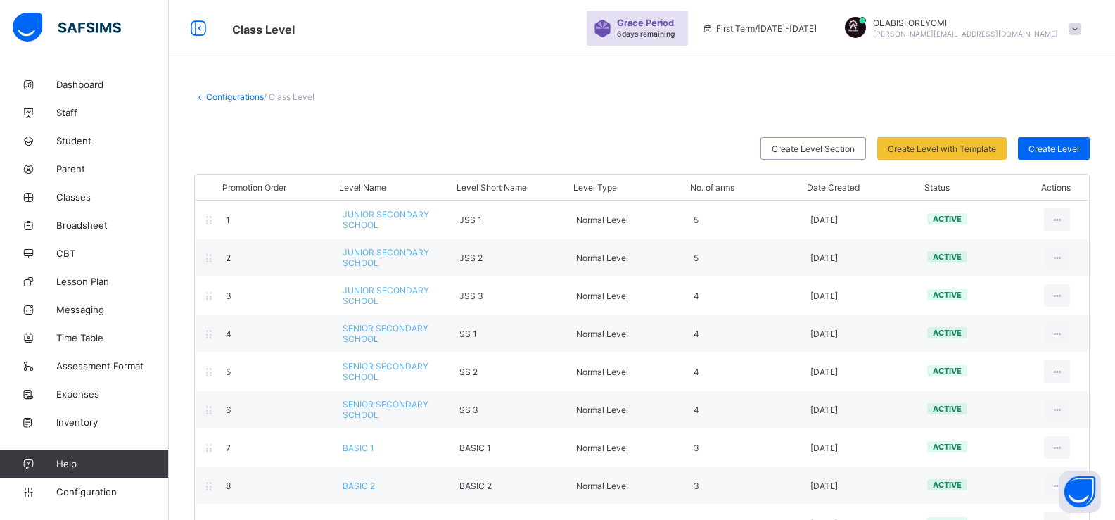
scroll to position [87, 0]
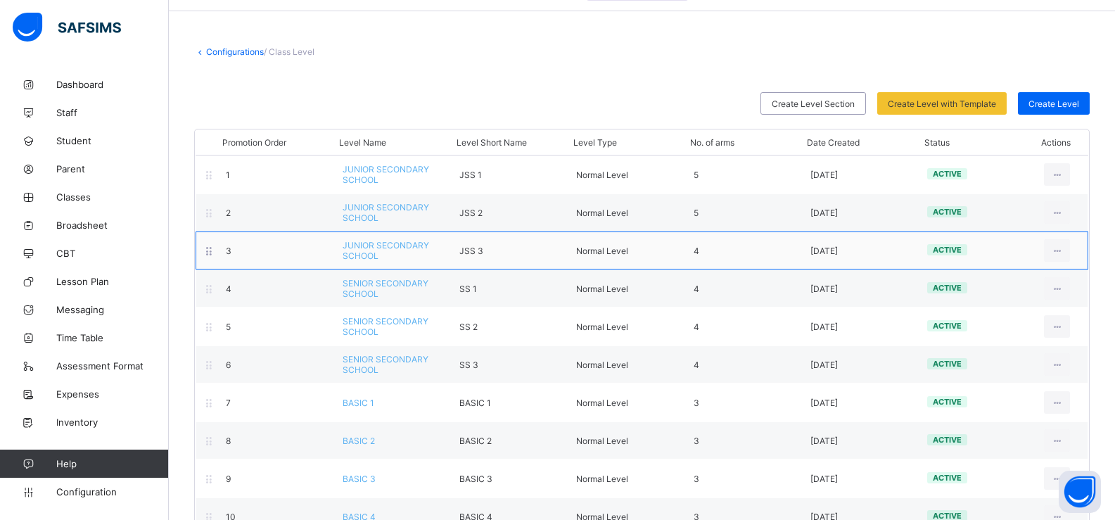
click at [1073, 262] on div "3 JUNIOR SECONDARY SCHOOL JSS 3 Normal Level 4 [DATE] active View Class Level E…" at bounding box center [642, 250] width 892 height 38
click at [1028, 286] on div "View Class Level" at bounding box center [1017, 282] width 91 height 14
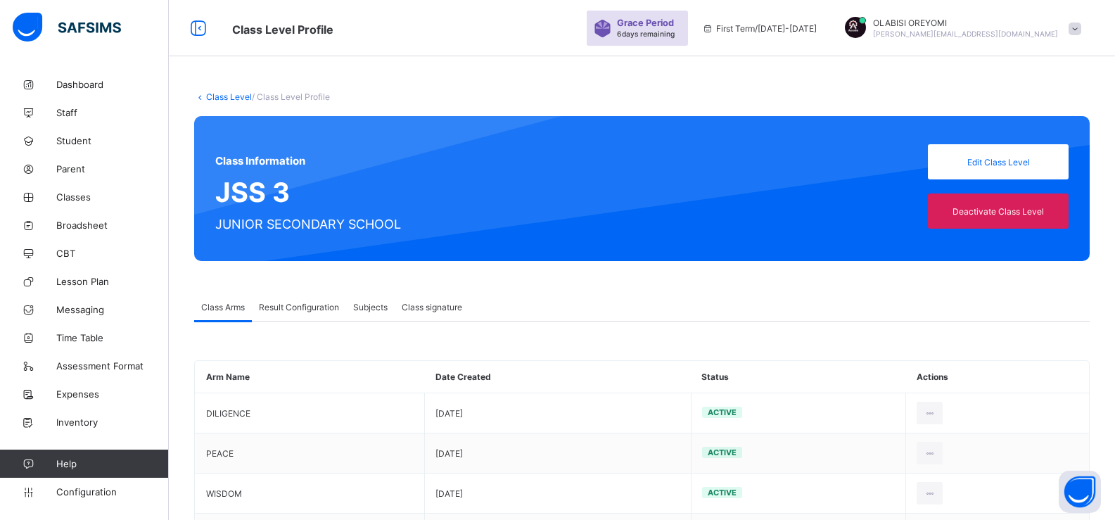
scroll to position [87, 0]
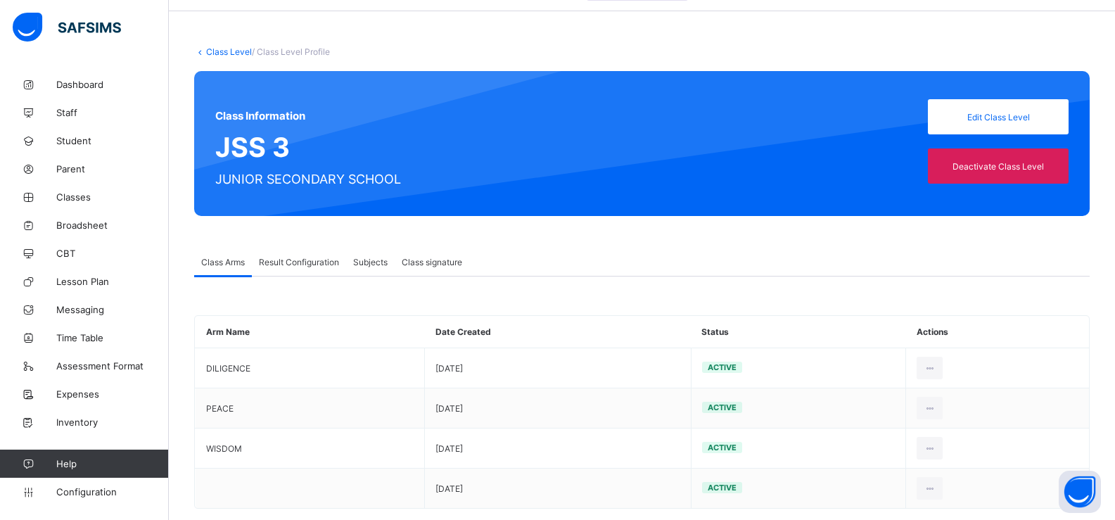
click at [326, 267] on span "Result Configuration" at bounding box center [299, 262] width 80 height 11
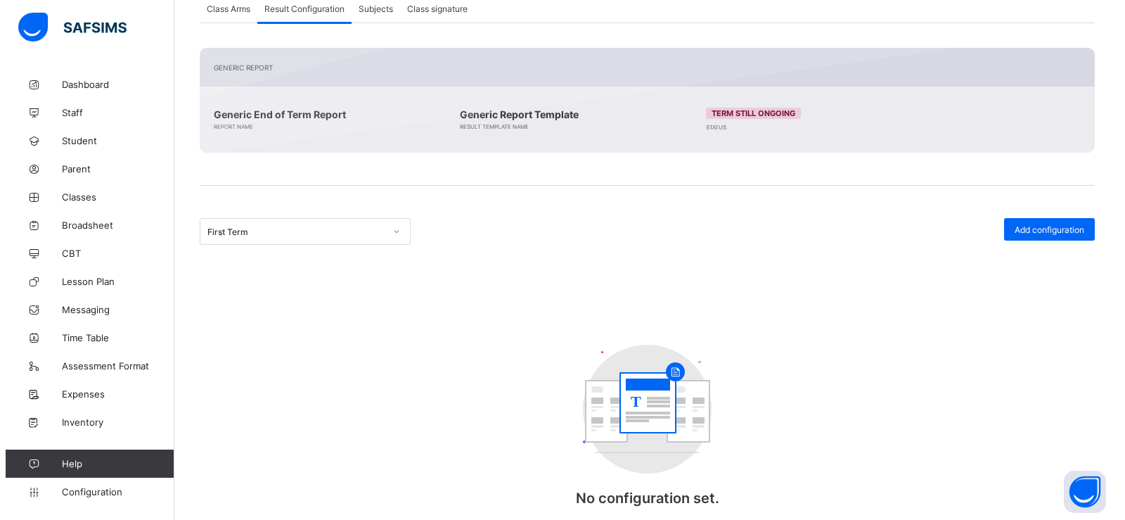
scroll to position [369, 0]
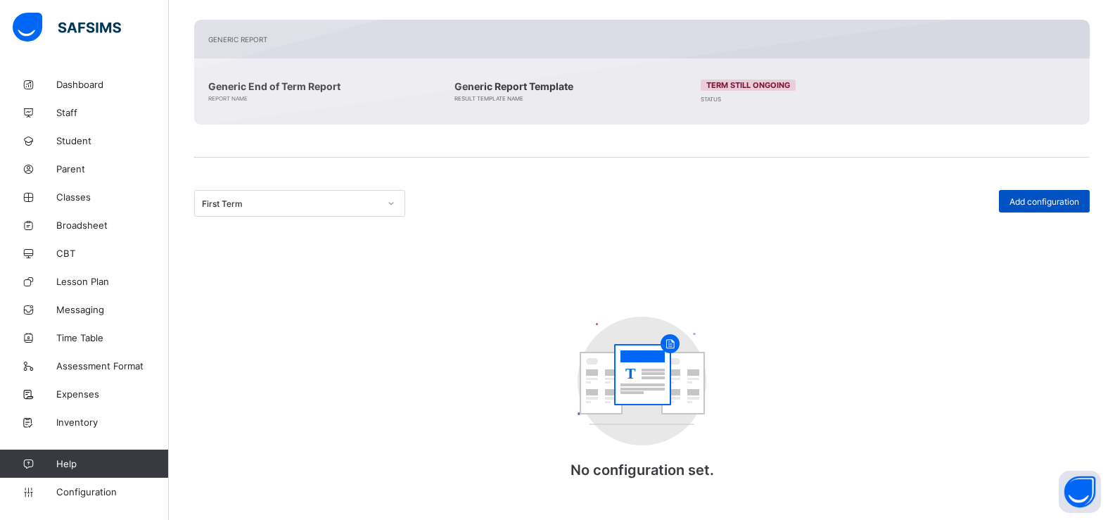
click at [1016, 203] on div "Add configuration" at bounding box center [1044, 201] width 91 height 23
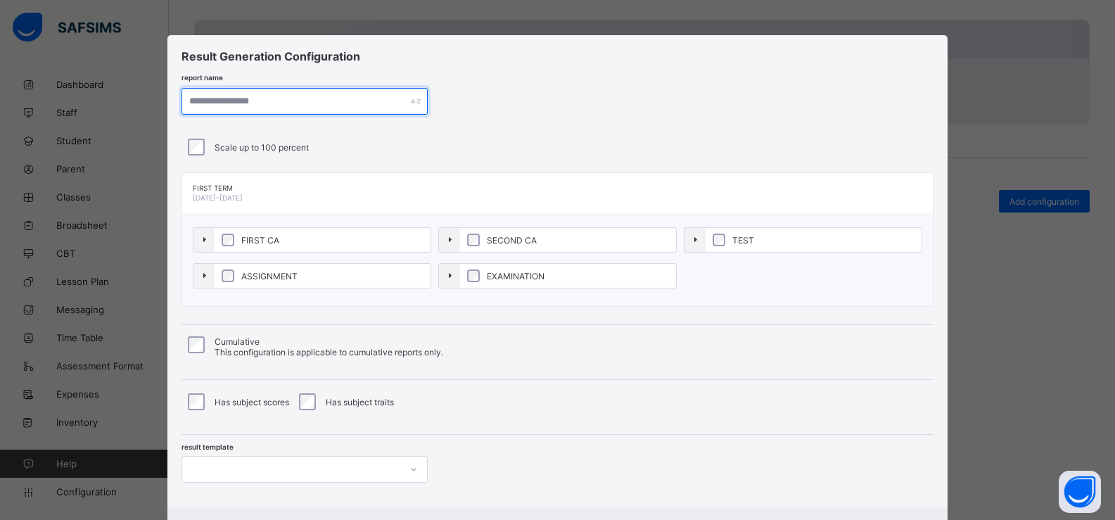
click at [233, 103] on input "text" at bounding box center [304, 101] width 246 height 27
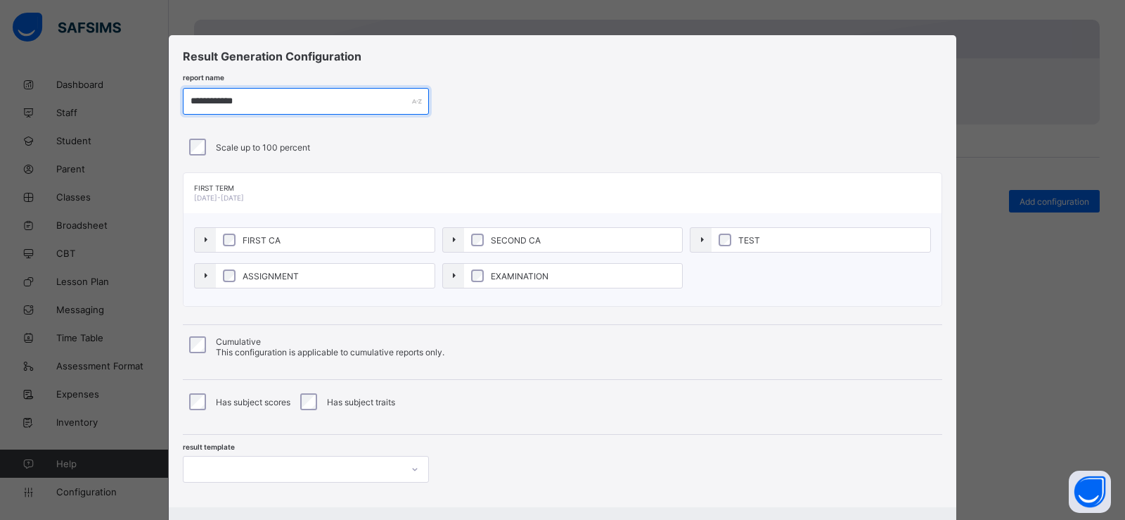
type input "**********"
click at [227, 146] on label "Scale up to 100 percent" at bounding box center [263, 147] width 94 height 11
click at [226, 476] on div at bounding box center [306, 469] width 246 height 27
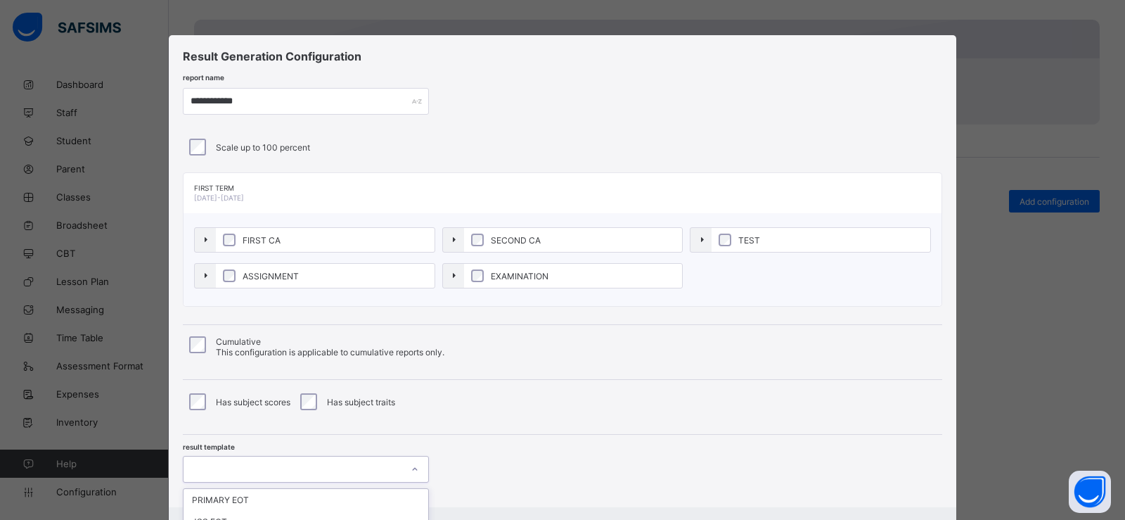
scroll to position [181, 0]
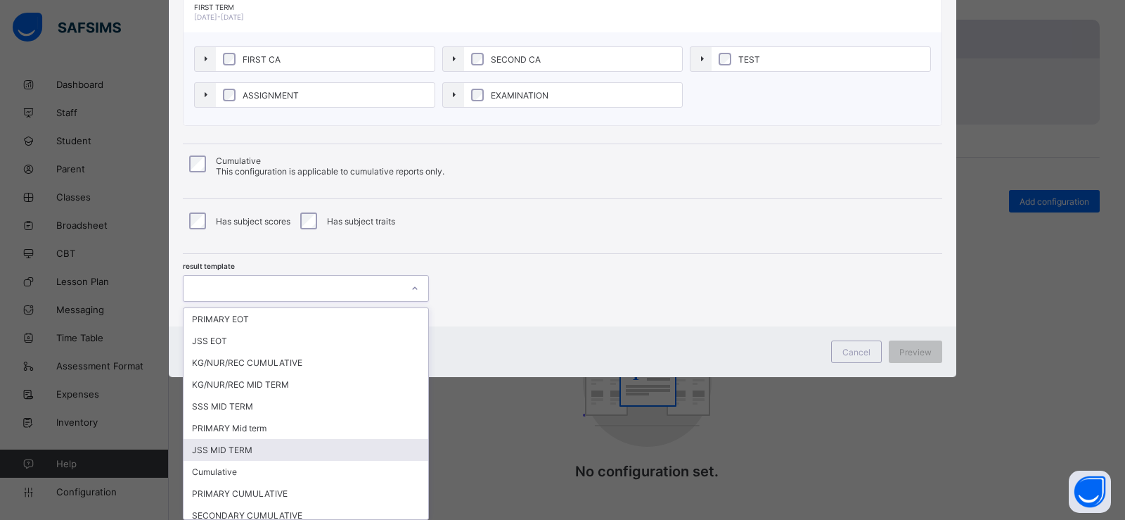
click at [228, 454] on div "JSS MID TERM" at bounding box center [306, 450] width 245 height 22
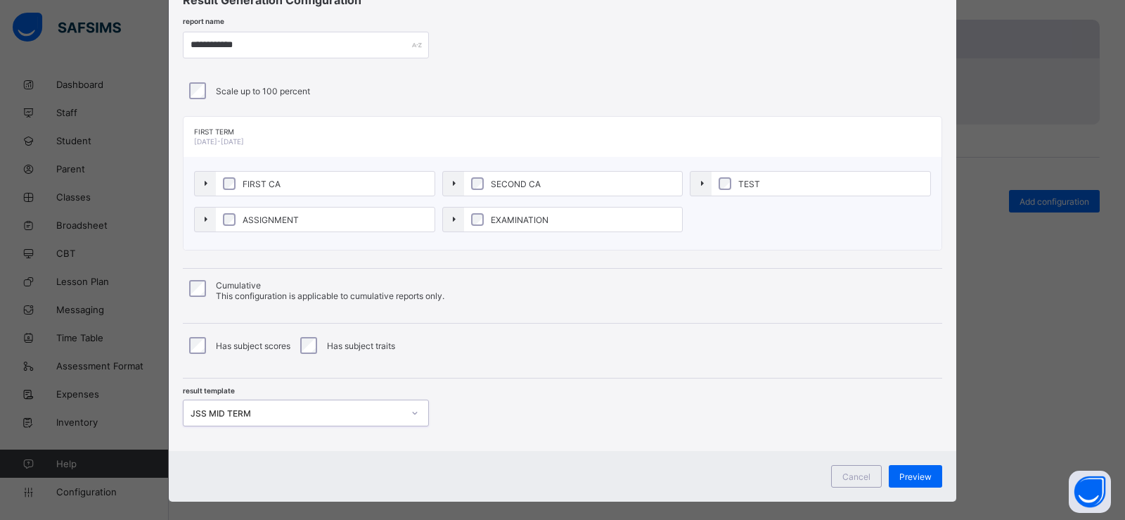
scroll to position [73, 0]
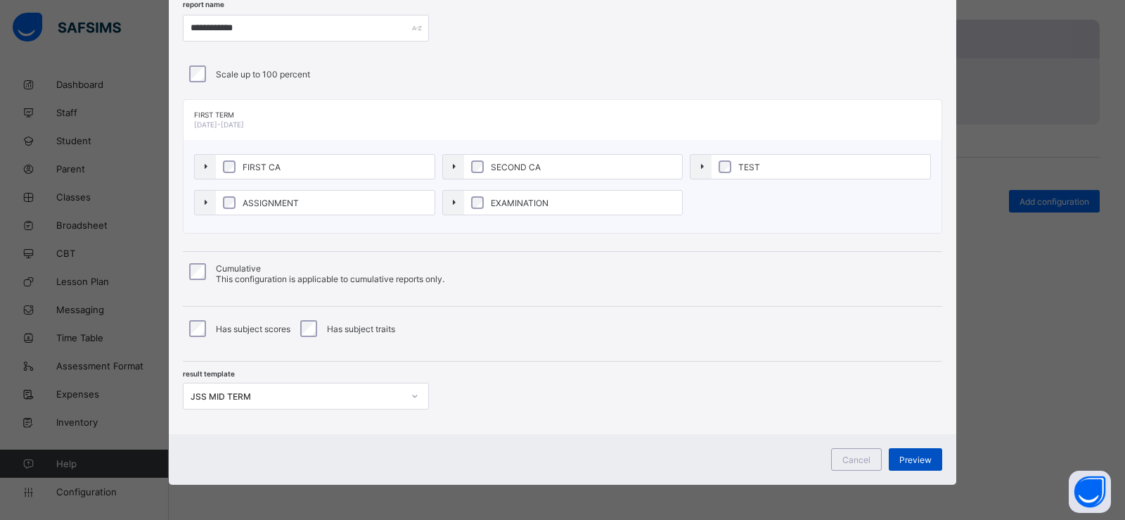
click at [914, 465] on div "Preview" at bounding box center [915, 459] width 53 height 23
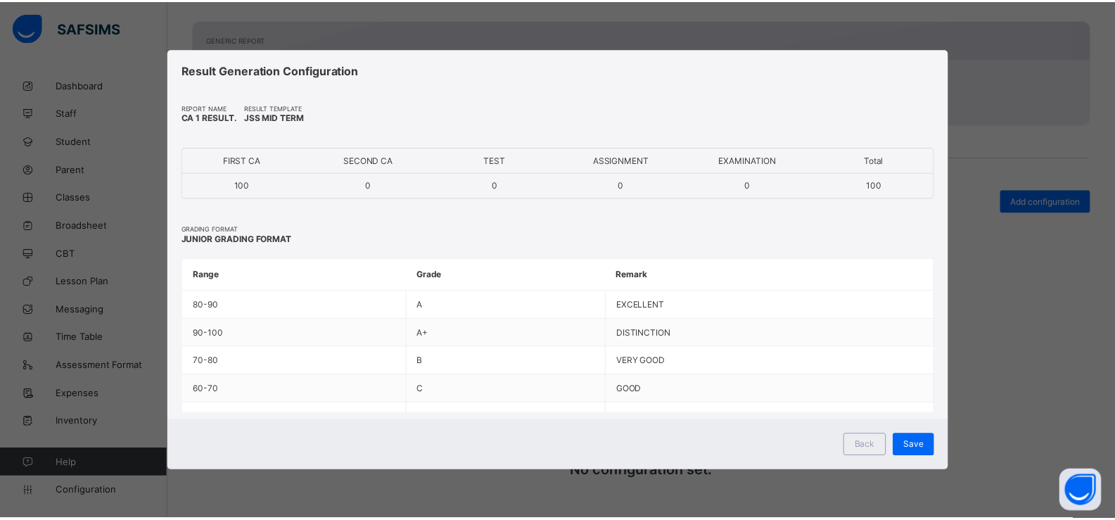
scroll to position [0, 0]
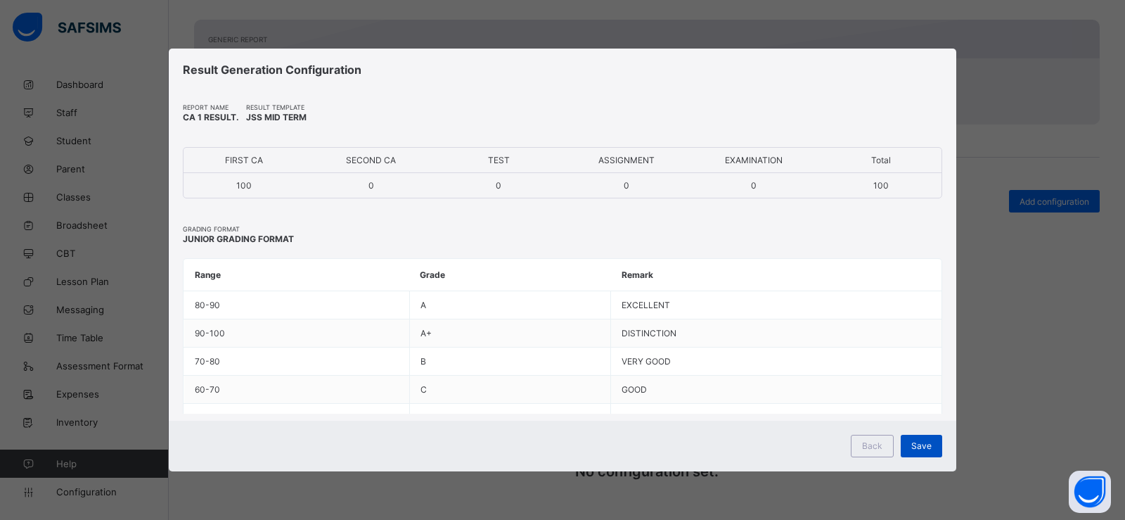
click at [914, 450] on span "Save" at bounding box center [921, 445] width 20 height 11
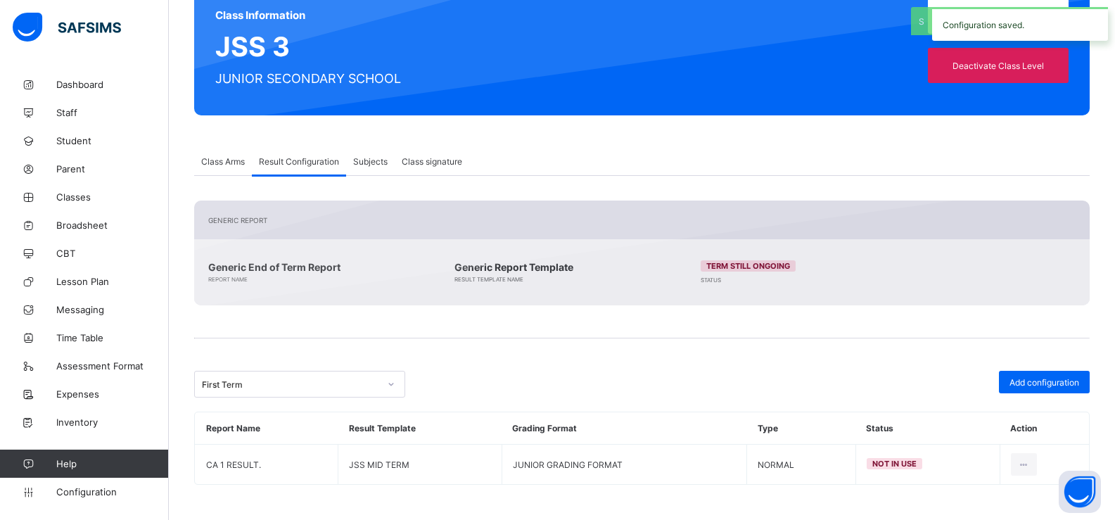
scroll to position [188, 0]
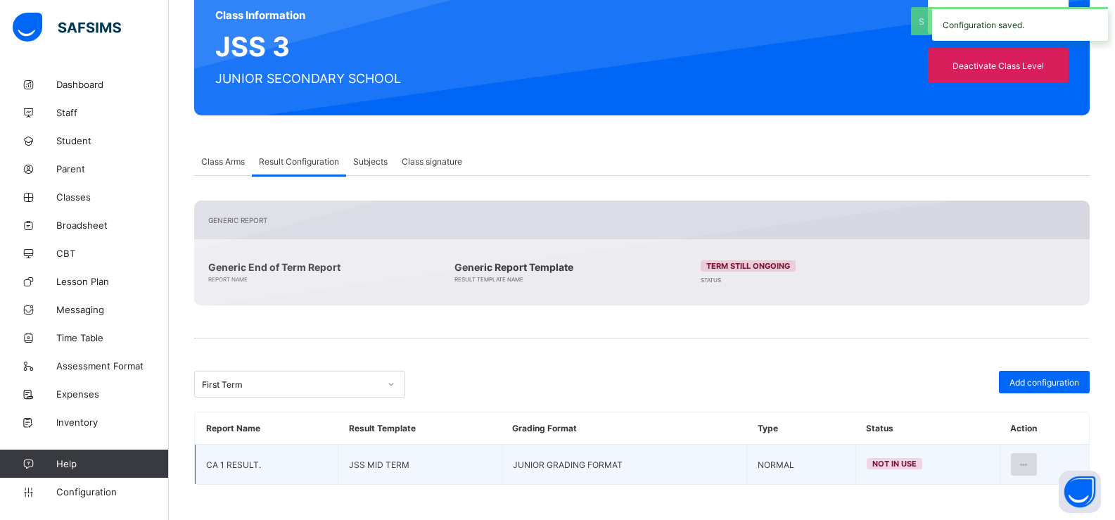
click at [1030, 464] on icon at bounding box center [1024, 464] width 12 height 11
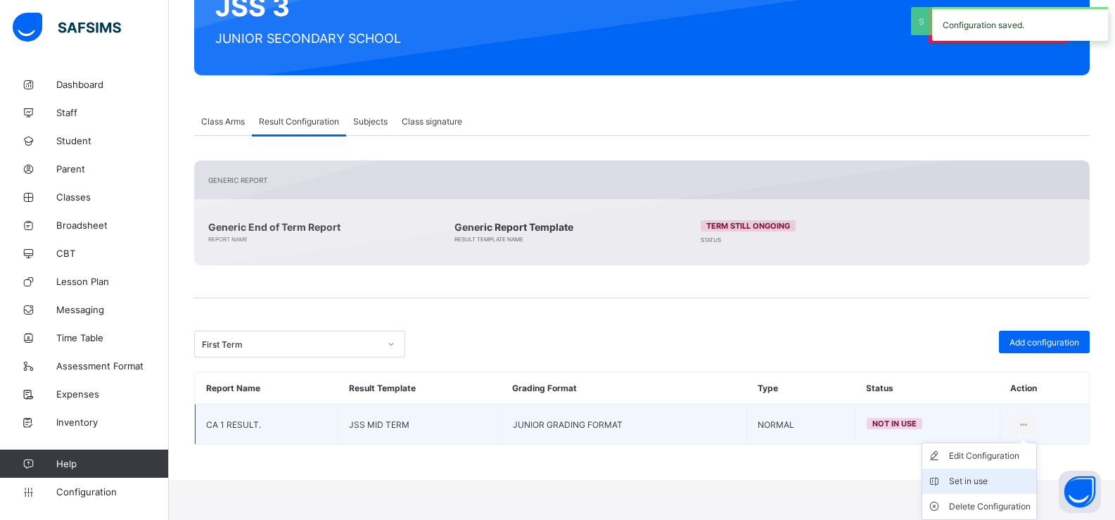
click at [985, 477] on div "Set in use" at bounding box center [990, 481] width 82 height 14
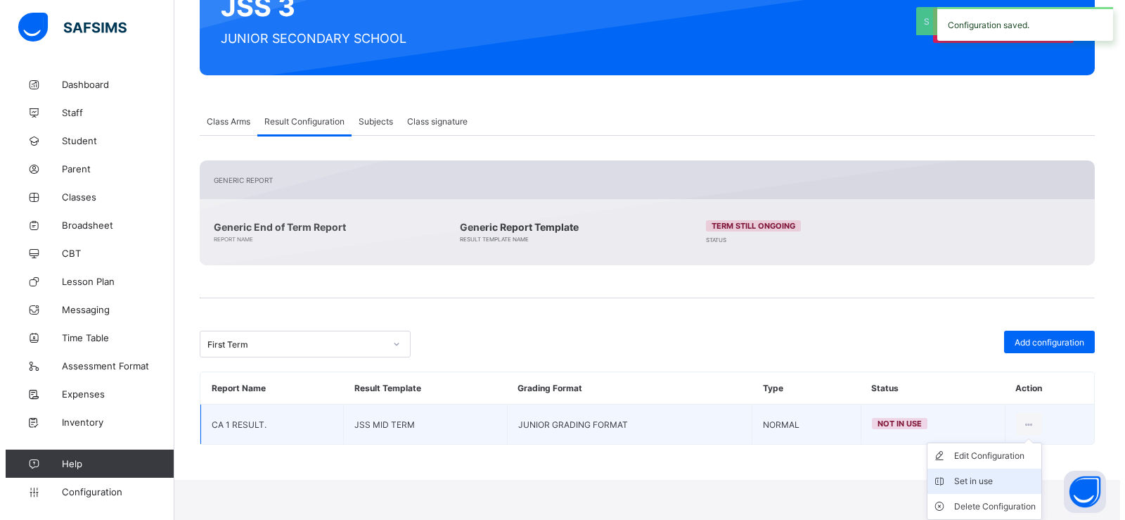
scroll to position [188, 0]
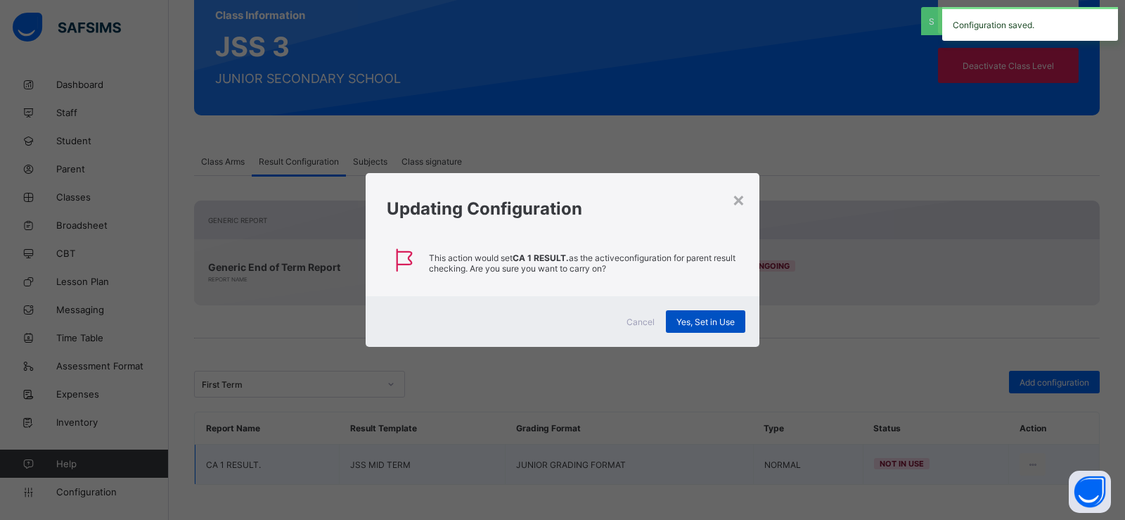
click at [719, 316] on span "Yes, Set in Use" at bounding box center [706, 321] width 58 height 11
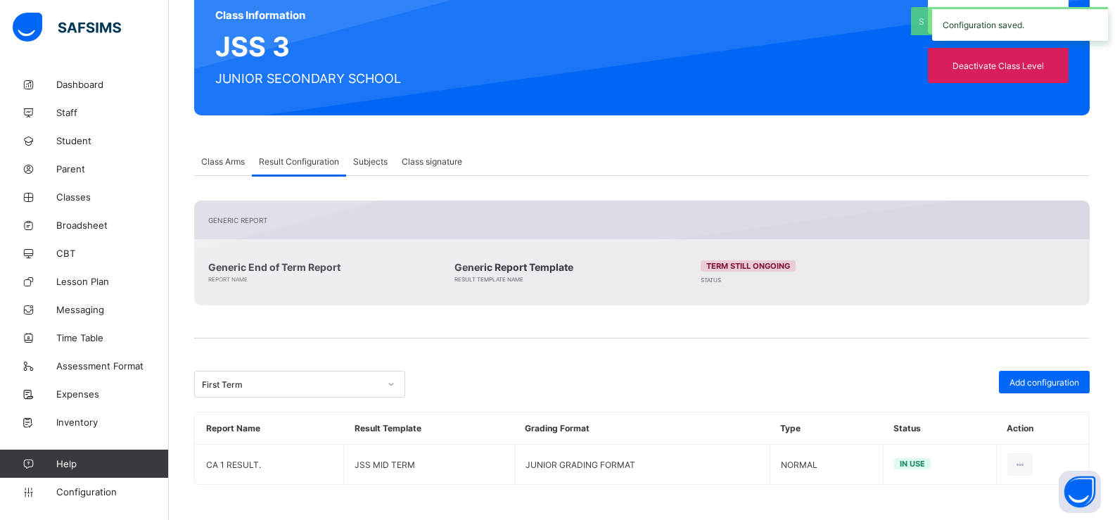
scroll to position [0, 0]
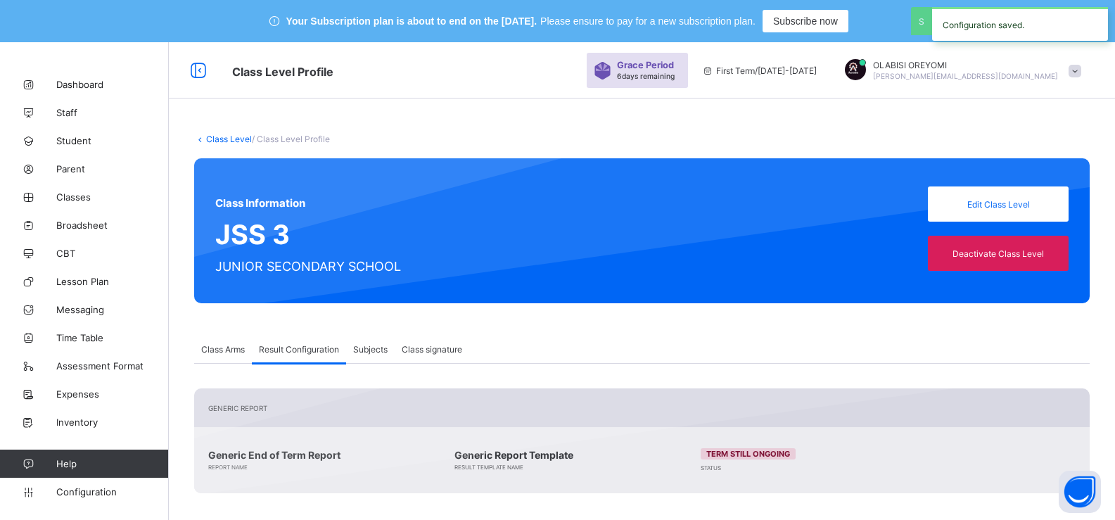
click at [228, 136] on link "Class Level" at bounding box center [229, 139] width 46 height 11
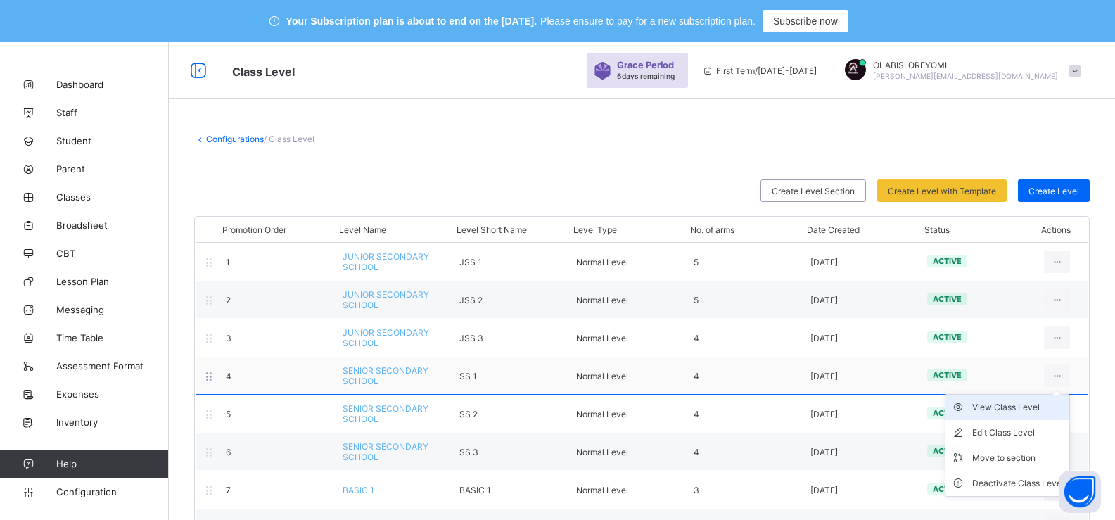
click at [1038, 411] on div "View Class Level" at bounding box center [1017, 407] width 91 height 14
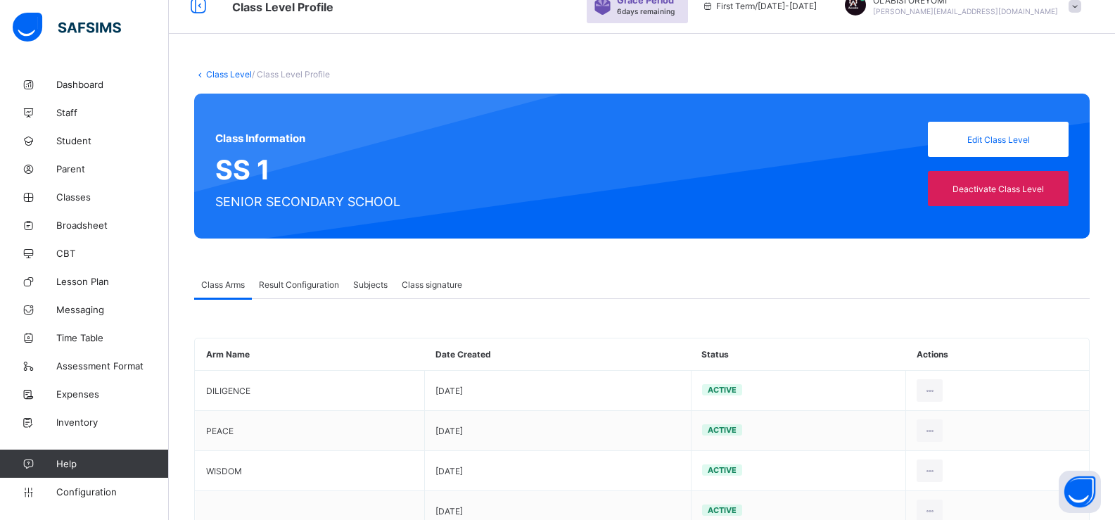
scroll to position [70, 0]
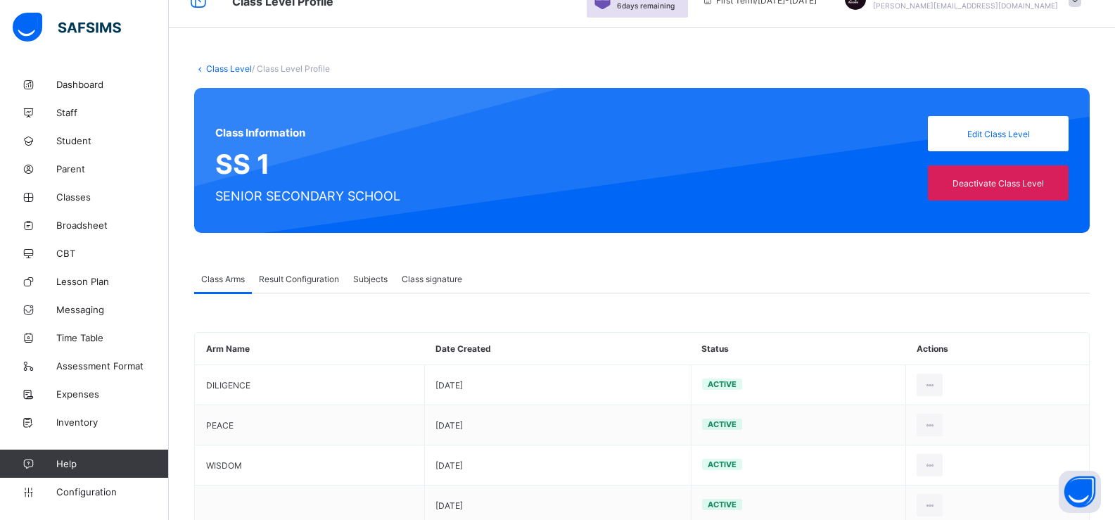
click at [293, 283] on span "Result Configuration" at bounding box center [299, 279] width 80 height 11
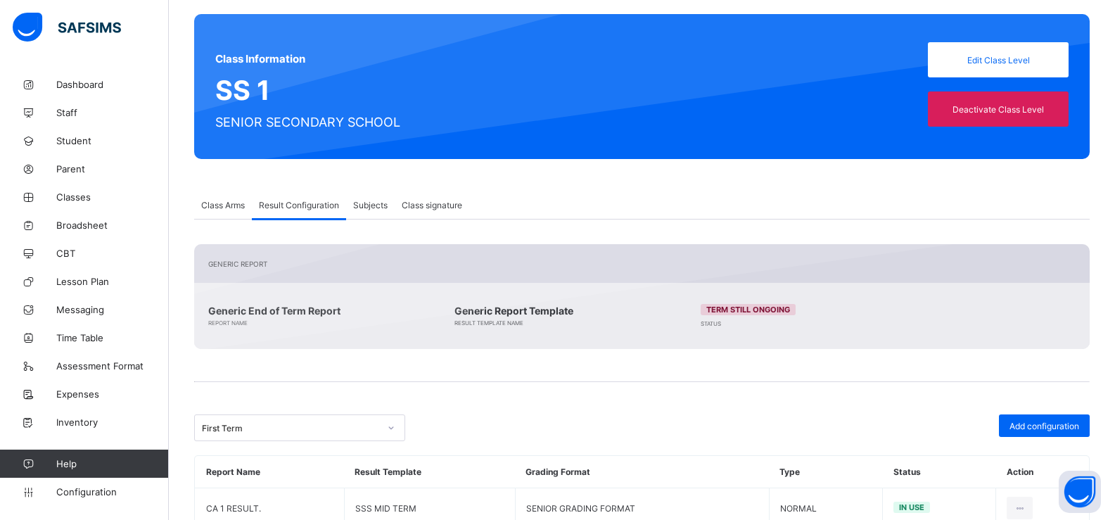
scroll to position [228, 0]
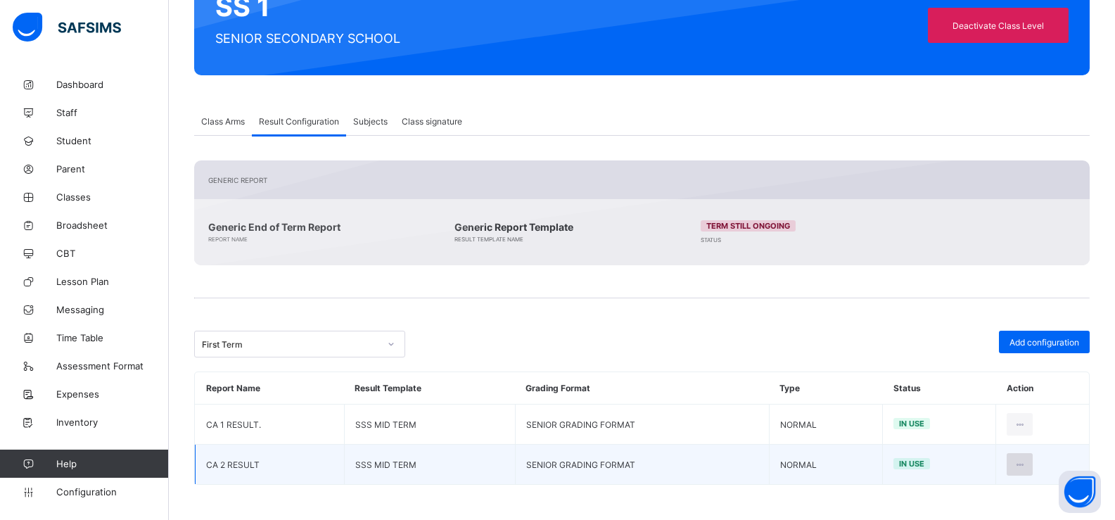
click at [1025, 460] on icon at bounding box center [1019, 464] width 12 height 11
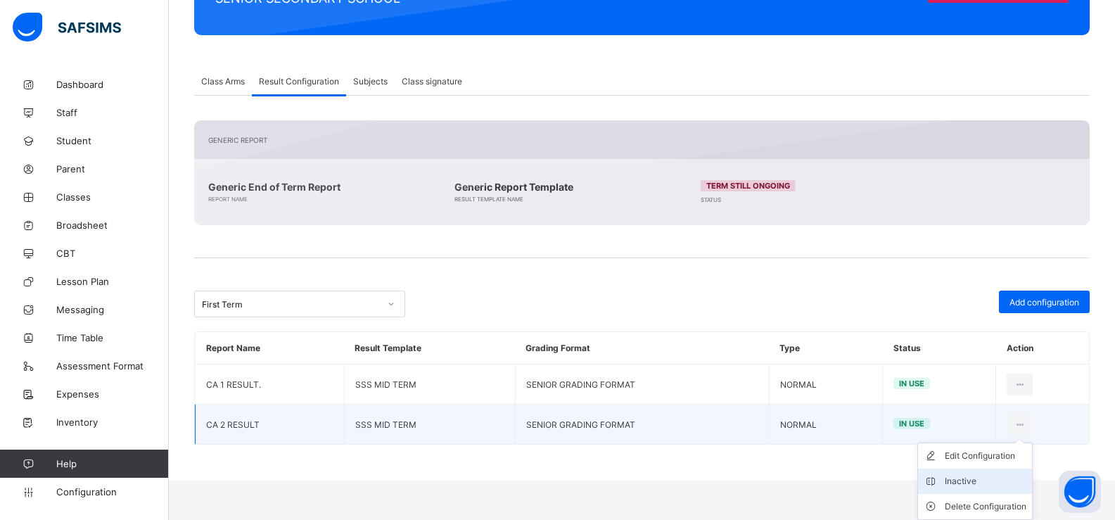
click at [966, 485] on div "Inactive" at bounding box center [986, 481] width 82 height 14
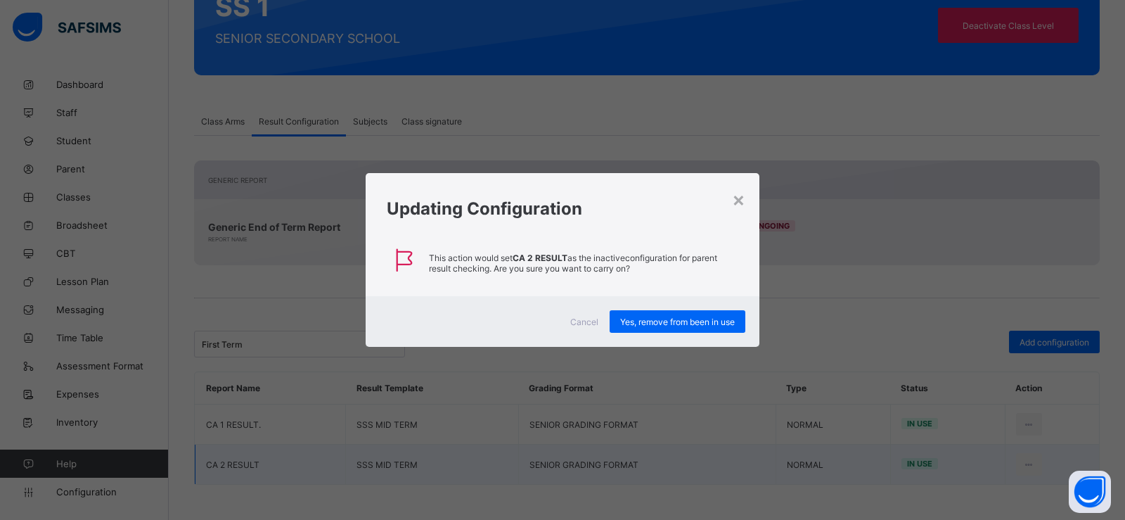
click at [686, 335] on div "Cancel Yes, remove from been in use" at bounding box center [563, 321] width 394 height 51
click at [688, 331] on div "Yes, remove from been in use" at bounding box center [678, 321] width 136 height 23
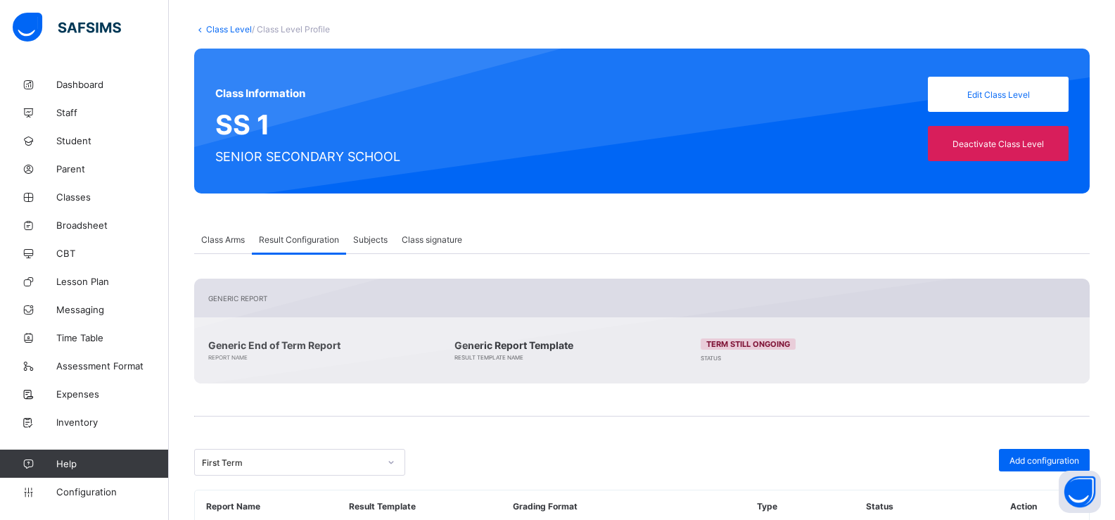
scroll to position [87, 0]
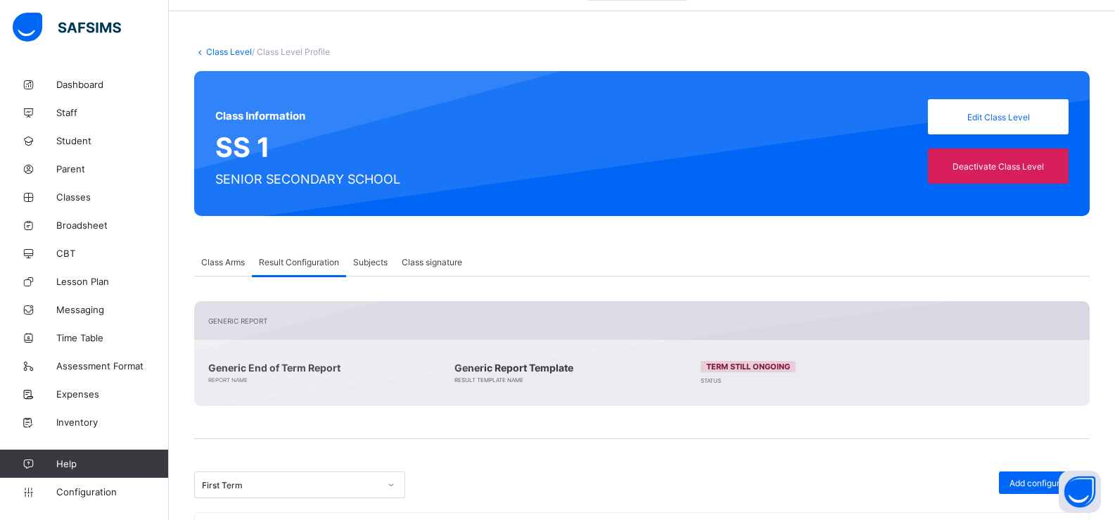
click at [237, 54] on link "Class Level" at bounding box center [229, 51] width 46 height 11
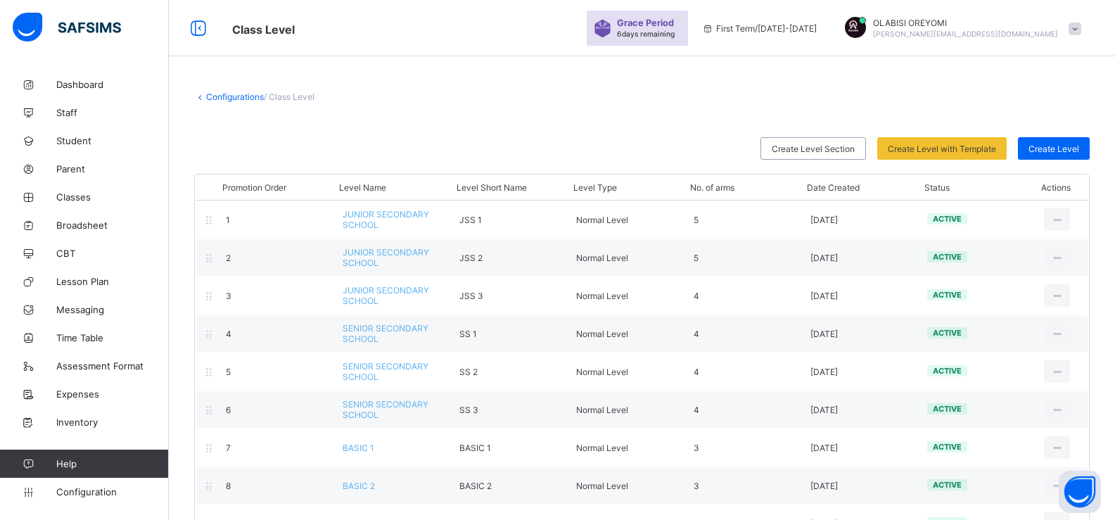
scroll to position [87, 0]
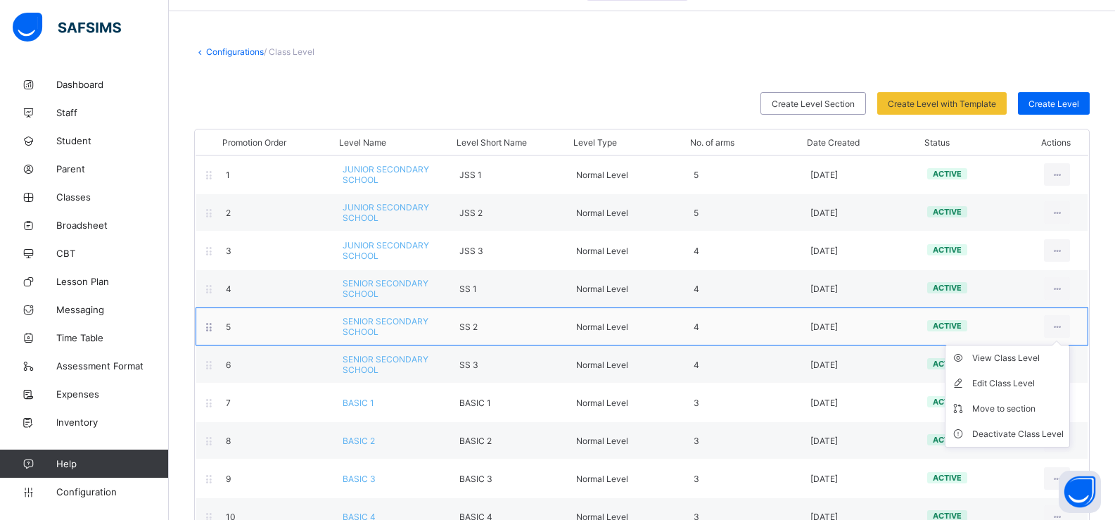
click at [1070, 345] on ul "View Class Level Edit Class Level Move to section Deactivate Class Level" at bounding box center [1007, 396] width 125 height 103
click at [1037, 357] on div "View Class Level" at bounding box center [1017, 358] width 91 height 14
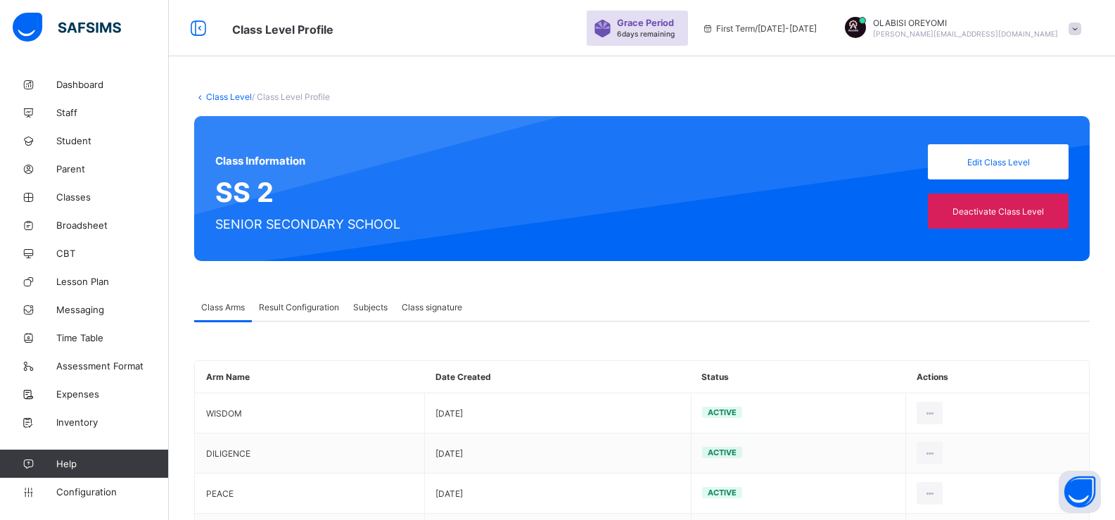
scroll to position [87, 0]
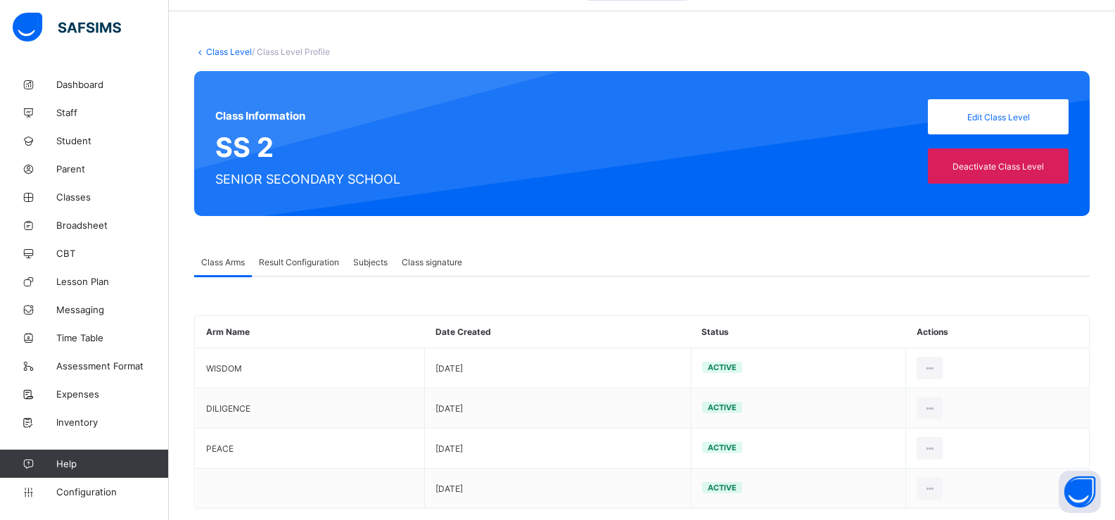
click at [274, 257] on span "Result Configuration" at bounding box center [299, 262] width 80 height 11
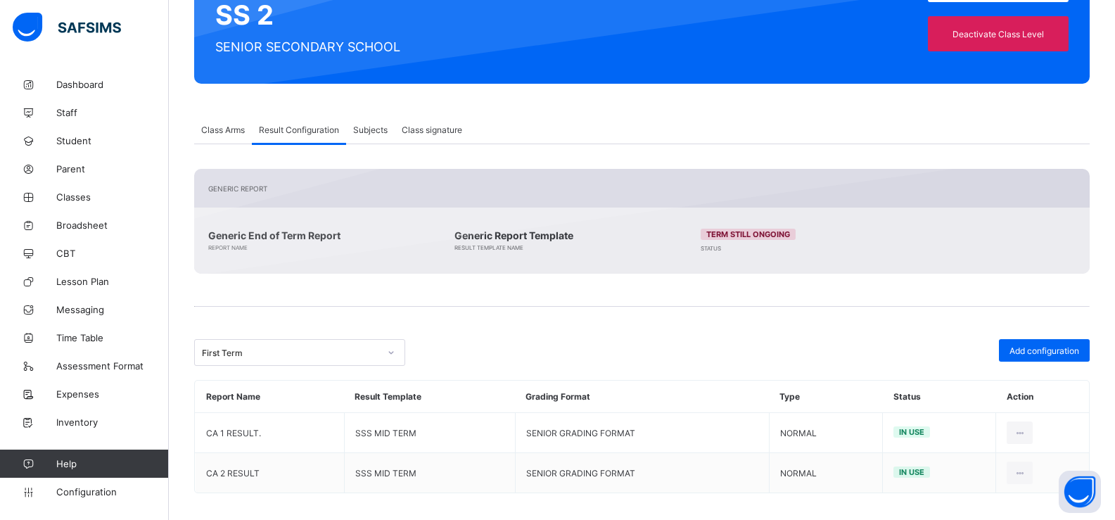
scroll to position [228, 0]
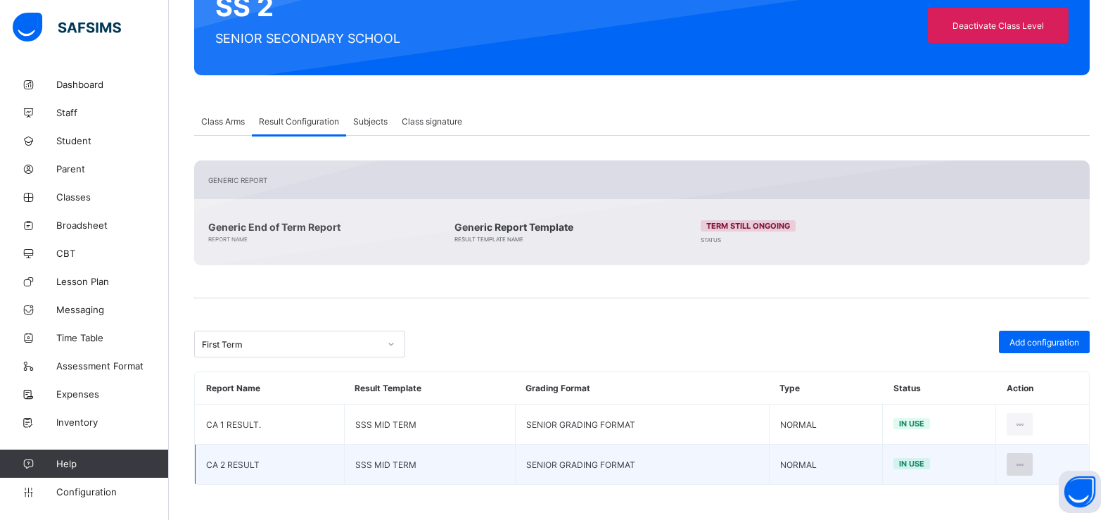
click at [1025, 466] on icon at bounding box center [1019, 464] width 12 height 11
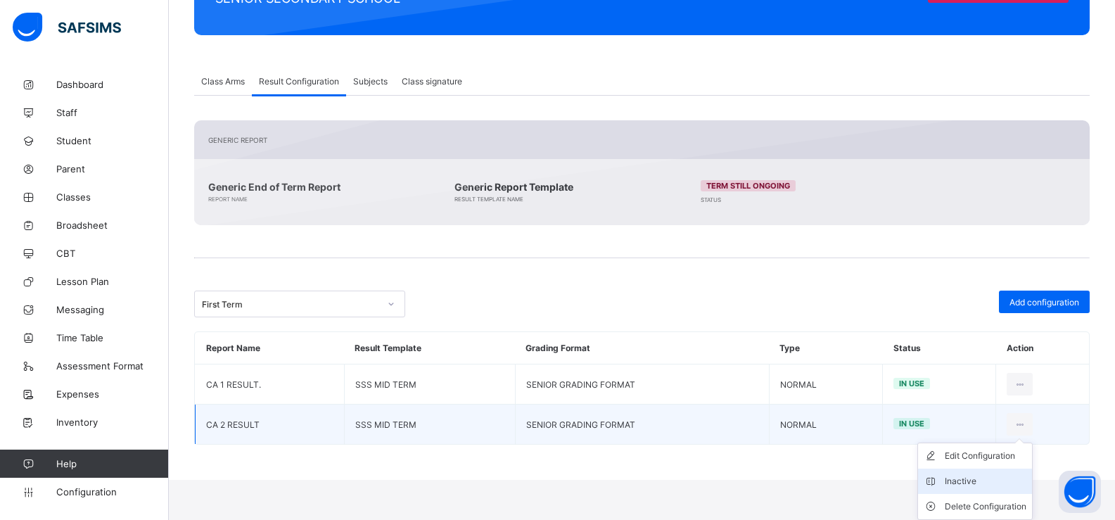
click at [973, 477] on div "Inactive" at bounding box center [986, 481] width 82 height 14
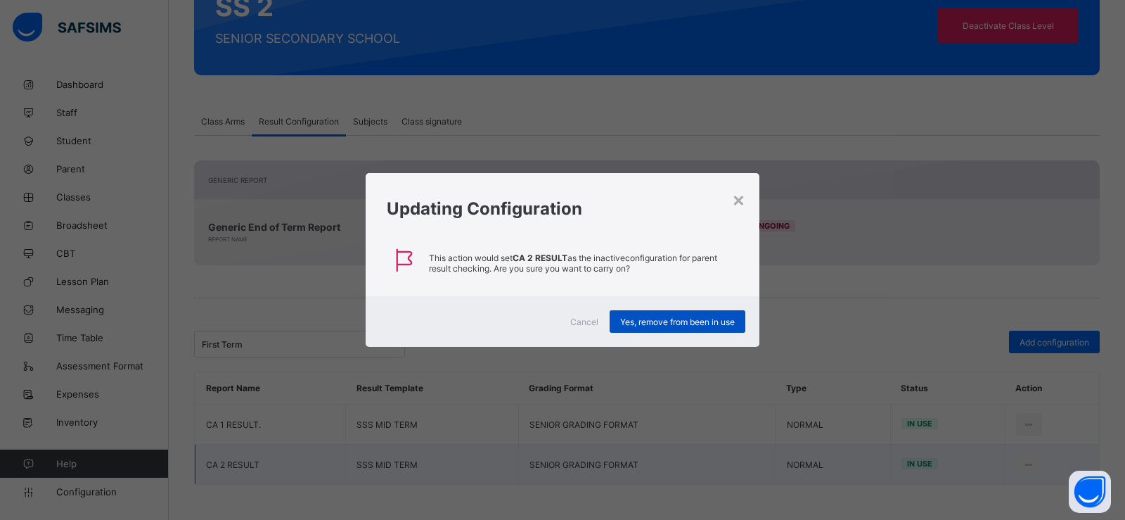
click at [633, 315] on div "Yes, remove from been in use" at bounding box center [678, 321] width 136 height 23
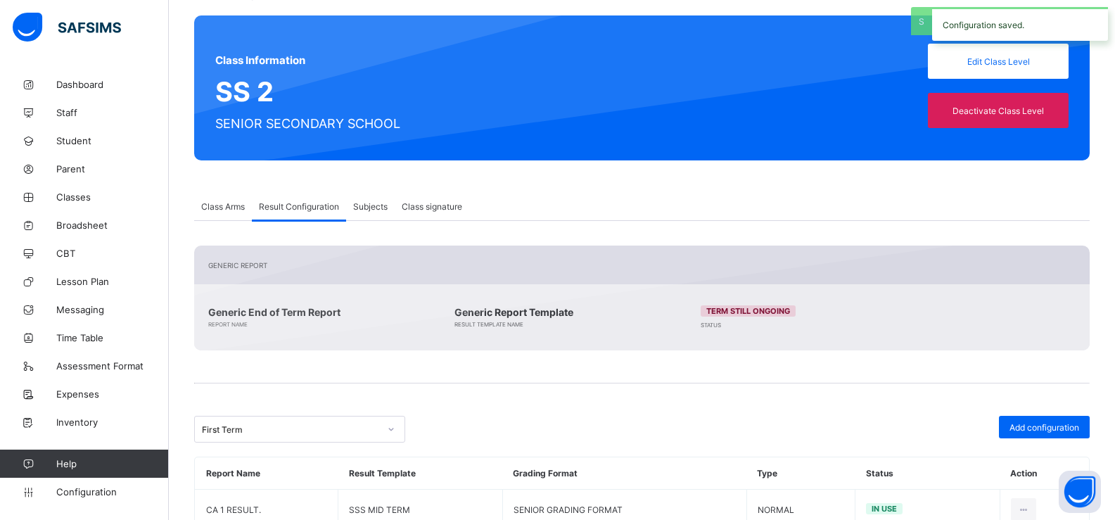
scroll to position [0, 0]
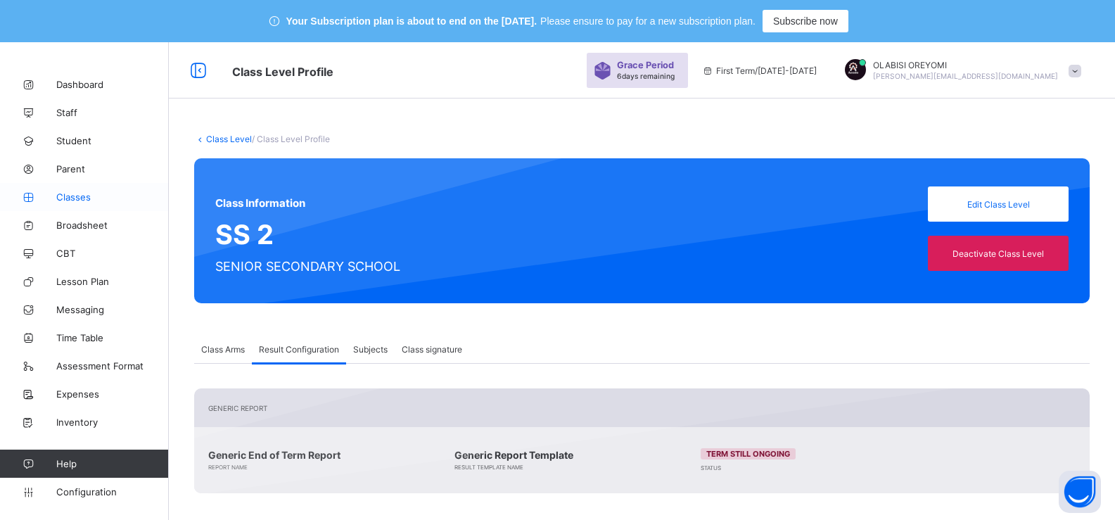
click at [78, 189] on link "Classes" at bounding box center [84, 197] width 169 height 28
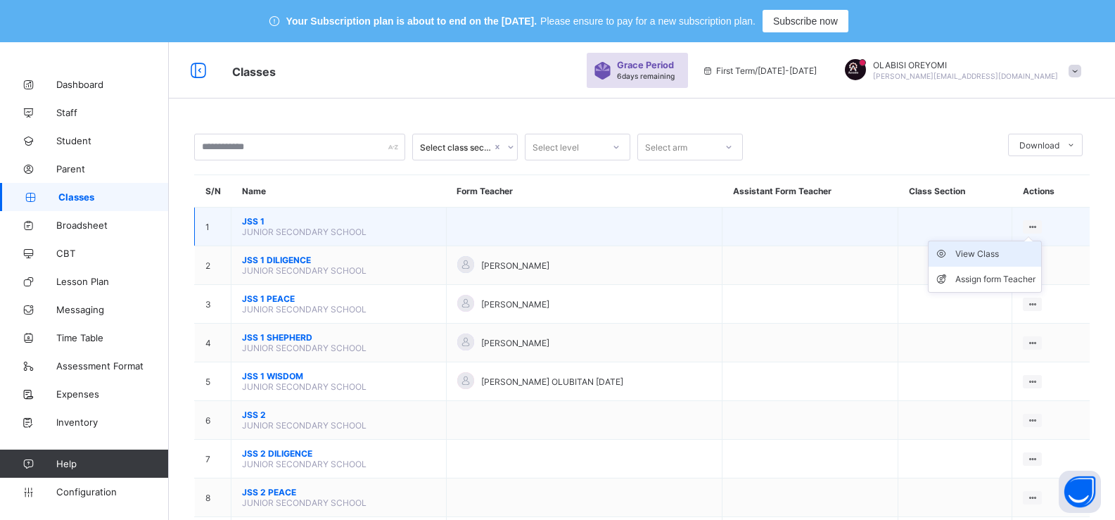
click at [1005, 250] on div "View Class" at bounding box center [995, 254] width 80 height 14
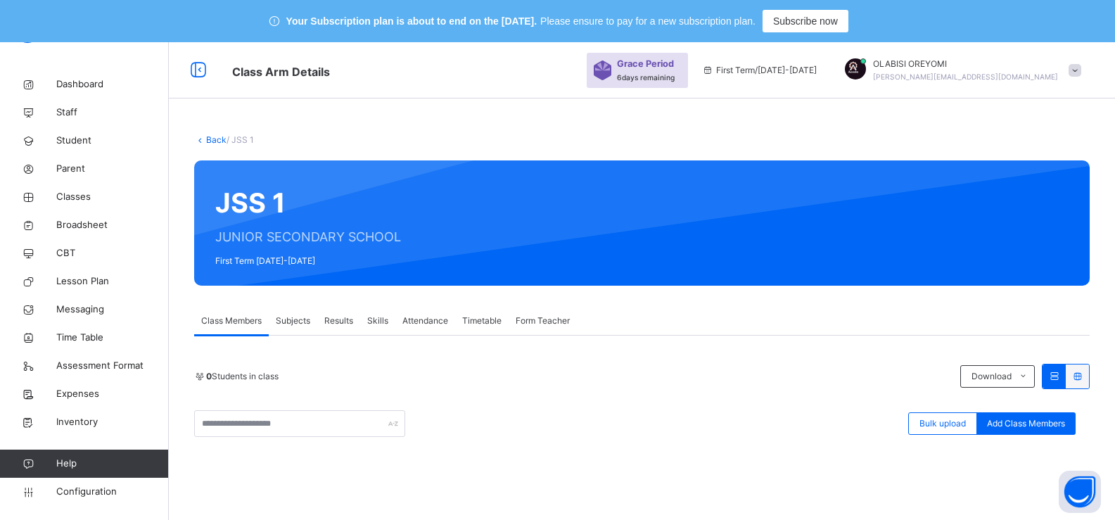
click at [284, 317] on span "Subjects" at bounding box center [293, 320] width 34 height 13
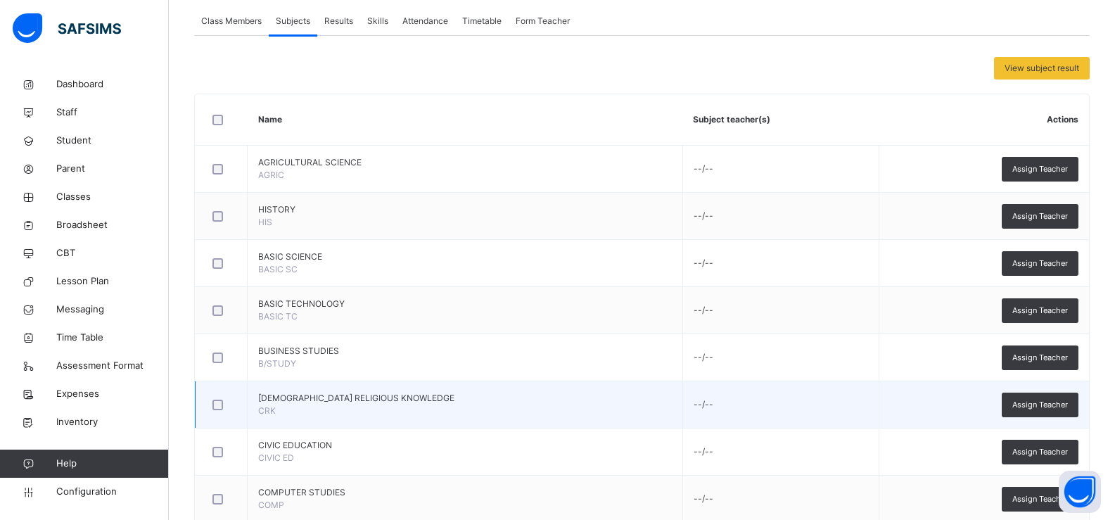
scroll to position [492, 0]
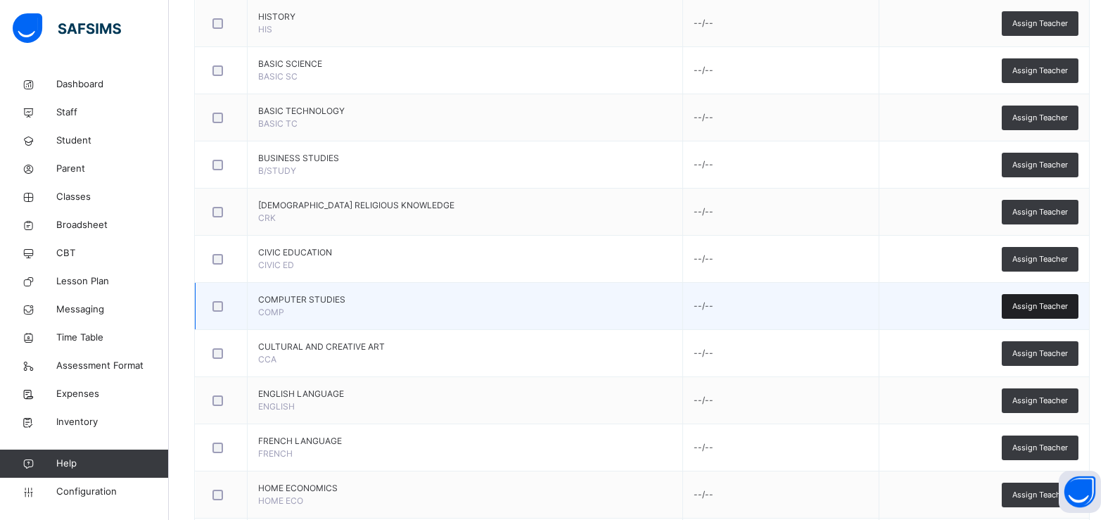
click at [1038, 312] on div "Assign Teacher" at bounding box center [1039, 306] width 77 height 25
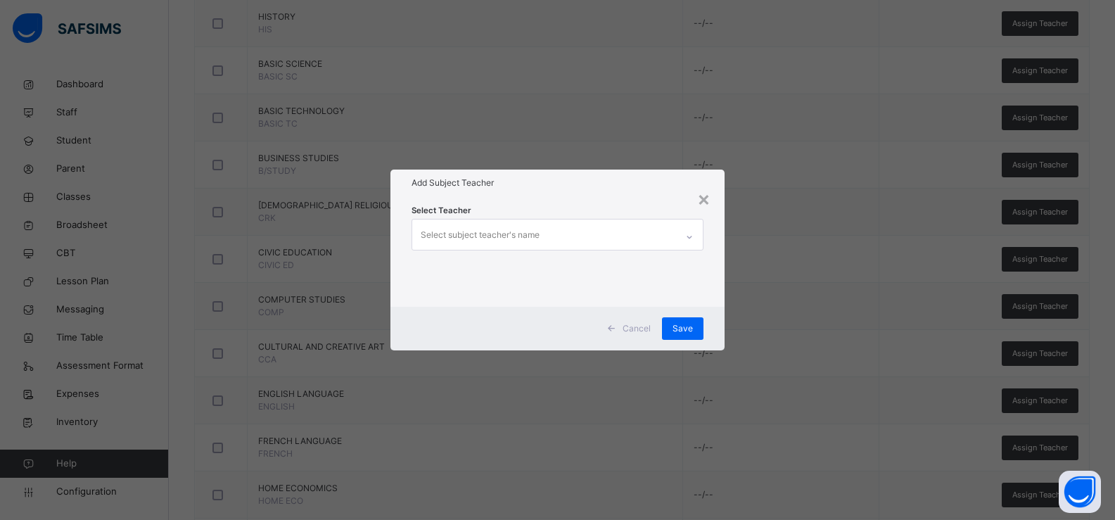
click at [553, 234] on div "Select subject teacher's name" at bounding box center [544, 234] width 264 height 30
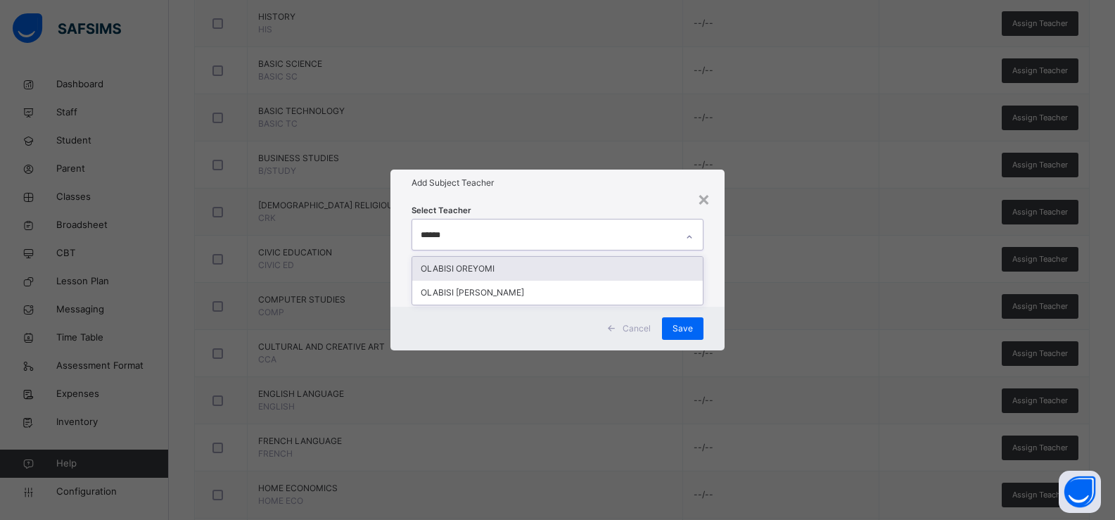
type input "*******"
click at [528, 267] on div "OLABISI OREYOMI" at bounding box center [557, 269] width 291 height 24
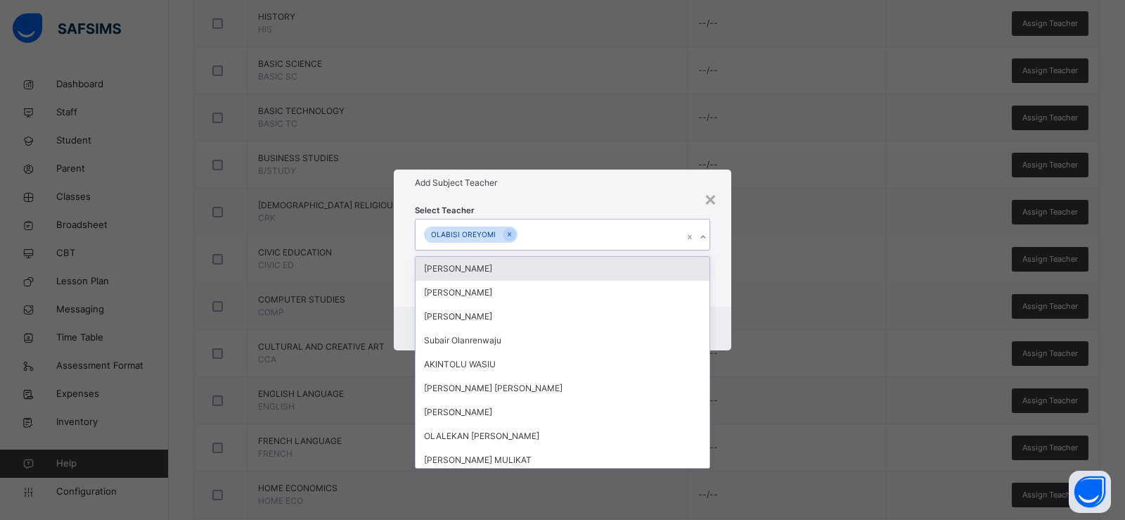
click at [582, 188] on h1 "Add Subject Teacher" at bounding box center [562, 183] width 295 height 13
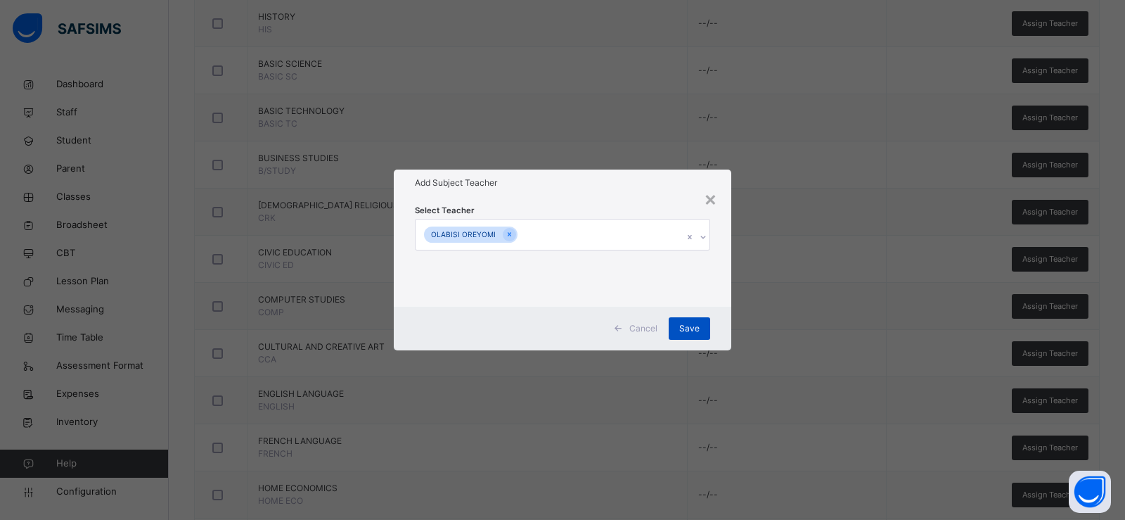
click at [689, 332] on span "Save" at bounding box center [689, 328] width 20 height 13
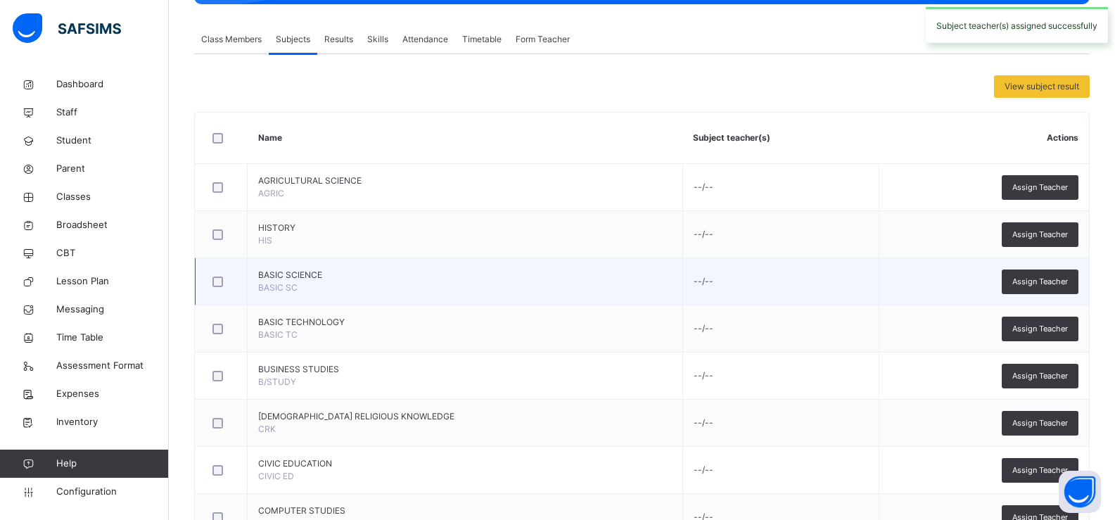
scroll to position [211, 0]
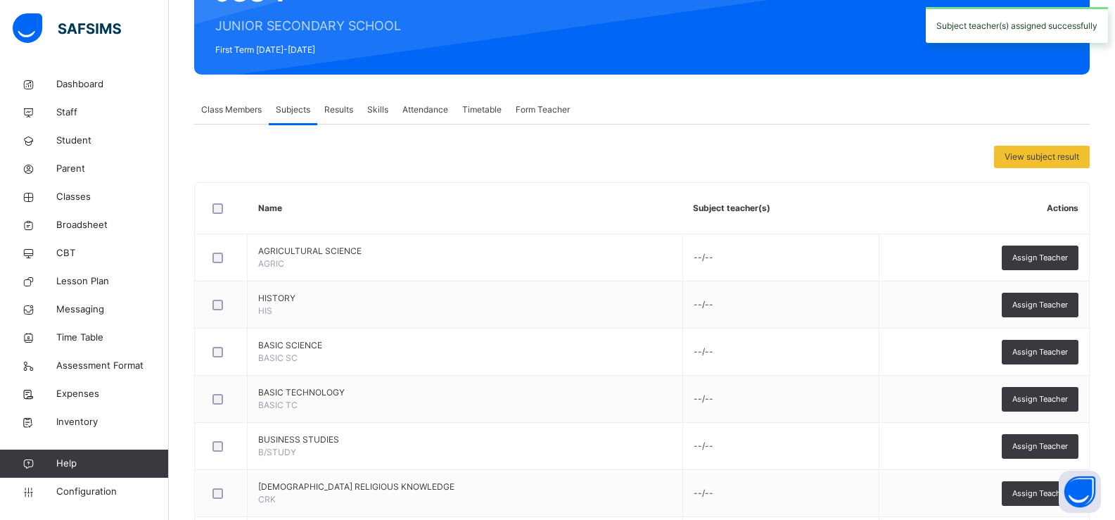
click at [339, 110] on span "Results" at bounding box center [338, 109] width 29 height 13
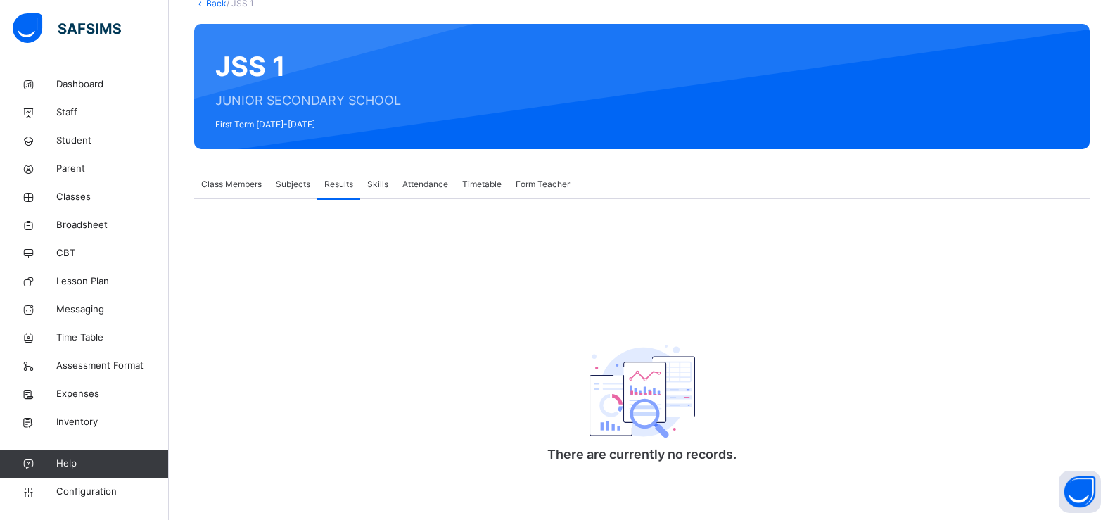
scroll to position [137, 0]
click at [300, 181] on span "Subjects" at bounding box center [293, 184] width 34 height 13
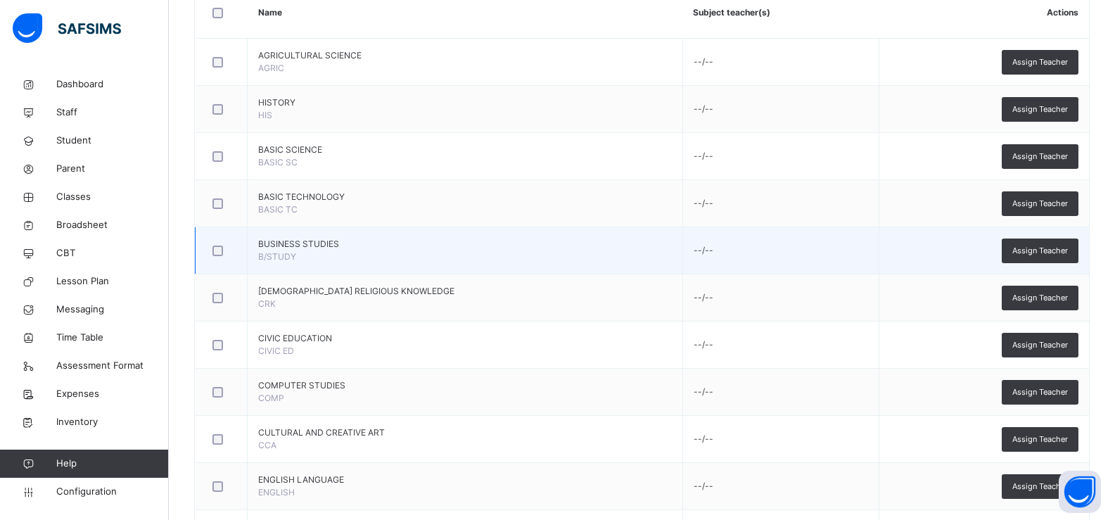
scroll to position [422, 0]
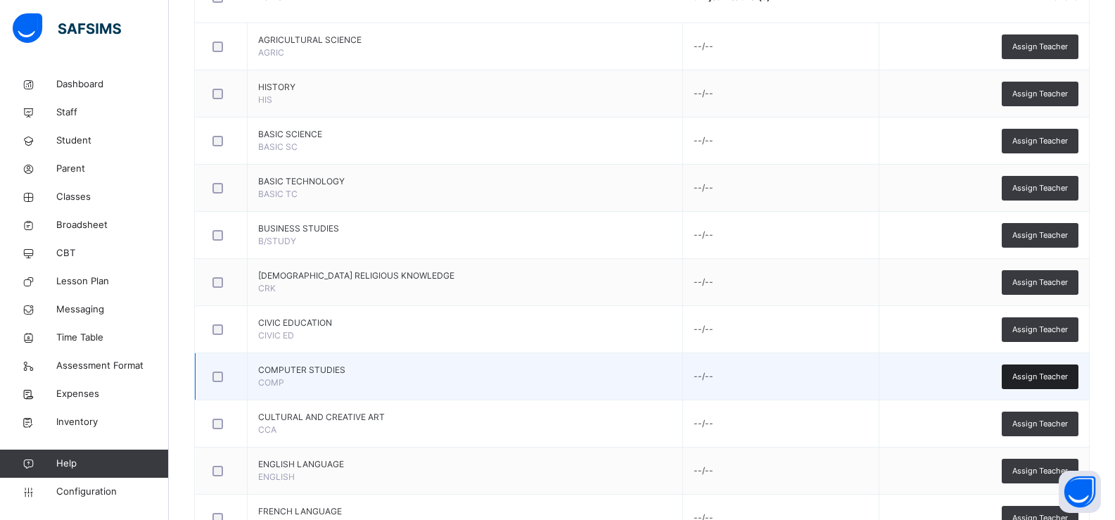
click at [1035, 384] on div "Assign Teacher" at bounding box center [1039, 376] width 77 height 25
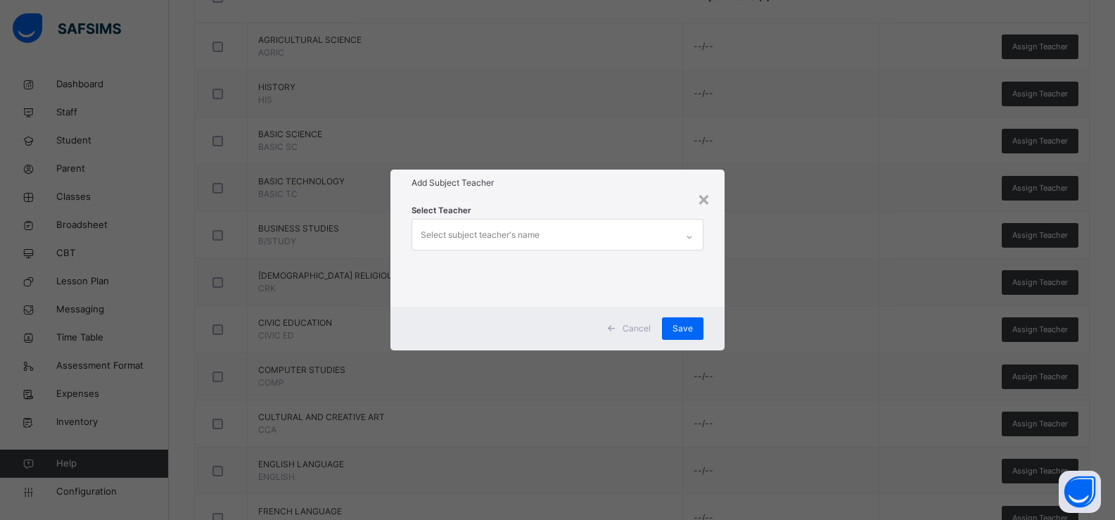
click at [569, 245] on div "Select subject teacher's name" at bounding box center [544, 234] width 264 height 30
click at [530, 238] on div "Select subject teacher's name" at bounding box center [480, 235] width 119 height 27
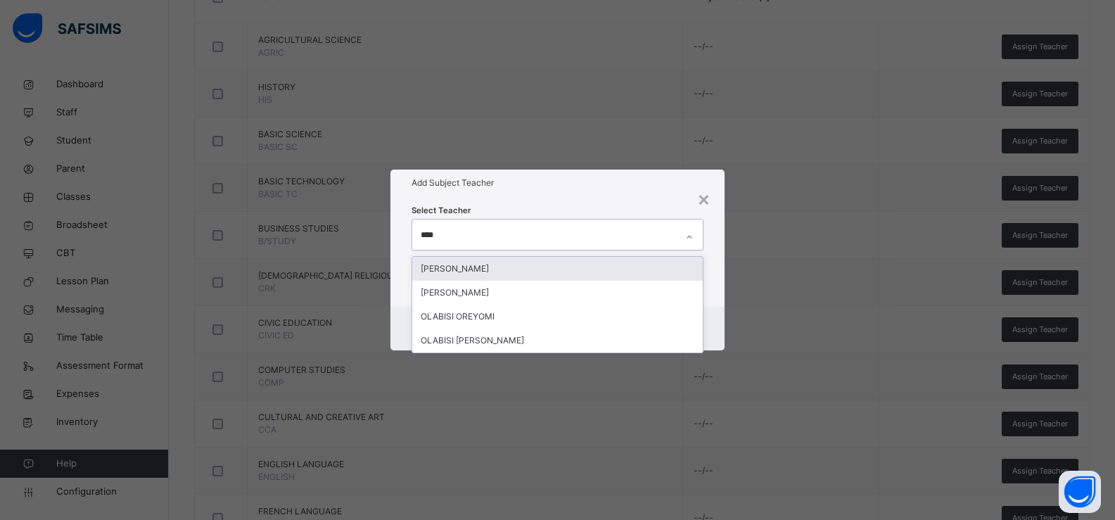
type input "*****"
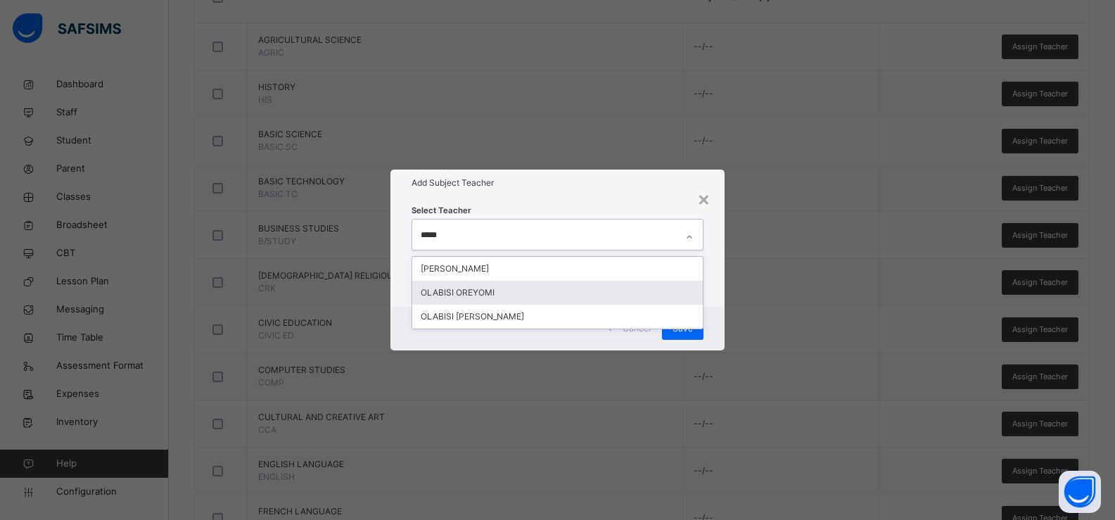
click at [485, 289] on div "OLABISI OREYOMI" at bounding box center [557, 293] width 291 height 24
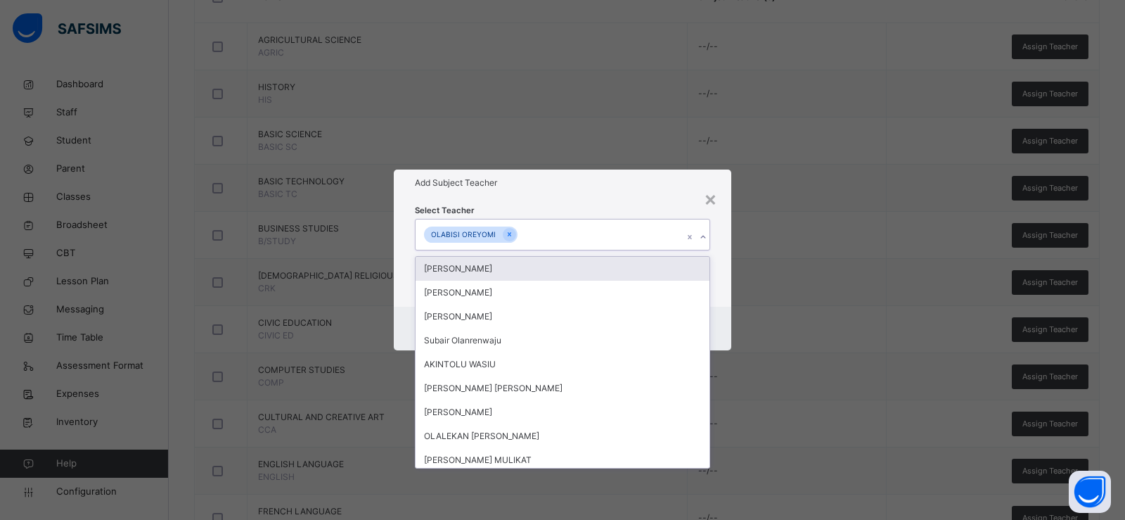
click at [591, 196] on div "Add Subject Teacher" at bounding box center [563, 182] width 338 height 27
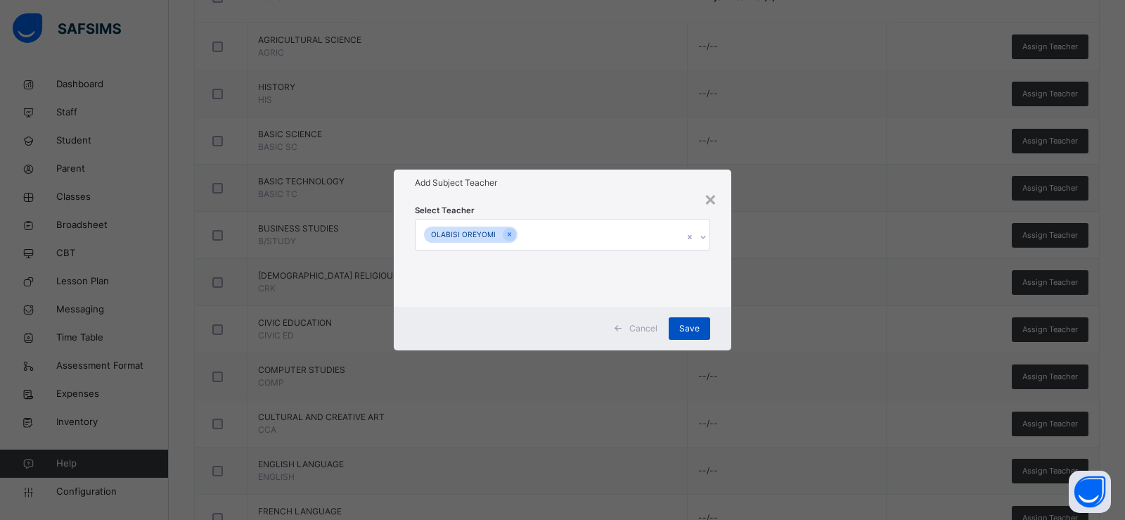
click at [684, 331] on span "Save" at bounding box center [689, 328] width 20 height 13
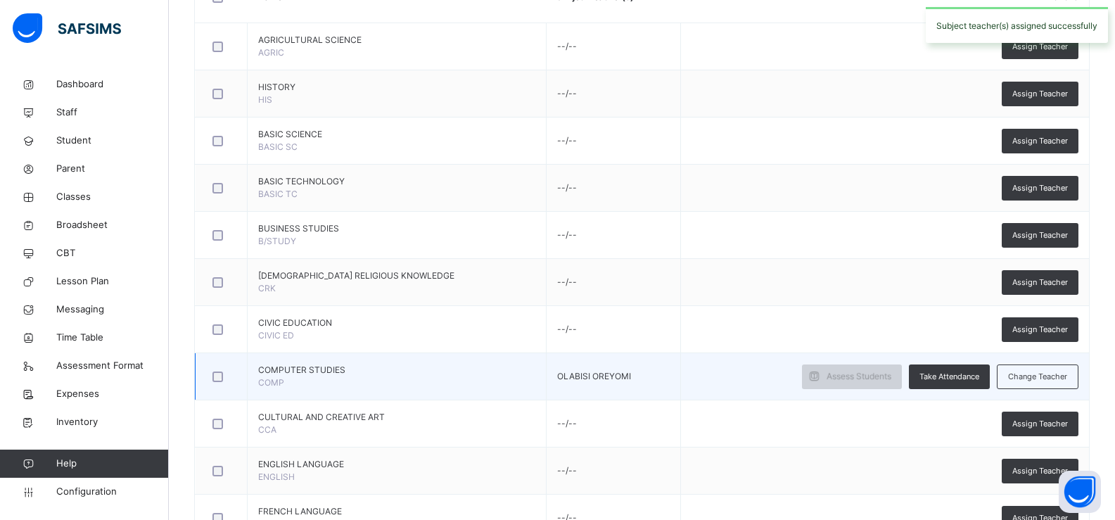
click at [857, 383] on div "Assess Students" at bounding box center [852, 376] width 100 height 25
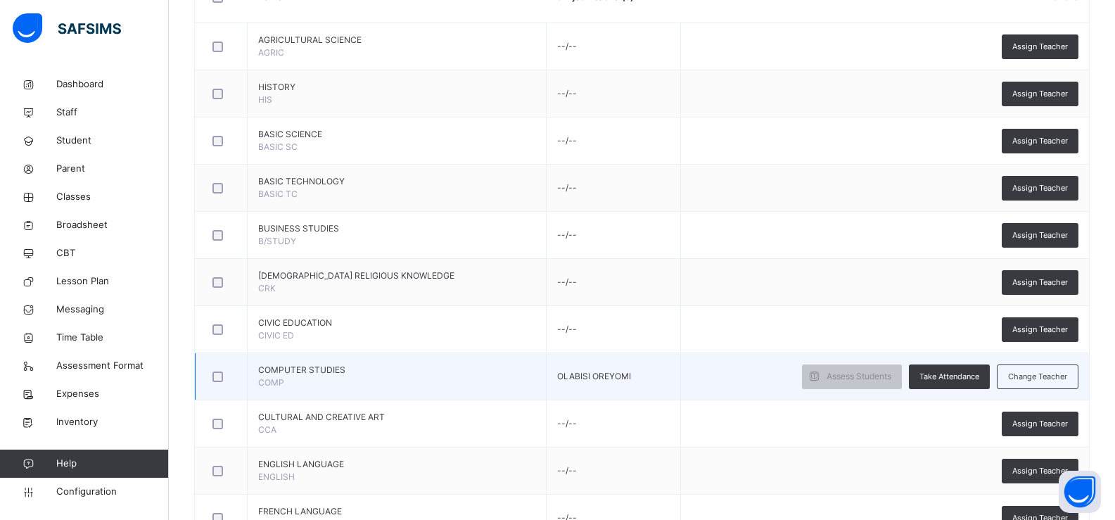
click at [764, 384] on td "Assess Students Take Attendance Change Teacher" at bounding box center [885, 376] width 408 height 47
click at [842, 380] on span "Assess Students" at bounding box center [858, 376] width 65 height 13
click at [856, 379] on span "Assess Students" at bounding box center [858, 376] width 65 height 13
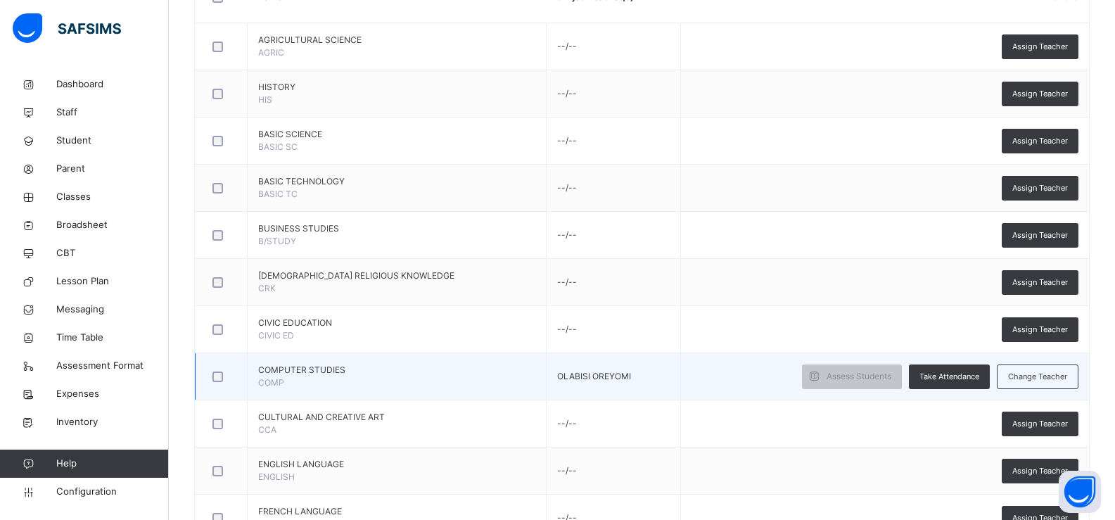
click at [773, 377] on td "Assess Students Take Attendance Change Teacher" at bounding box center [885, 376] width 408 height 47
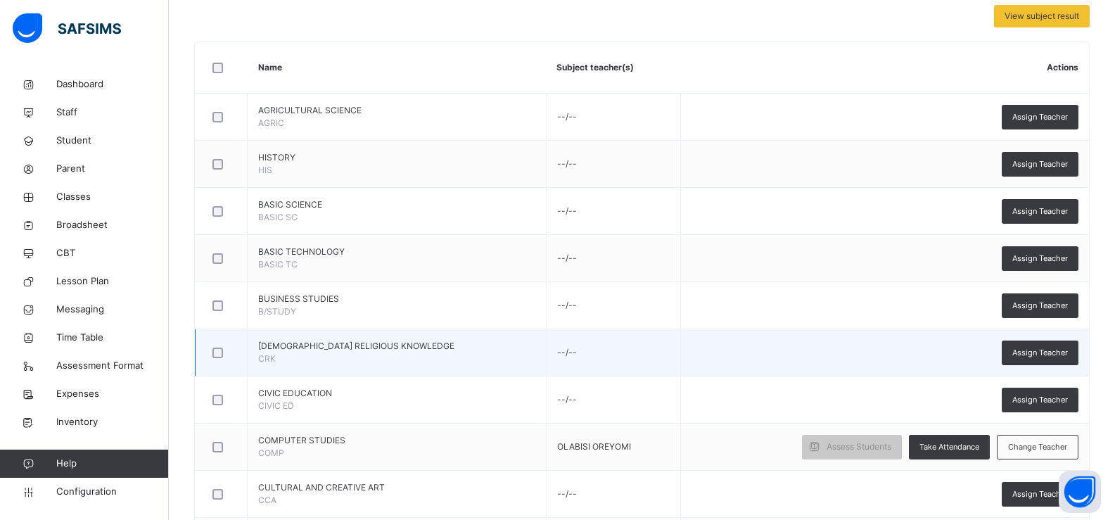
scroll to position [633, 0]
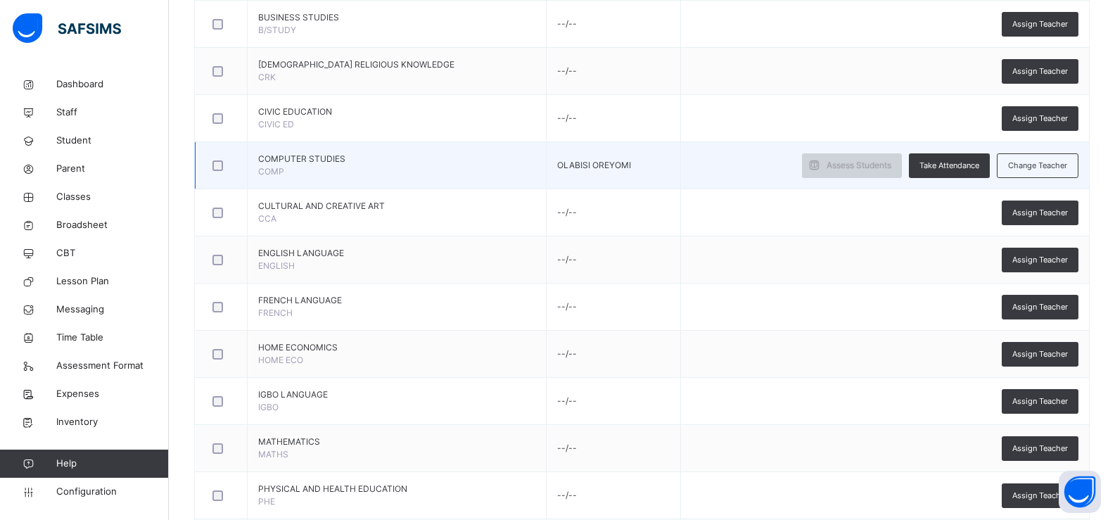
click at [839, 174] on div "Assess Students" at bounding box center [852, 165] width 100 height 25
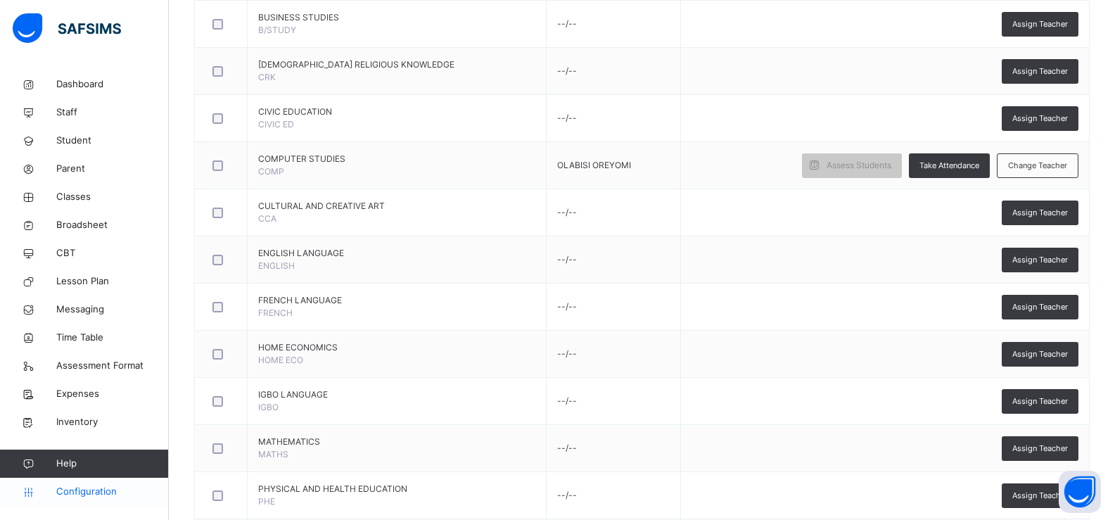
click at [105, 496] on span "Configuration" at bounding box center [112, 492] width 112 height 14
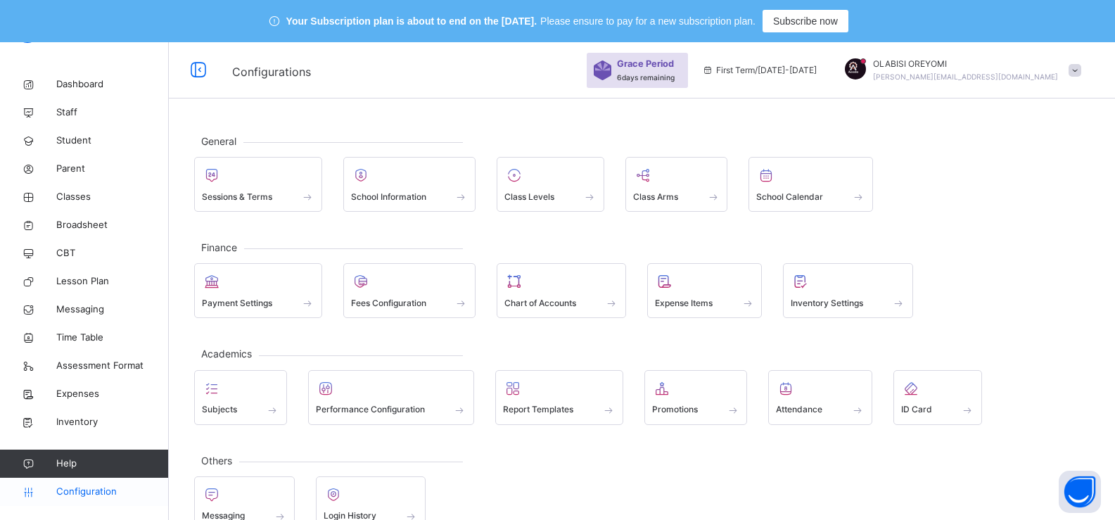
scroll to position [42, 0]
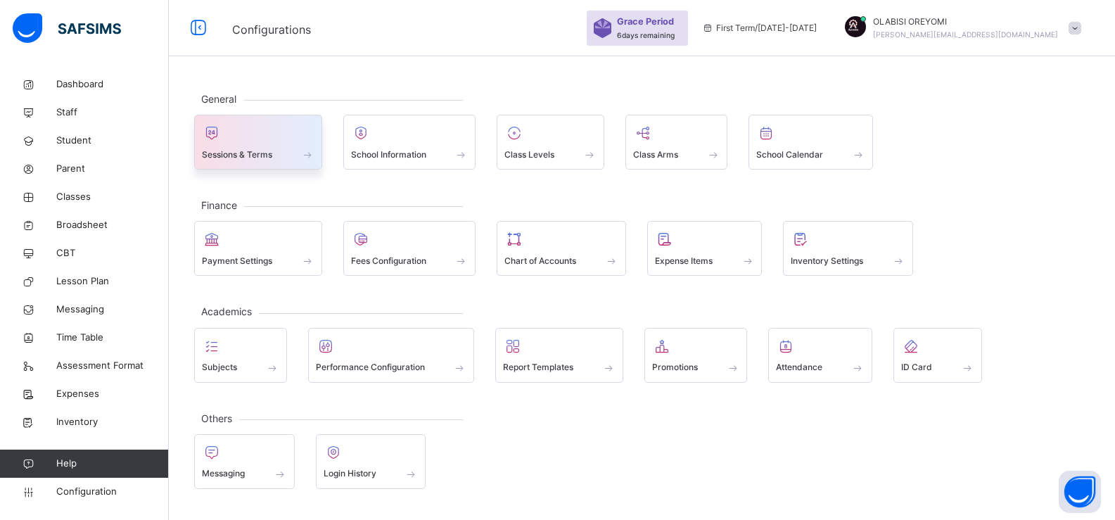
click at [285, 147] on div "Sessions & Terms" at bounding box center [258, 154] width 113 height 15
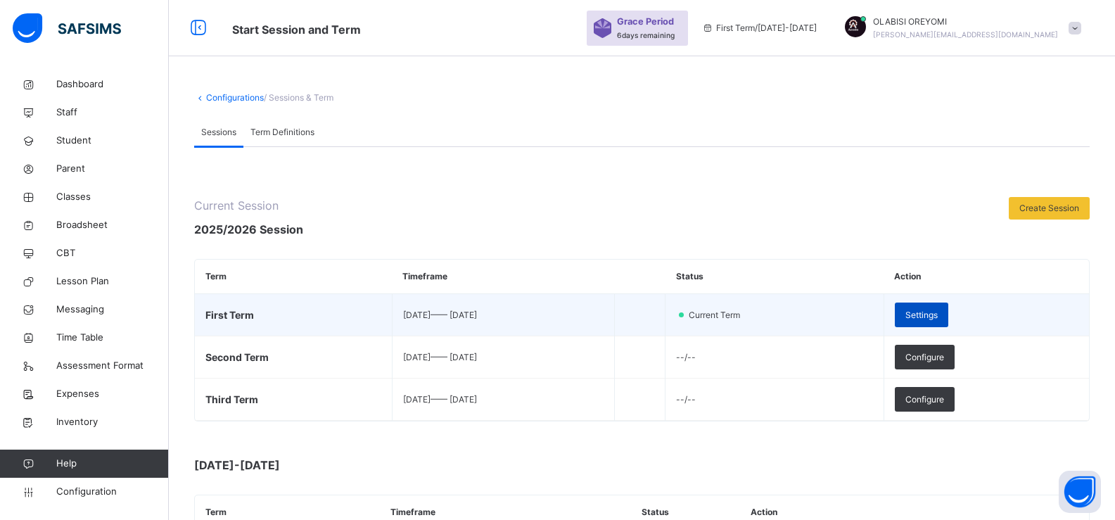
click at [937, 314] on span "Settings" at bounding box center [921, 315] width 32 height 13
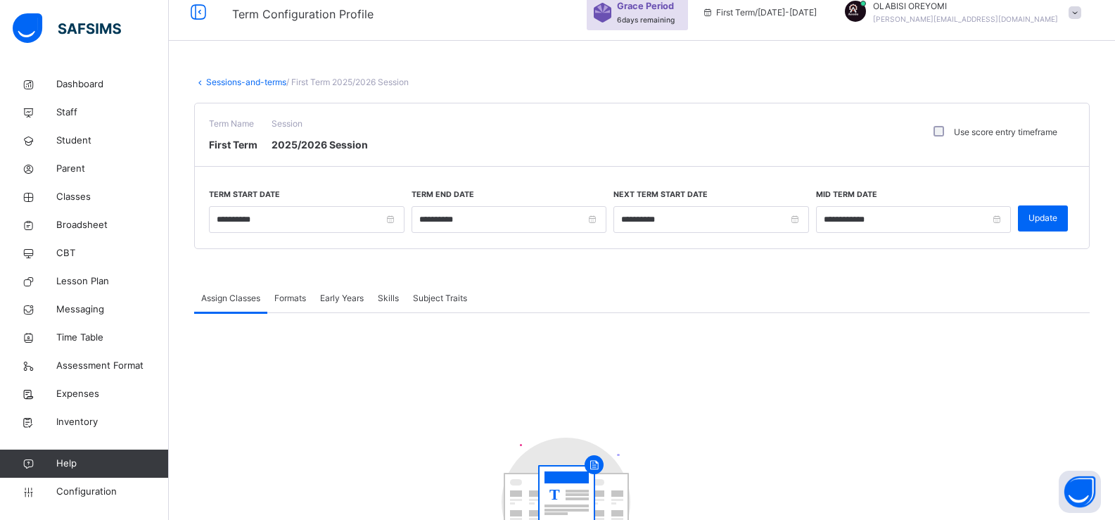
scroll to position [21, 0]
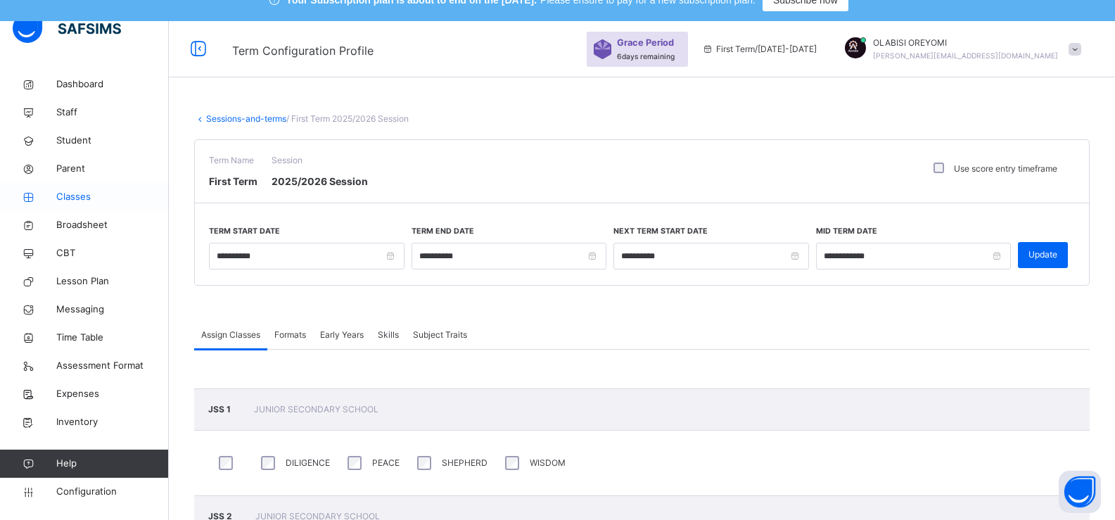
click at [89, 195] on span "Classes" at bounding box center [112, 197] width 113 height 14
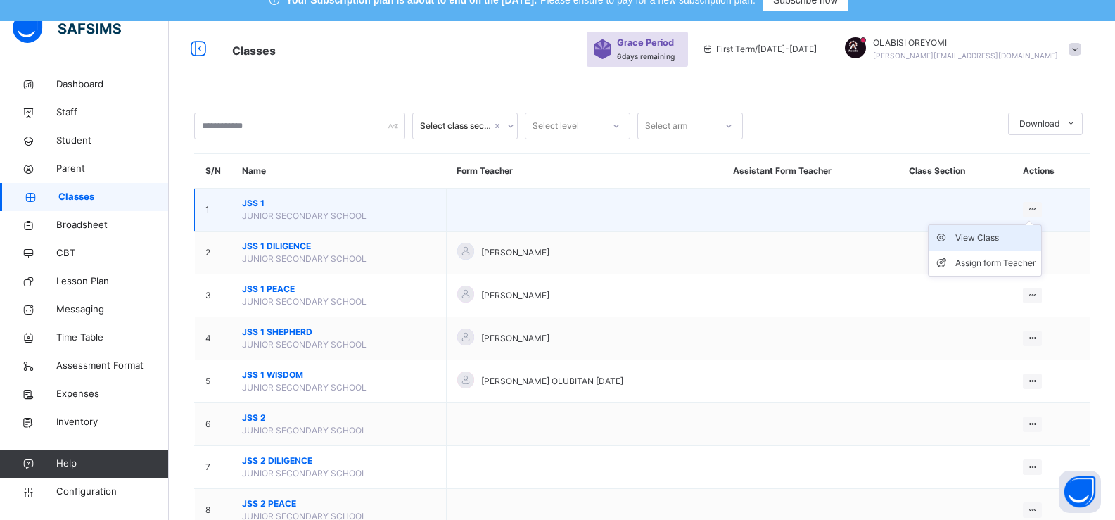
click at [1006, 236] on div "View Class" at bounding box center [995, 238] width 80 height 14
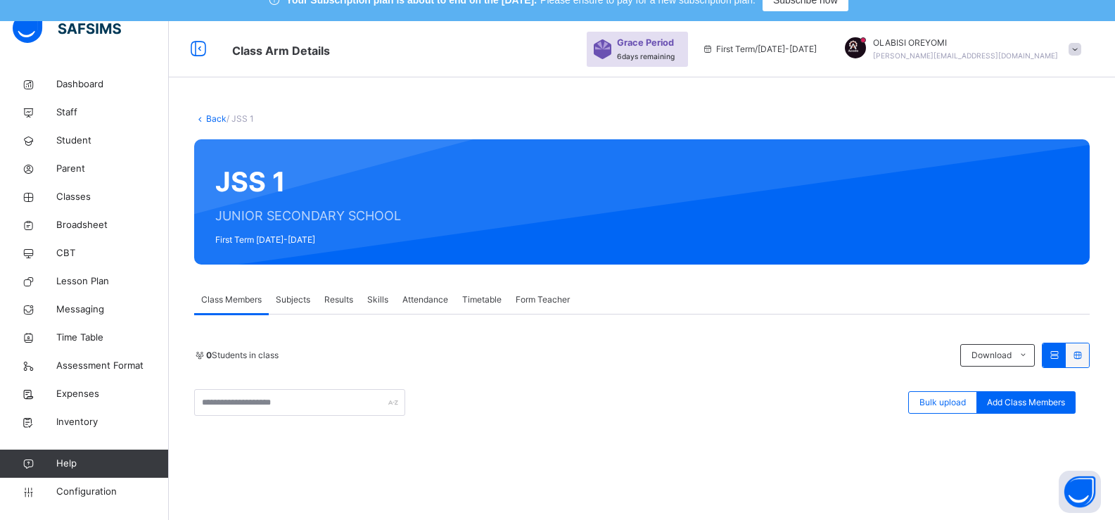
click at [293, 301] on span "Subjects" at bounding box center [293, 299] width 34 height 13
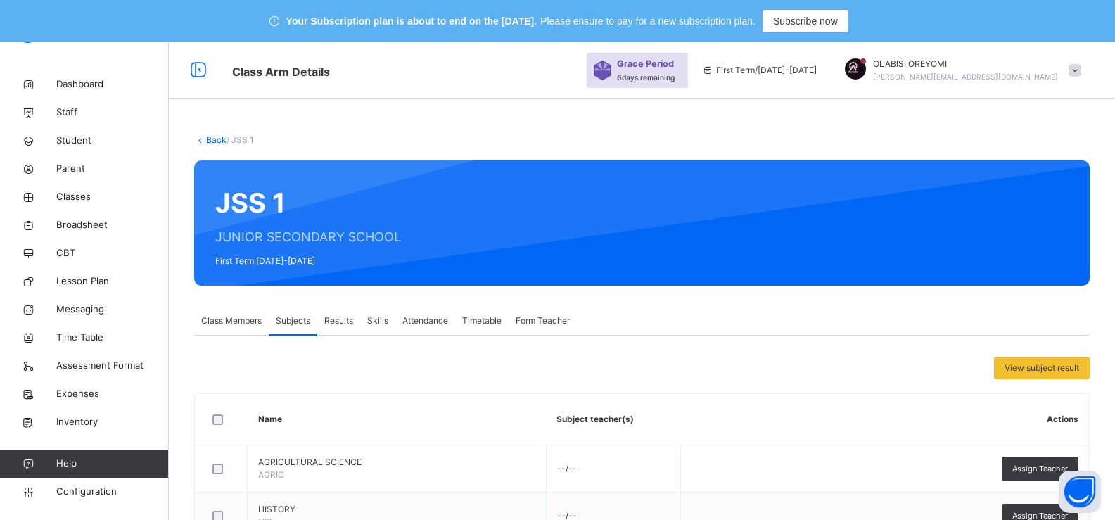
drag, startPoint x: 772, startPoint y: 75, endPoint x: 682, endPoint y: 68, distance: 89.6
click at [682, 68] on div "Grace Period 6 days remaining First Term / [DATE]-[DATE] OLABISI OREYOMI [PERSO…" at bounding box center [851, 70] width 528 height 56
click at [572, 66] on span "Class Arm Details" at bounding box center [402, 70] width 340 height 23
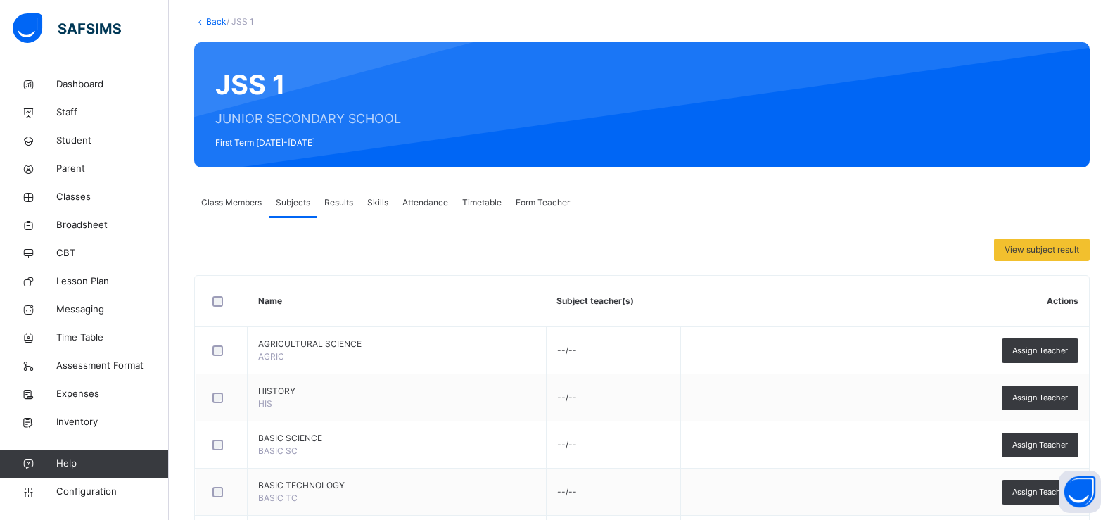
scroll to position [13, 0]
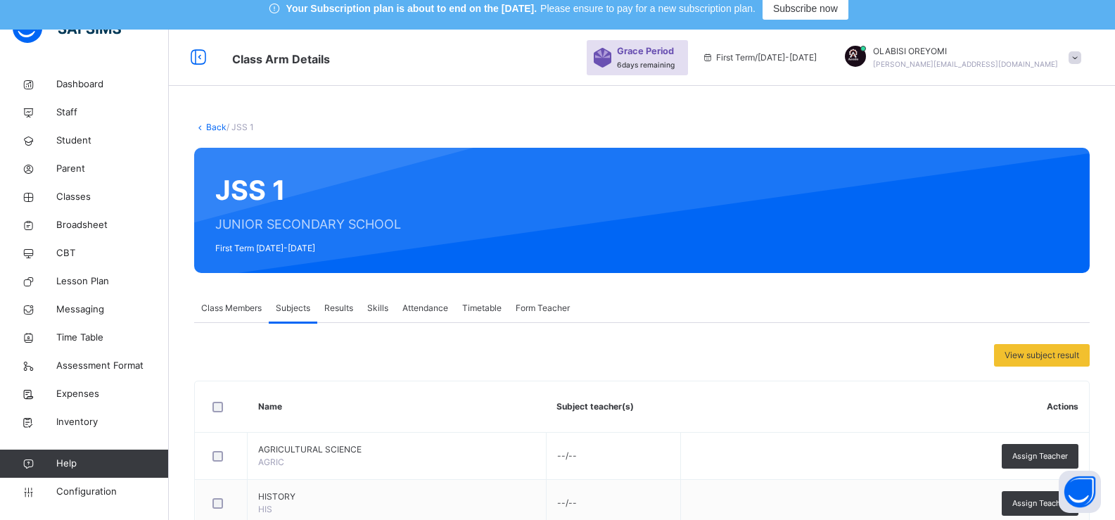
drag, startPoint x: 544, startPoint y: 87, endPoint x: 602, endPoint y: 165, distance: 97.1
click at [518, 133] on div "Back / JSS 1" at bounding box center [641, 127] width 895 height 13
drag, startPoint x: 796, startPoint y: 6, endPoint x: 613, endPoint y: 89, distance: 200.8
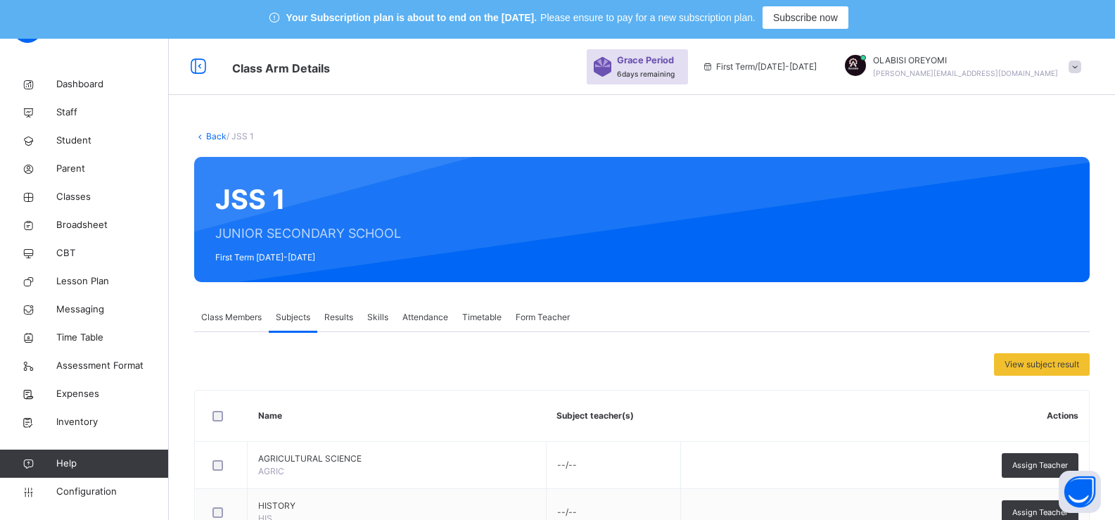
scroll to position [0, 0]
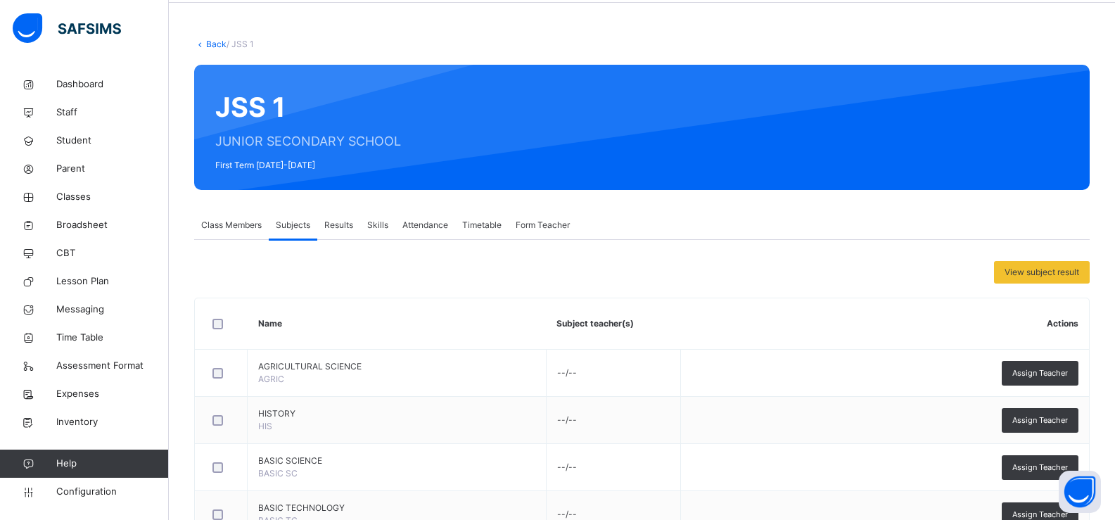
scroll to position [70, 0]
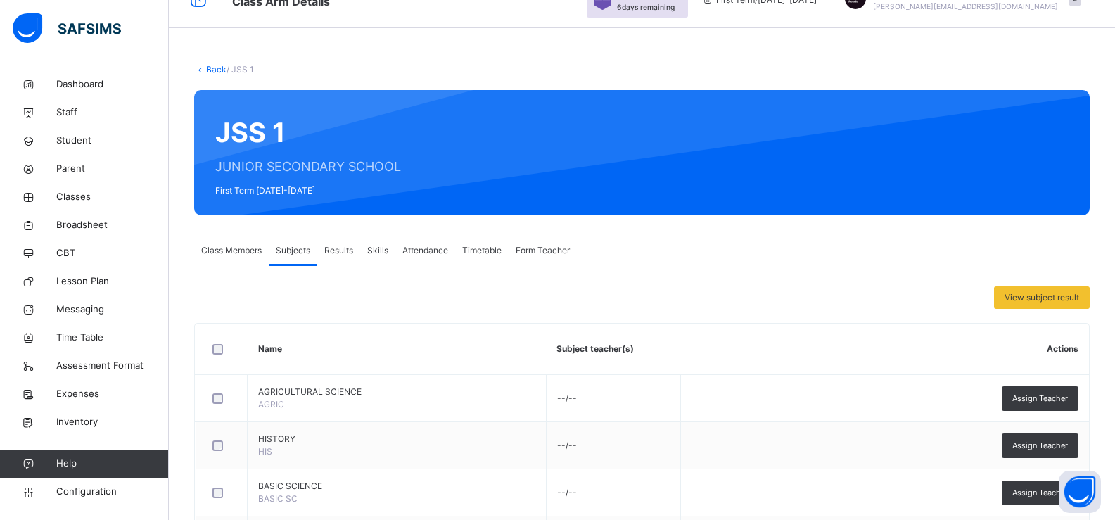
click at [208, 64] on link "Back" at bounding box center [216, 69] width 20 height 11
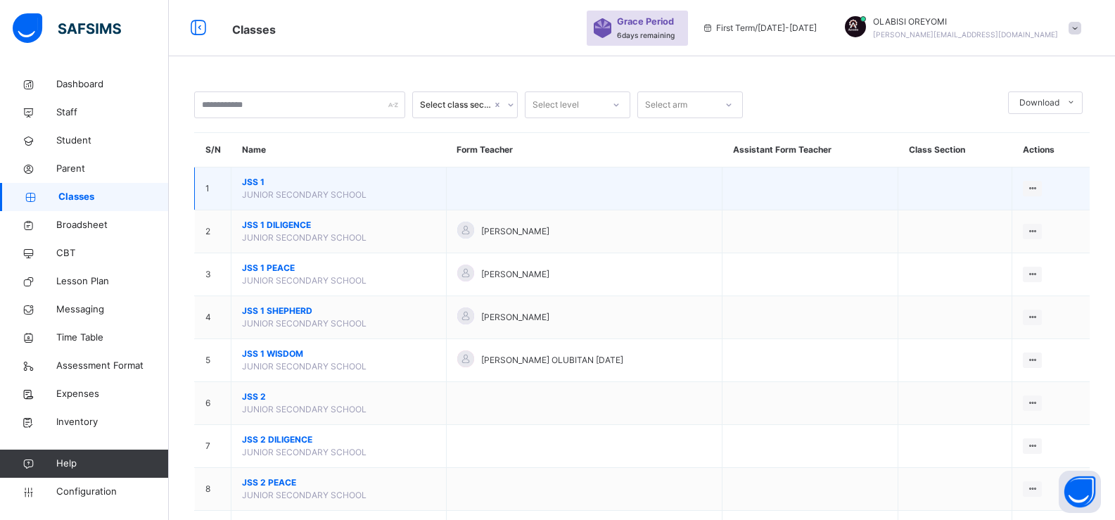
scroll to position [70, 0]
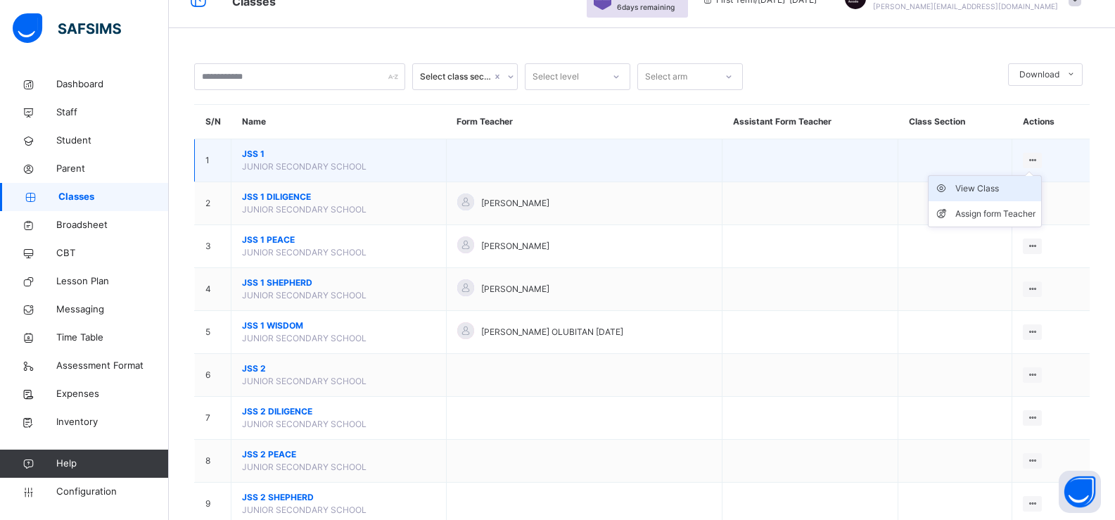
click at [986, 183] on div "View Class" at bounding box center [995, 188] width 80 height 14
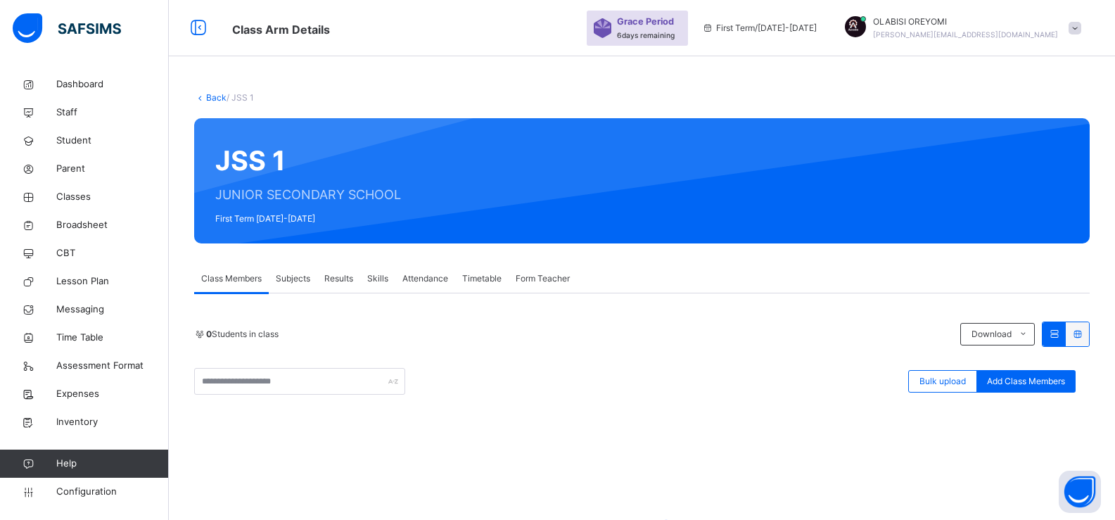
scroll to position [70, 0]
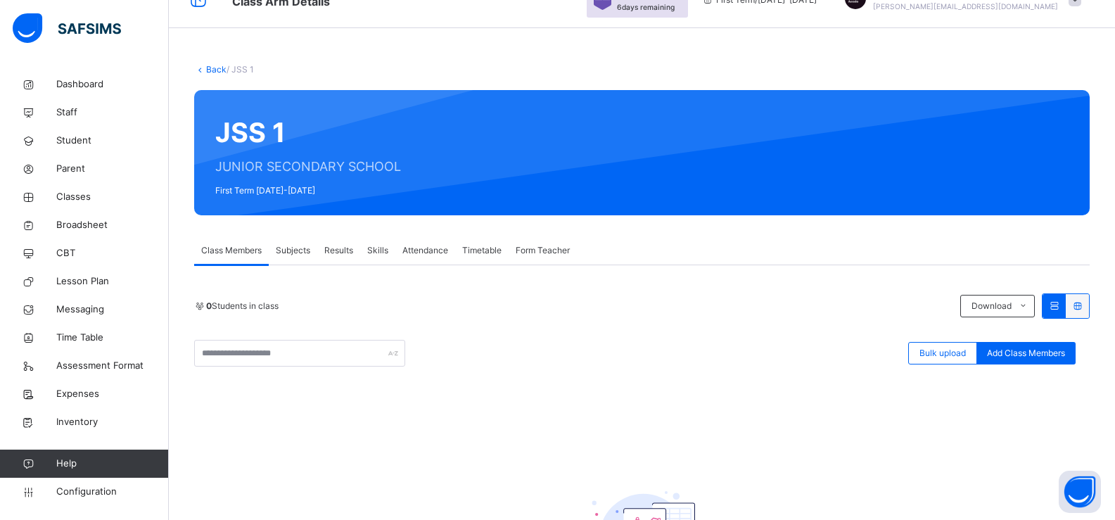
click at [295, 250] on span "Subjects" at bounding box center [293, 250] width 34 height 13
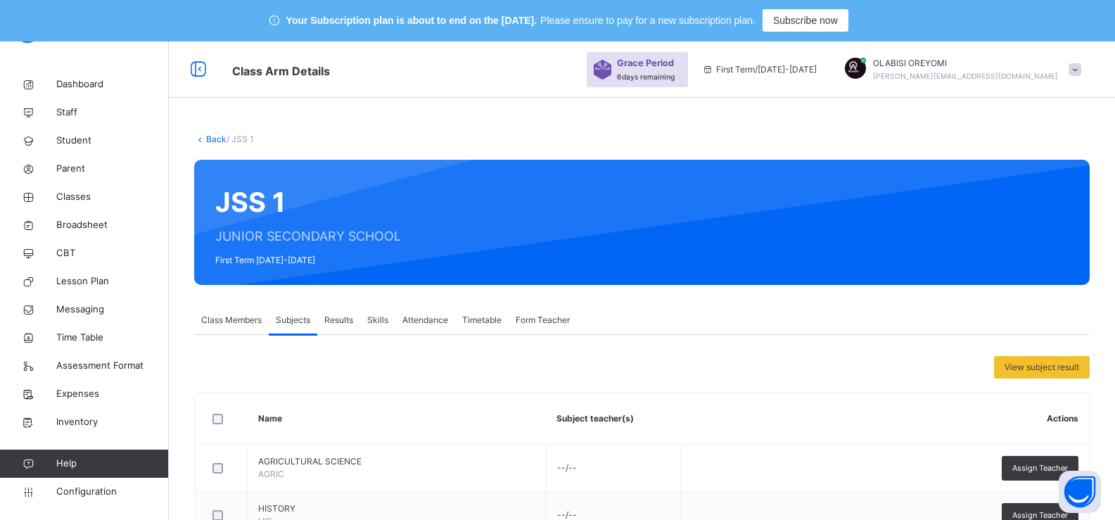
scroll to position [0, 0]
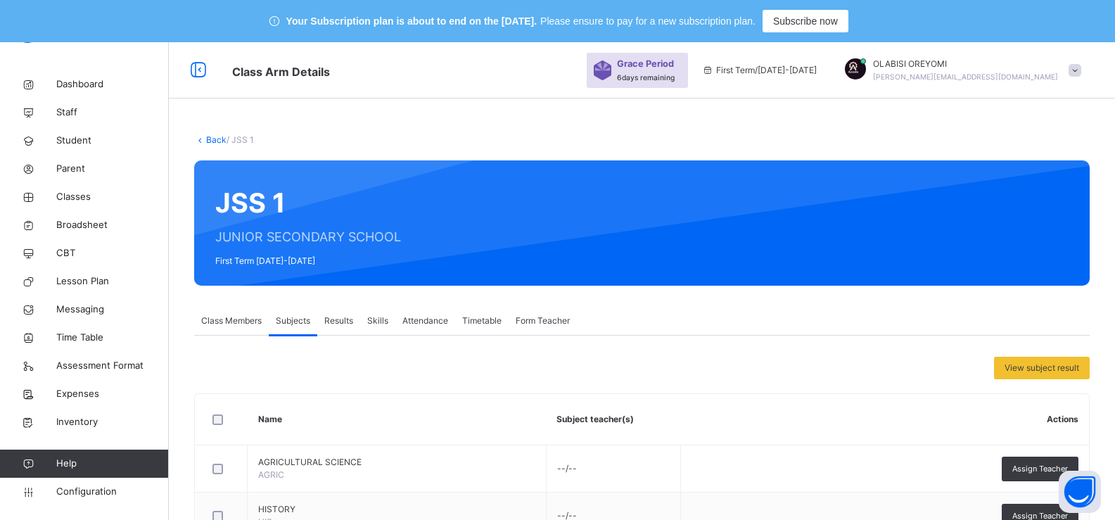
click at [829, 314] on div "Class Members Subjects Results Skills Attendance Timetable Form Teacher" at bounding box center [641, 321] width 895 height 29
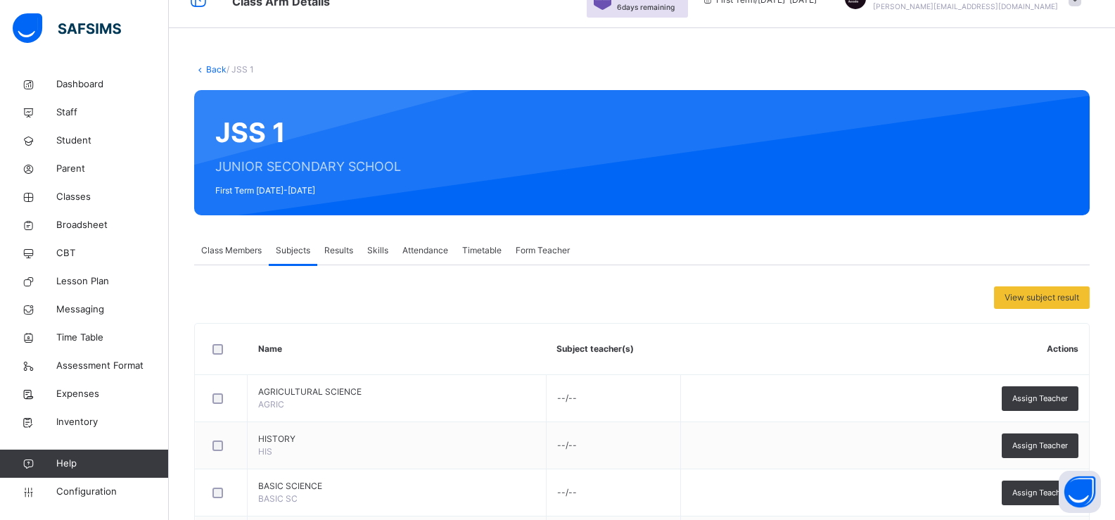
click at [240, 249] on span "Class Members" at bounding box center [231, 250] width 60 height 13
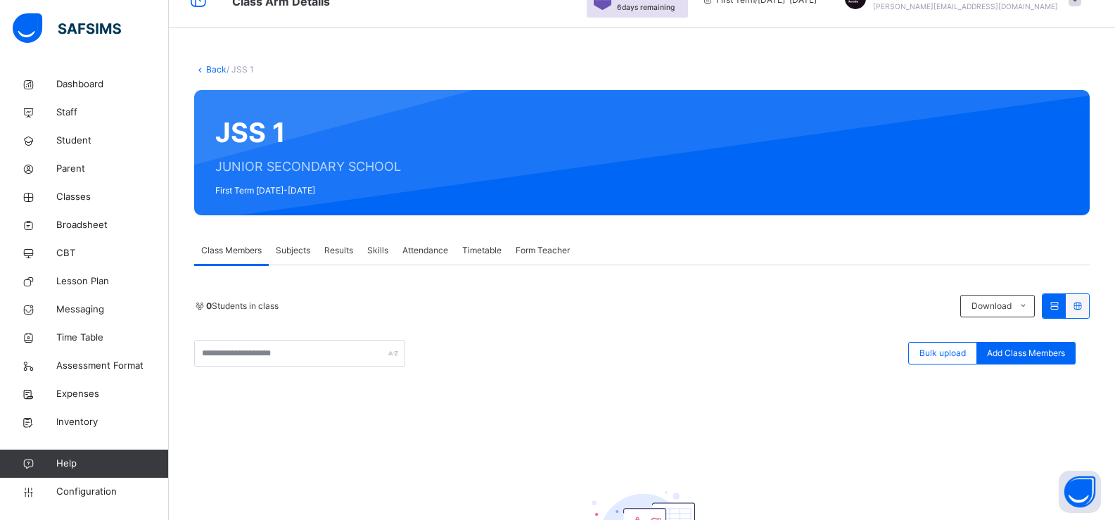
click at [223, 67] on link "Back" at bounding box center [216, 69] width 20 height 11
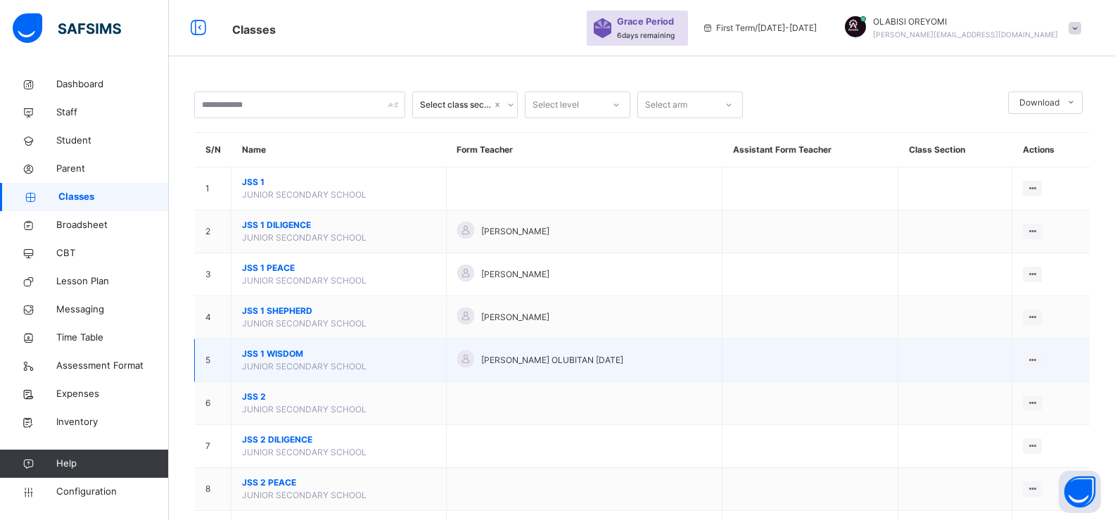
scroll to position [70, 0]
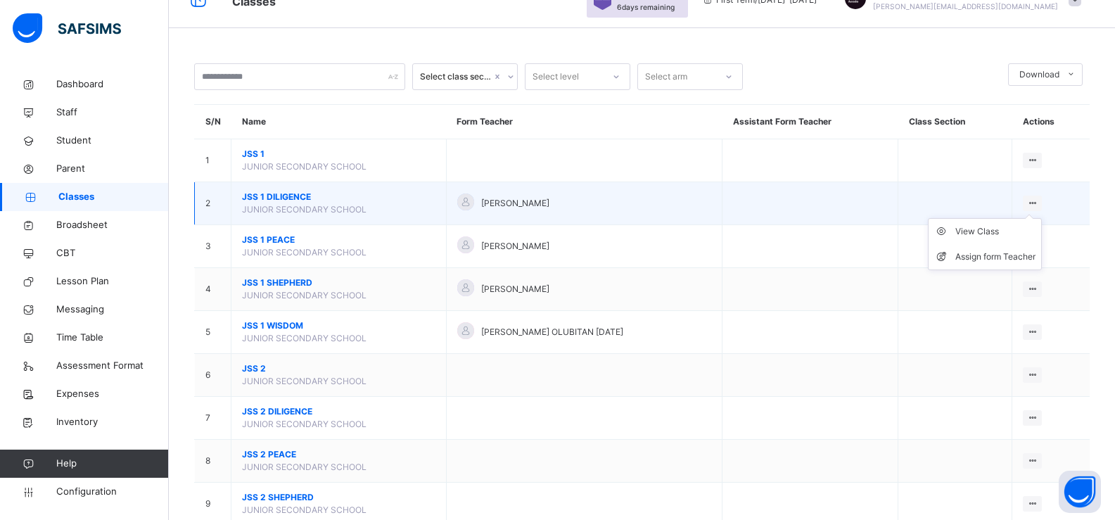
click at [1038, 201] on icon at bounding box center [1032, 203] width 12 height 11
click at [1006, 229] on div "View Class" at bounding box center [995, 231] width 80 height 14
